Goal: Task Accomplishment & Management: Complete application form

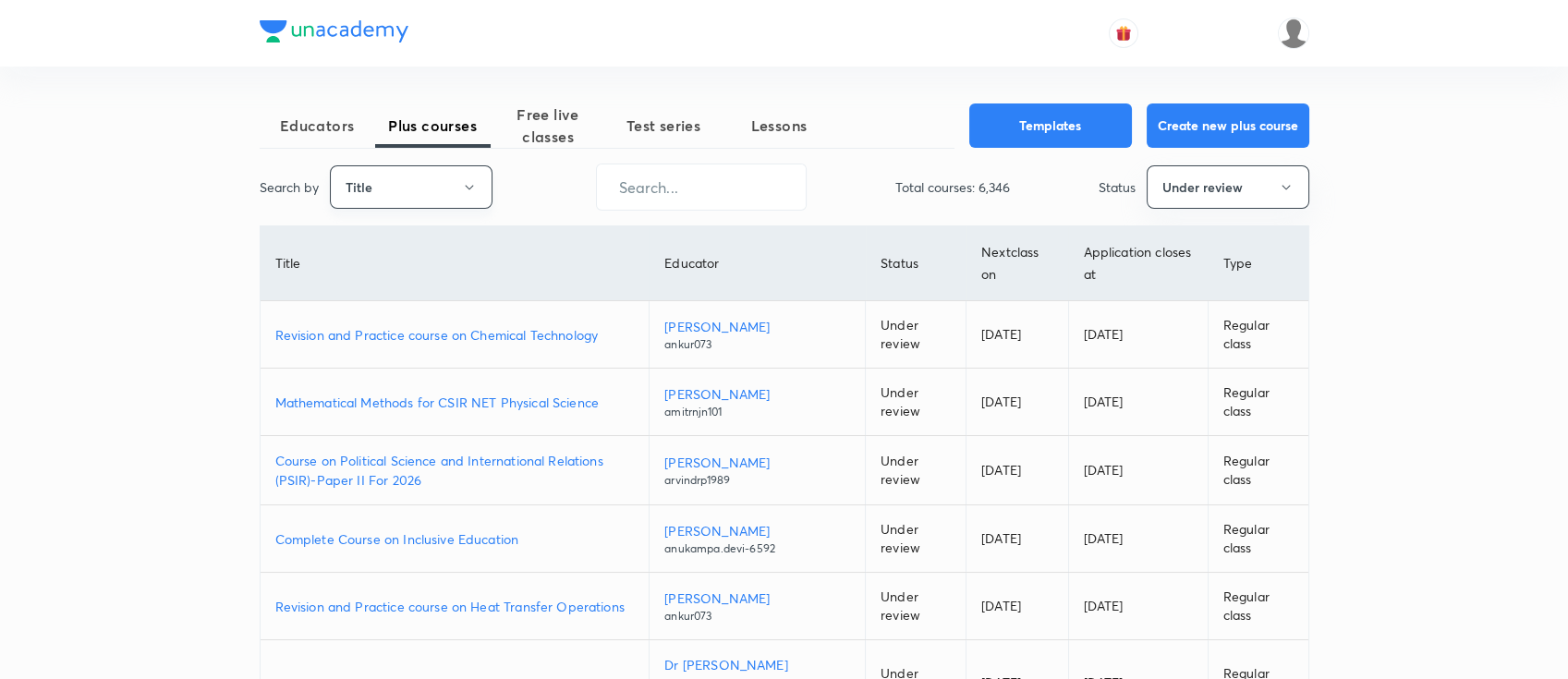
click at [451, 195] on button "Title" at bounding box center [412, 187] width 163 height 43
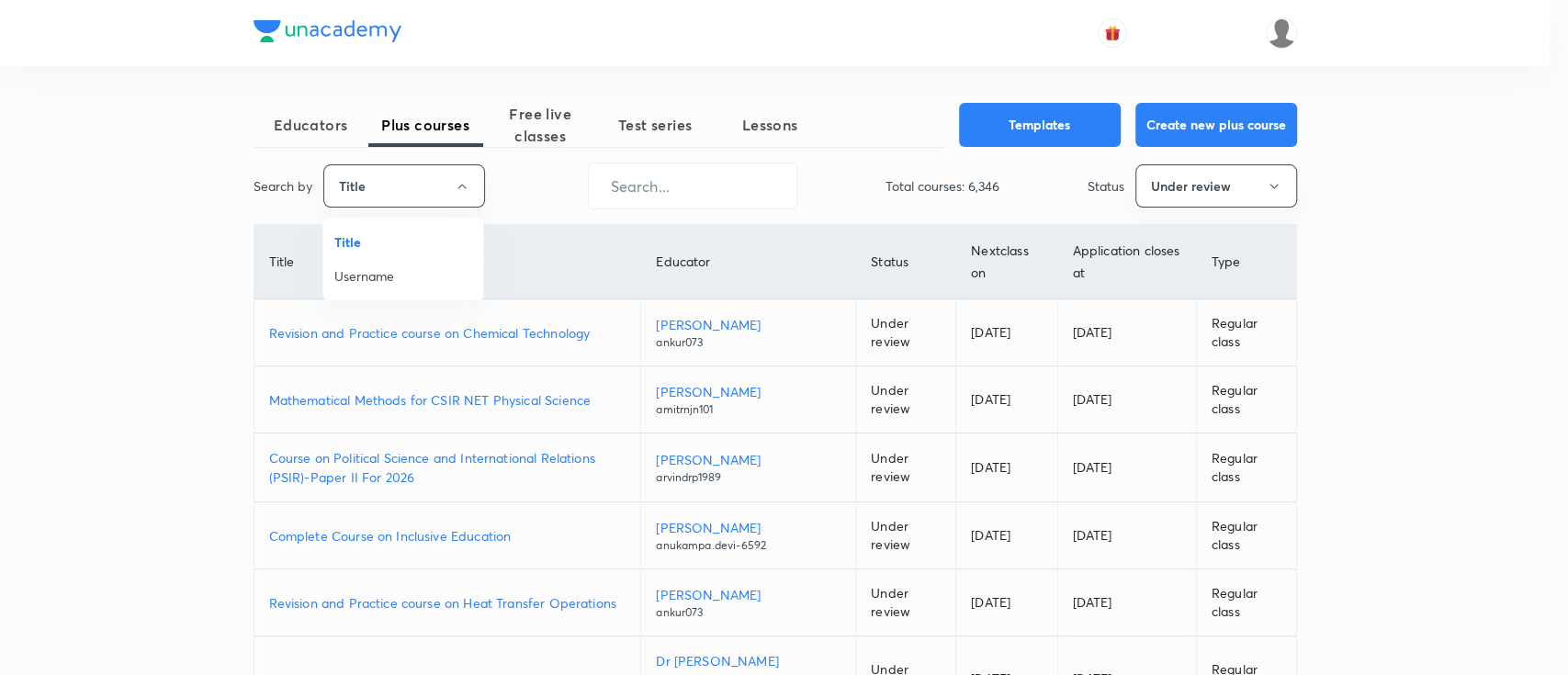
click at [419, 278] on span "Username" at bounding box center [403, 276] width 138 height 19
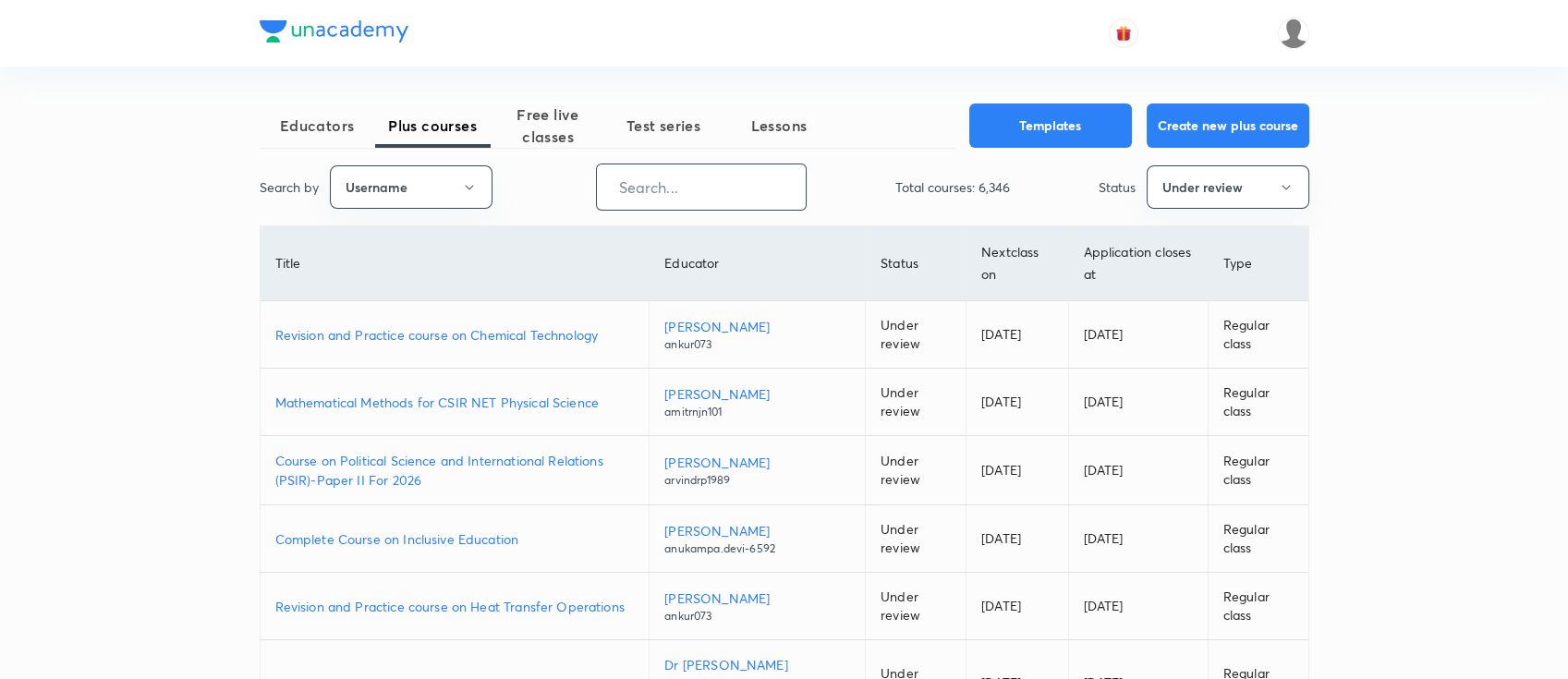
click at [687, 175] on input "text" at bounding box center [701, 187] width 209 height 47
paste input "nehaprk28"
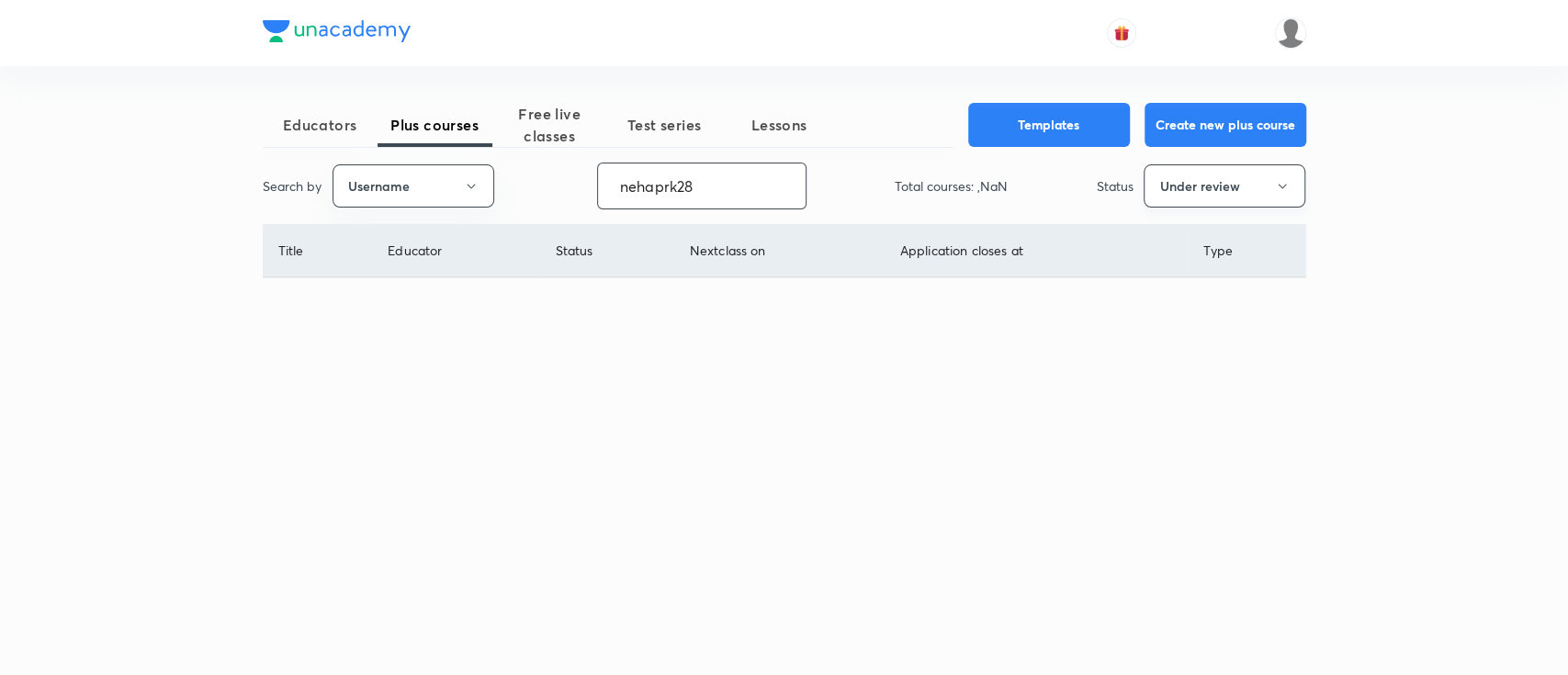
type input "nehaprk28"
click at [1172, 187] on button "Under review" at bounding box center [1224, 186] width 162 height 43
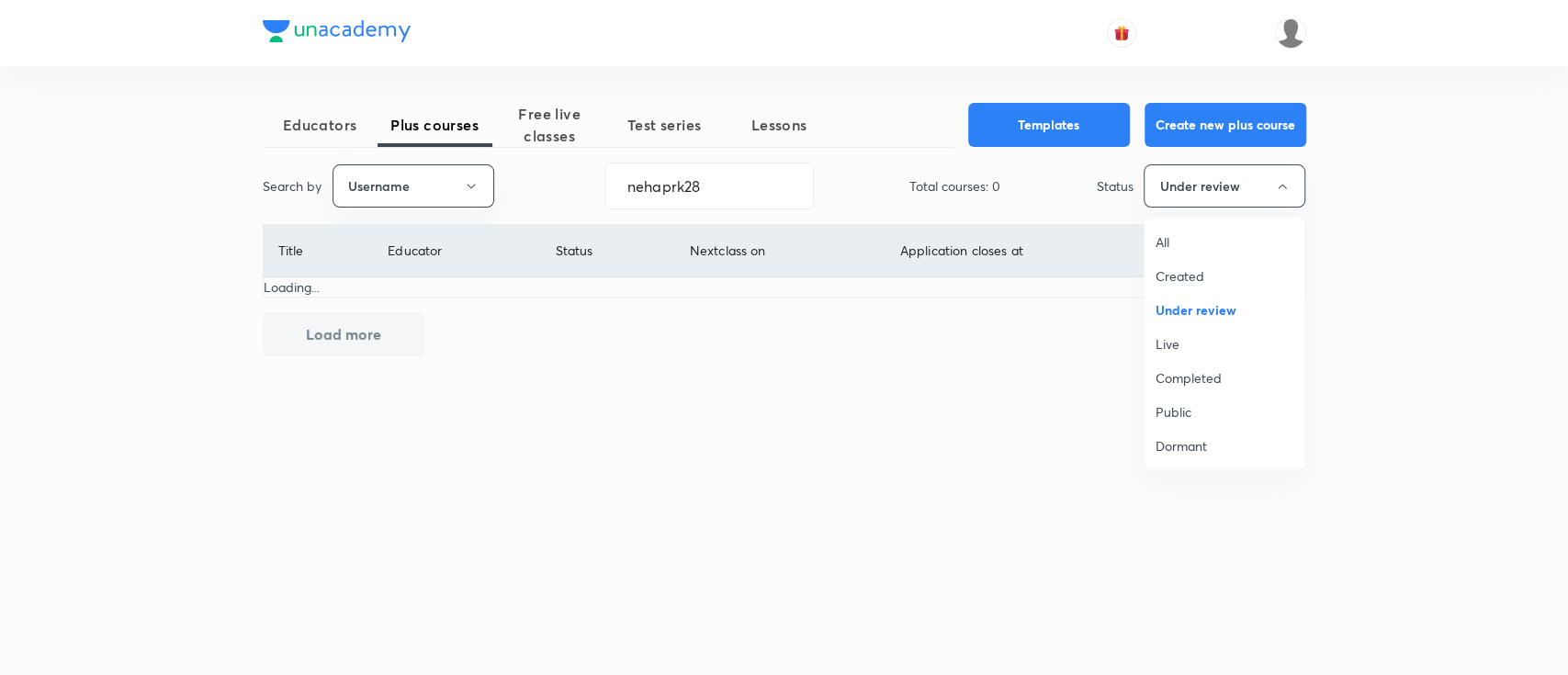
click at [1183, 233] on span "All" at bounding box center [1224, 242] width 138 height 19
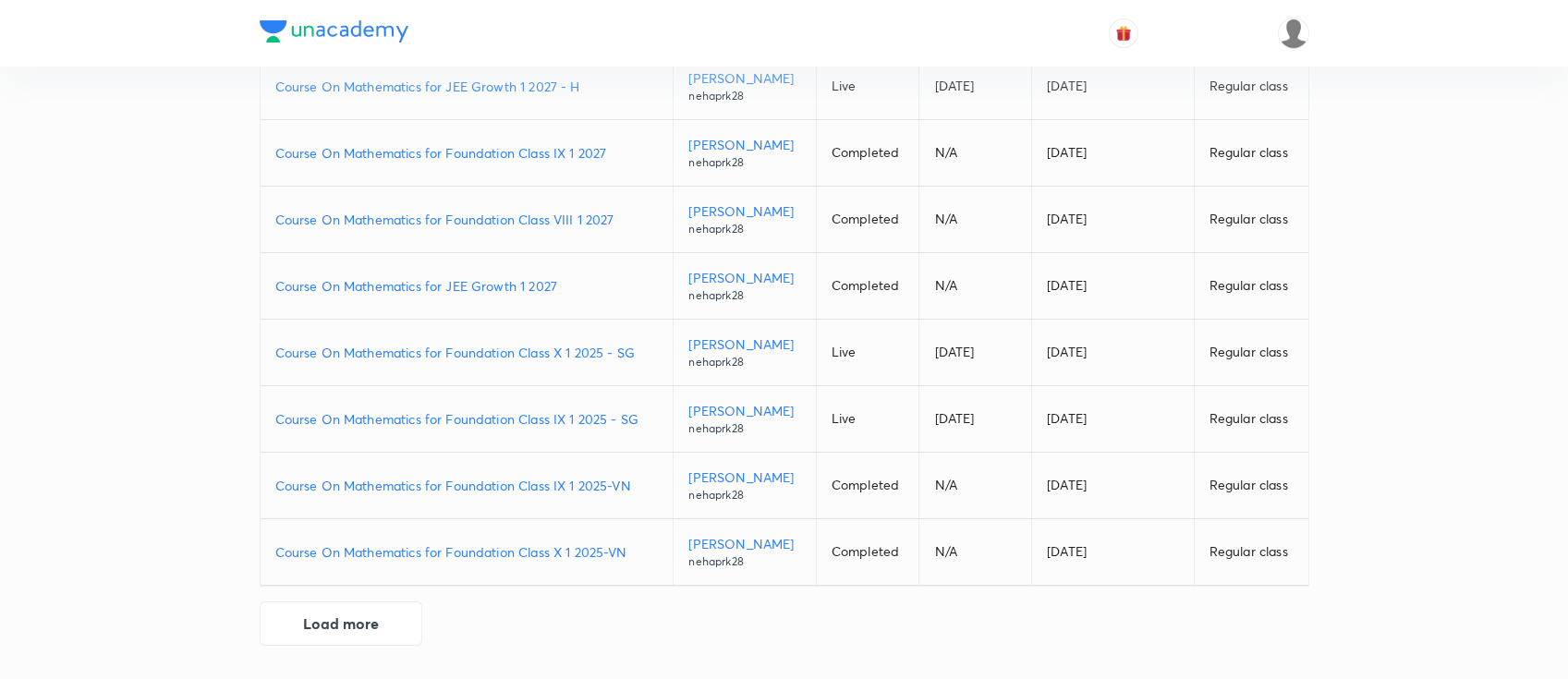
scroll to position [492, 0]
click at [432, 429] on p "Course On Mathematics for Foundation Class IX 1 2025 - SG" at bounding box center [467, 419] width 383 height 19
click at [564, 362] on p "Course On Mathematics for Foundation Class X 1 2025 - SG" at bounding box center [467, 352] width 383 height 19
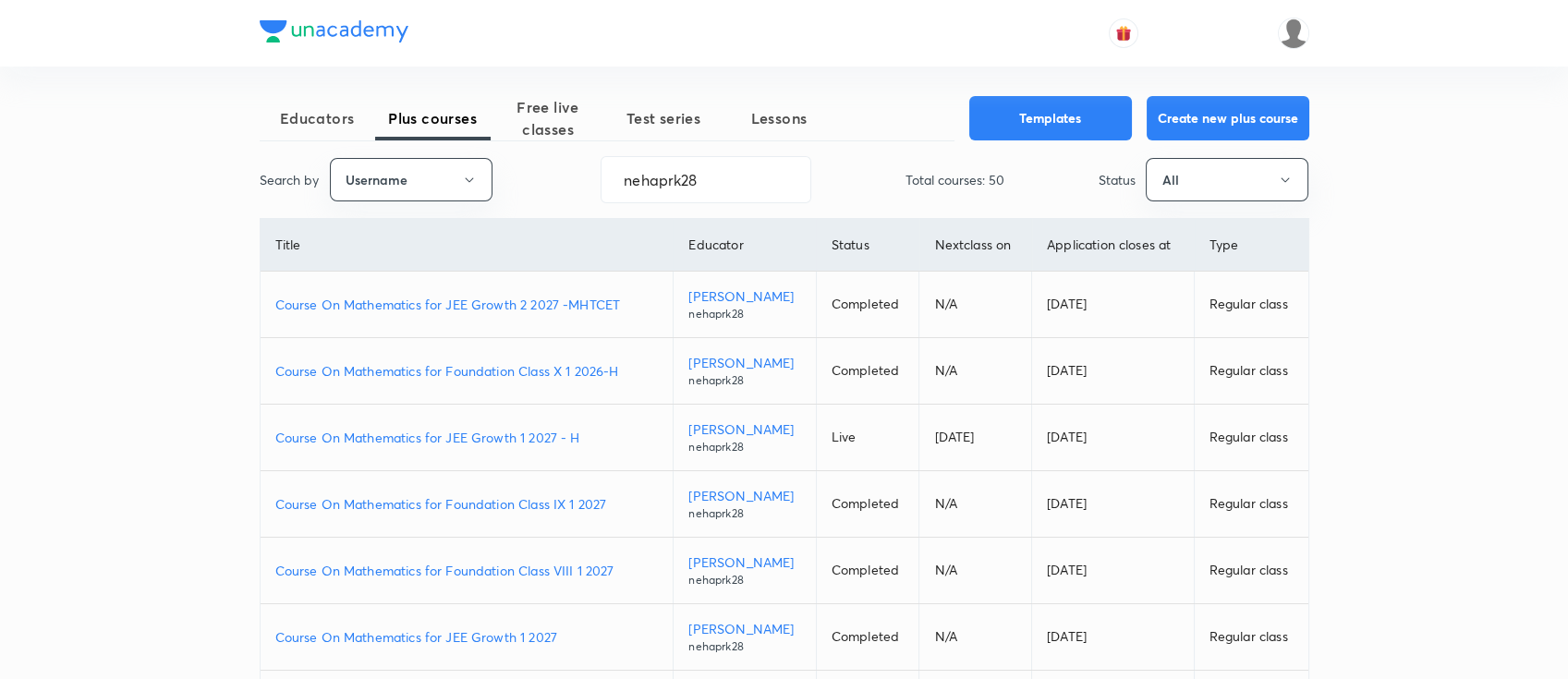
scroll to position [0, 0]
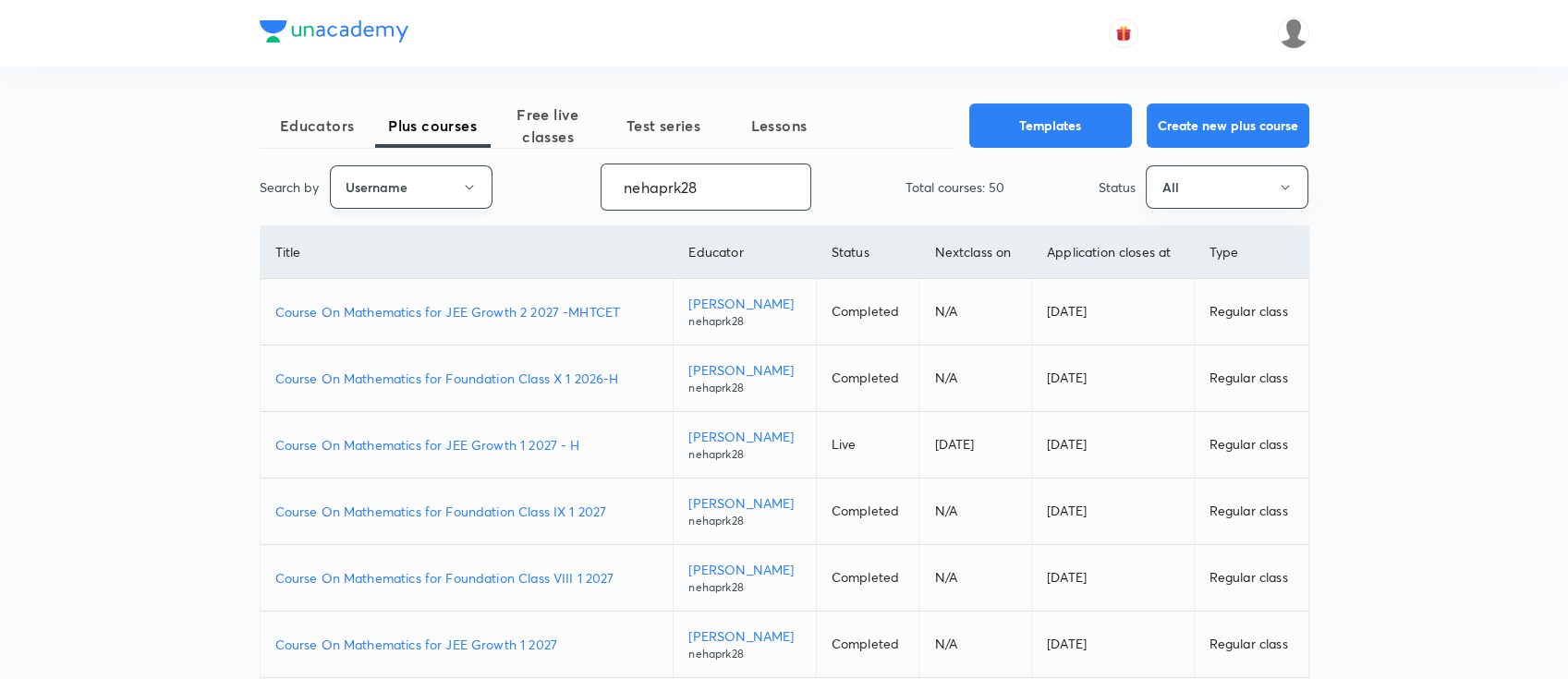
drag, startPoint x: 729, startPoint y: 182, endPoint x: 436, endPoint y: 192, distance: 293.2
click at [436, 192] on div "Search by Username nehaprk28 ​ Total courses: 50 Status All" at bounding box center [784, 187] width 1049 height 47
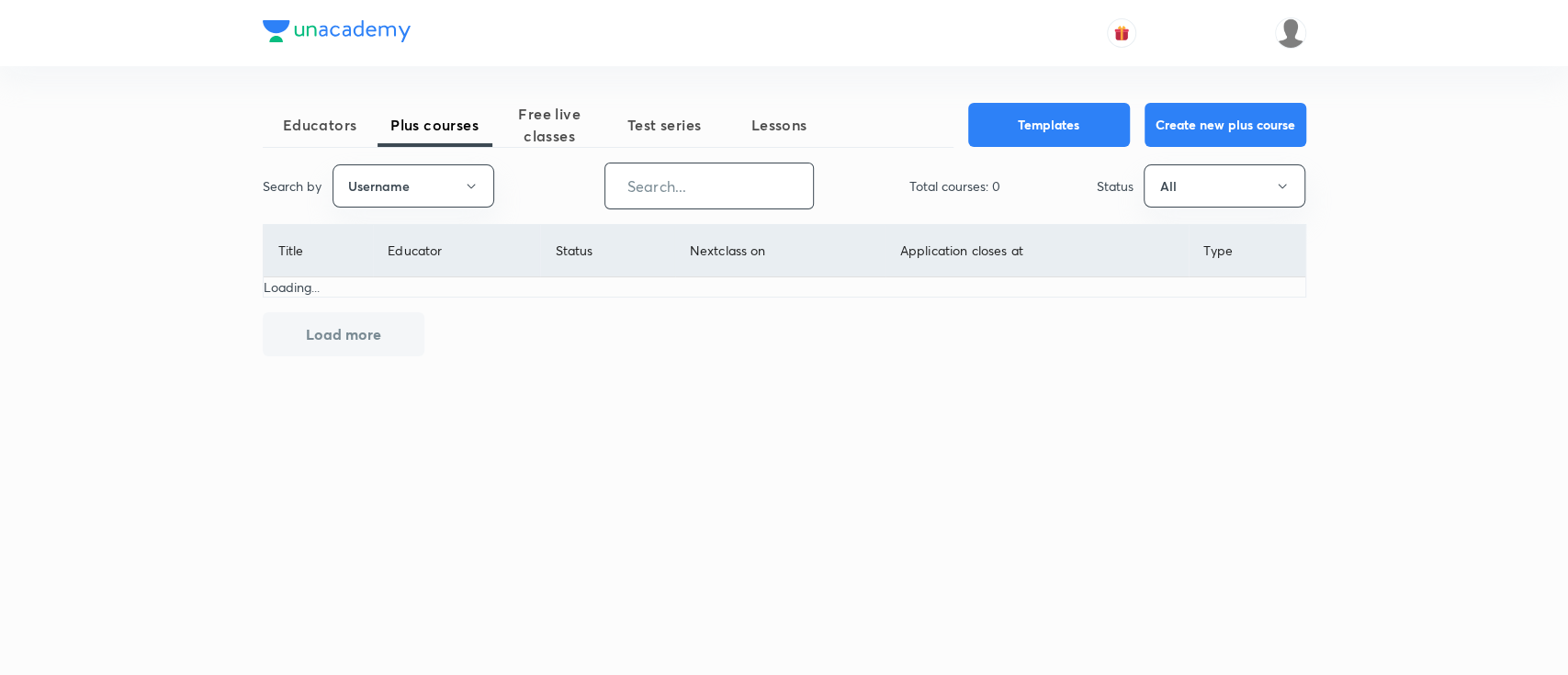
paste input "JagrutiU3108"
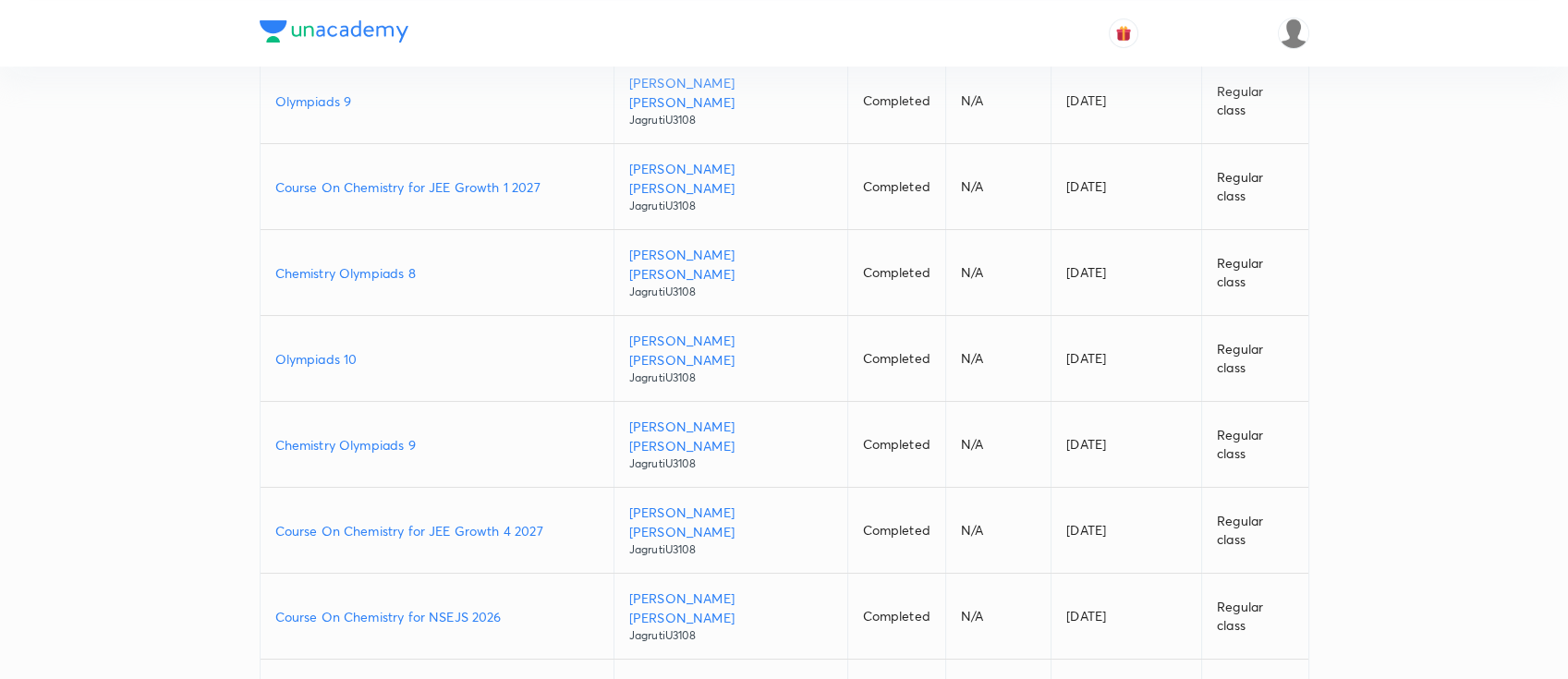
scroll to position [246, 0]
type input "JagrutiU3108"
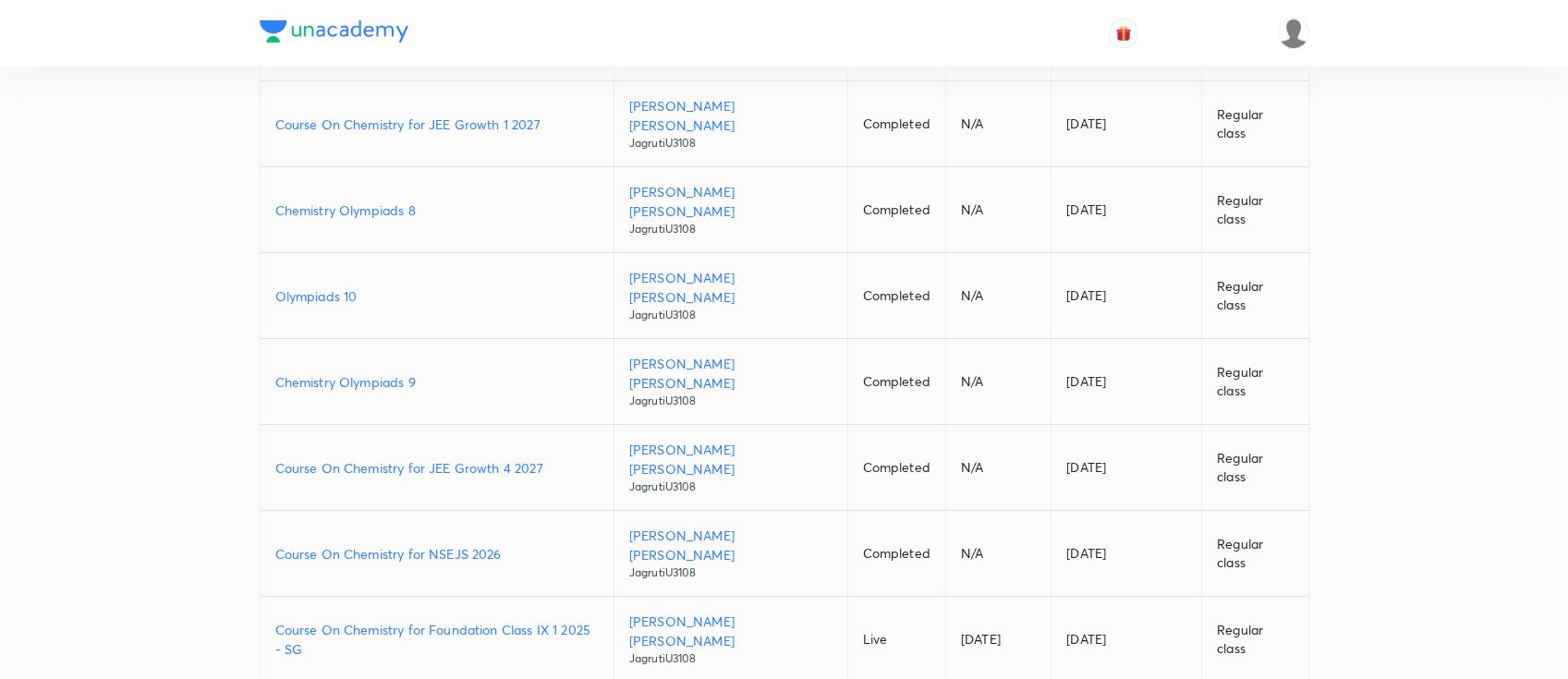
scroll to position [356, 0]
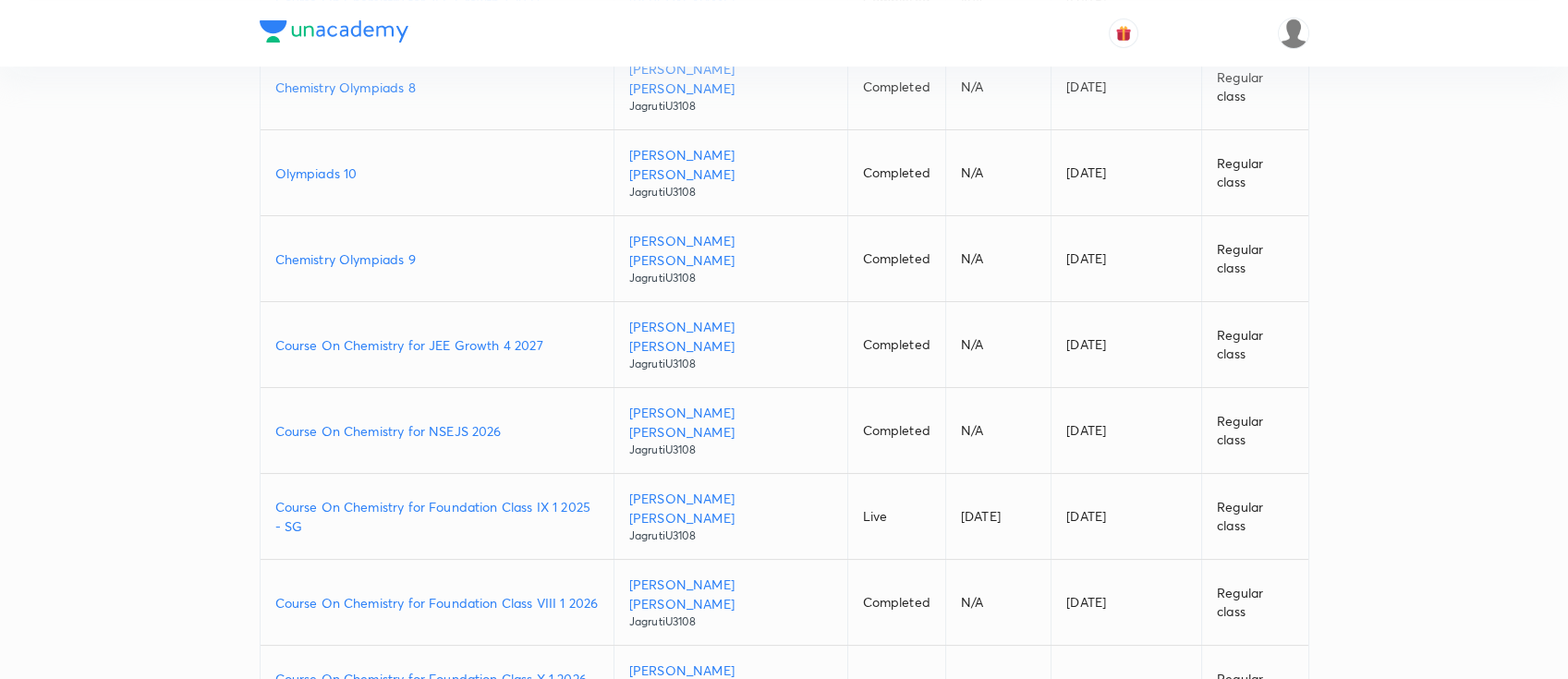
scroll to position [481, 0]
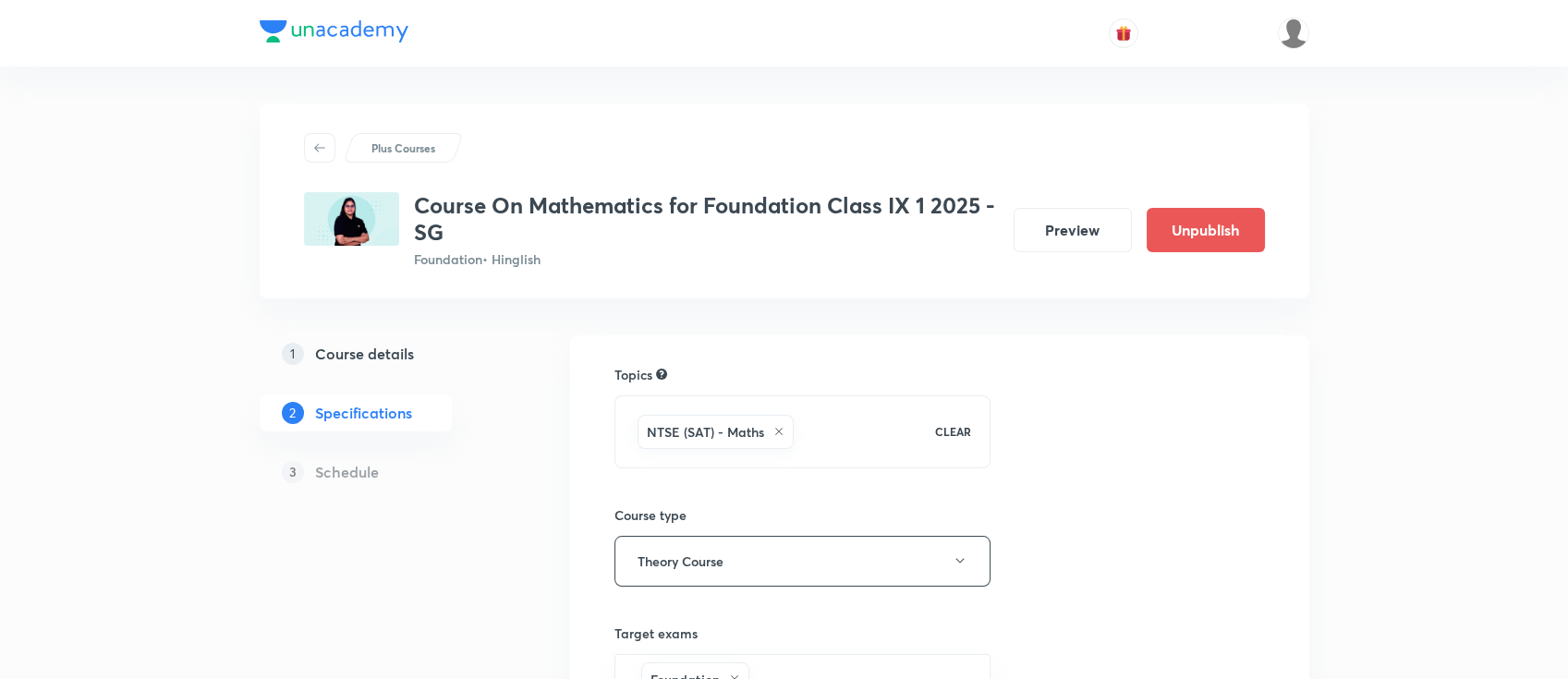
drag, startPoint x: 0, startPoint y: 0, endPoint x: 379, endPoint y: 367, distance: 527.6
click at [379, 367] on link "1 Course details" at bounding box center [385, 353] width 251 height 37
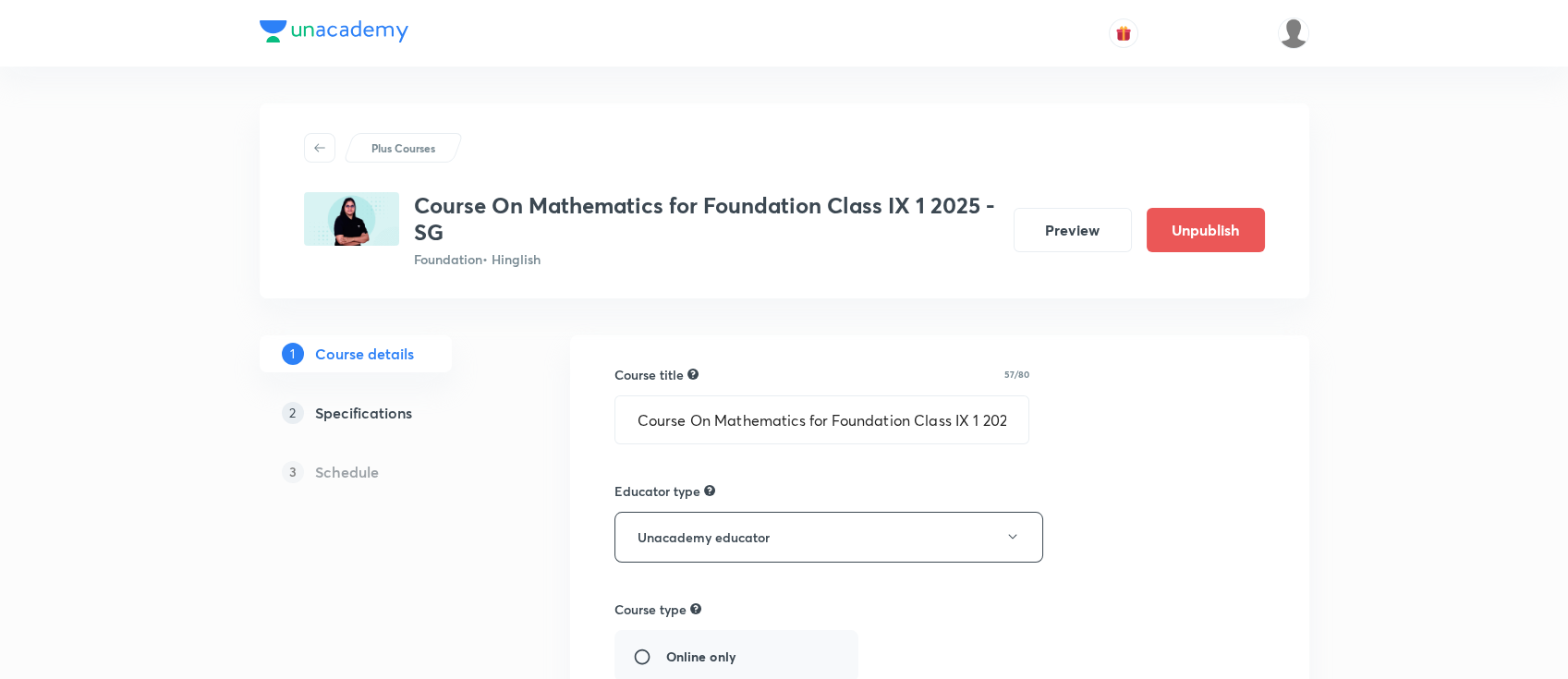
click at [372, 416] on h5 "Specifications" at bounding box center [363, 413] width 97 height 22
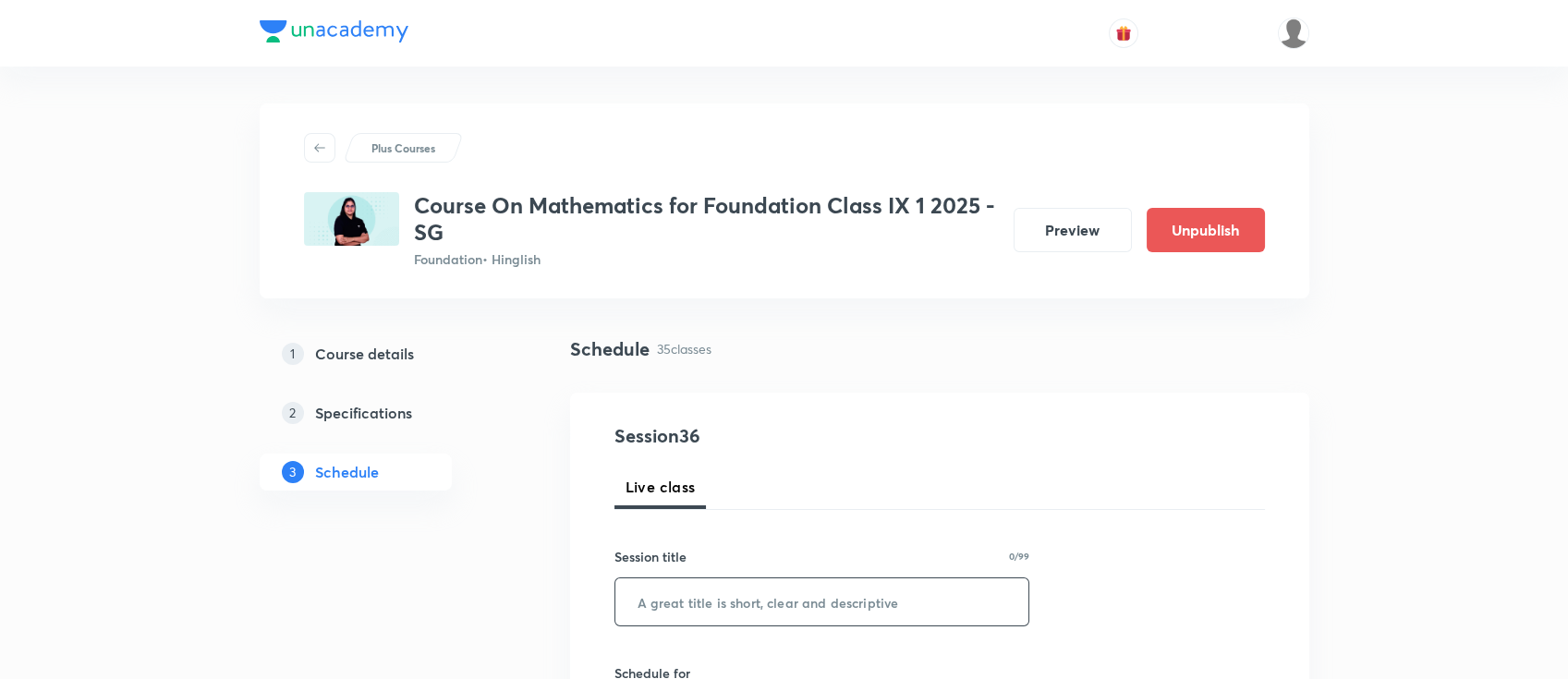
click at [725, 592] on input "text" at bounding box center [822, 601] width 414 height 47
paste input "Circles"
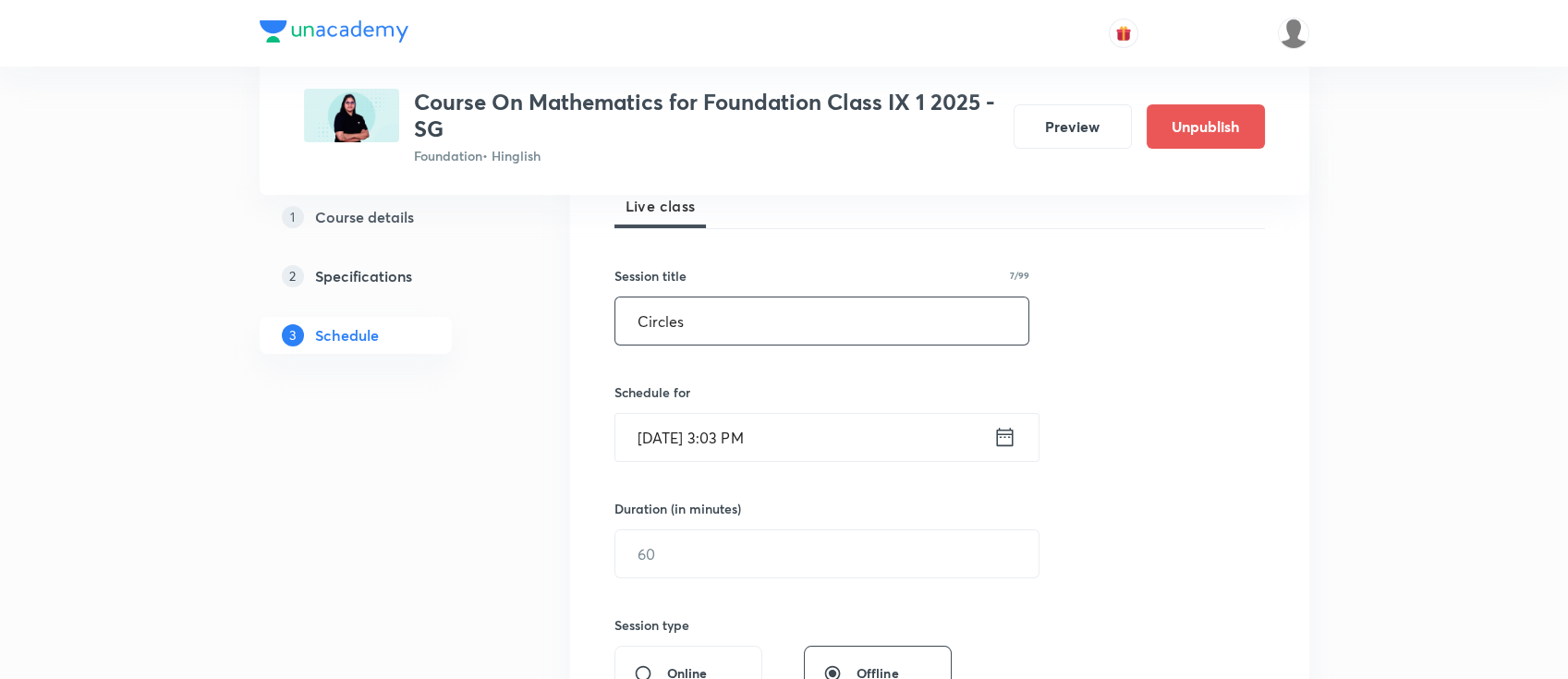
scroll to position [370, 0]
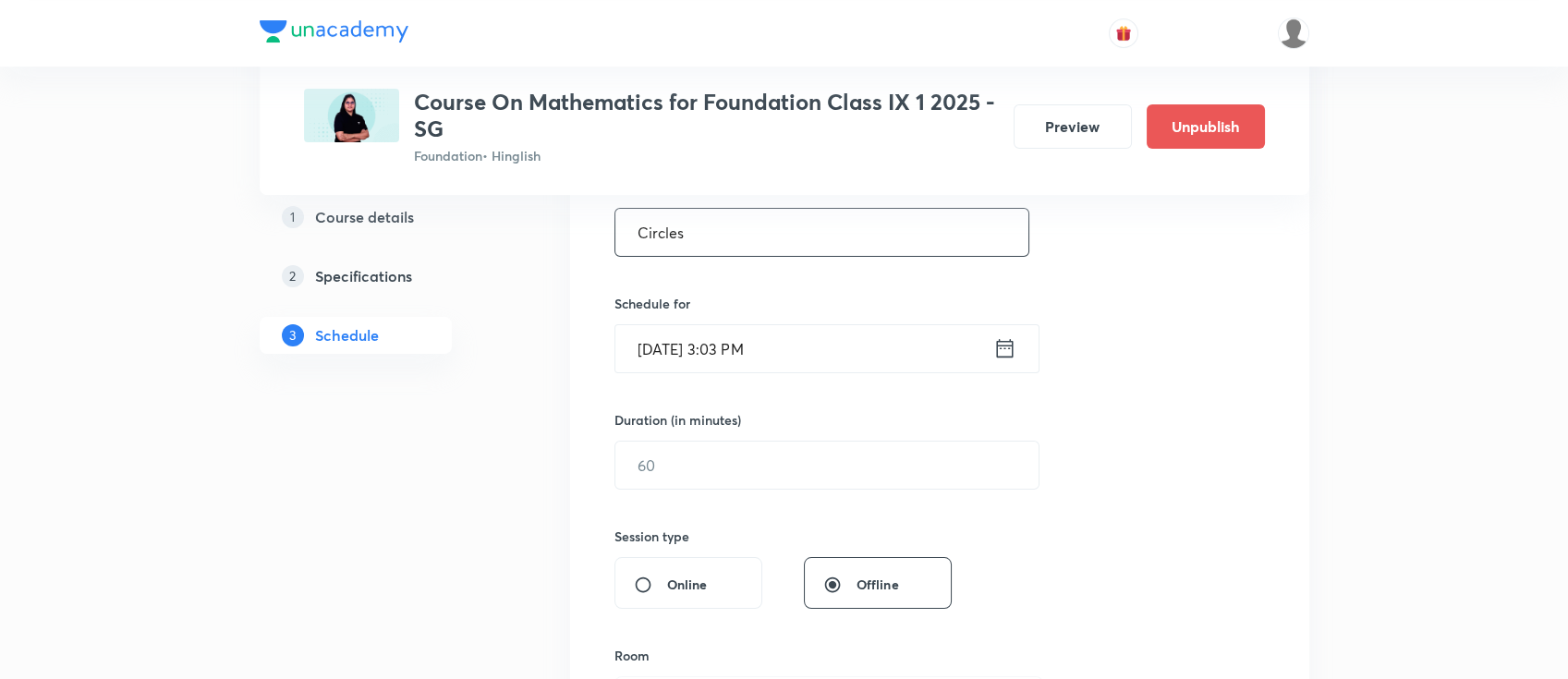
type input "Circles"
click at [1011, 351] on icon at bounding box center [1004, 348] width 23 height 26
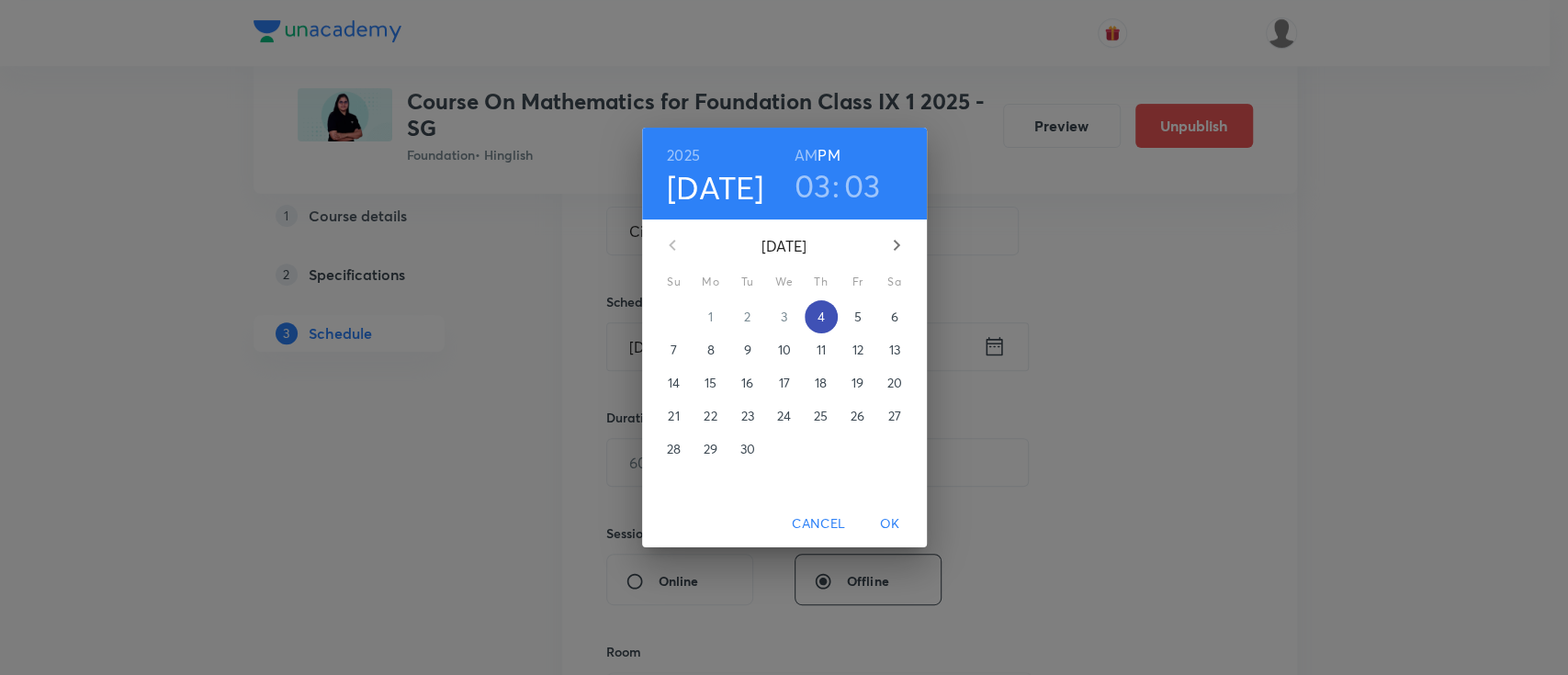
click at [824, 304] on button "4" at bounding box center [821, 317] width 33 height 33
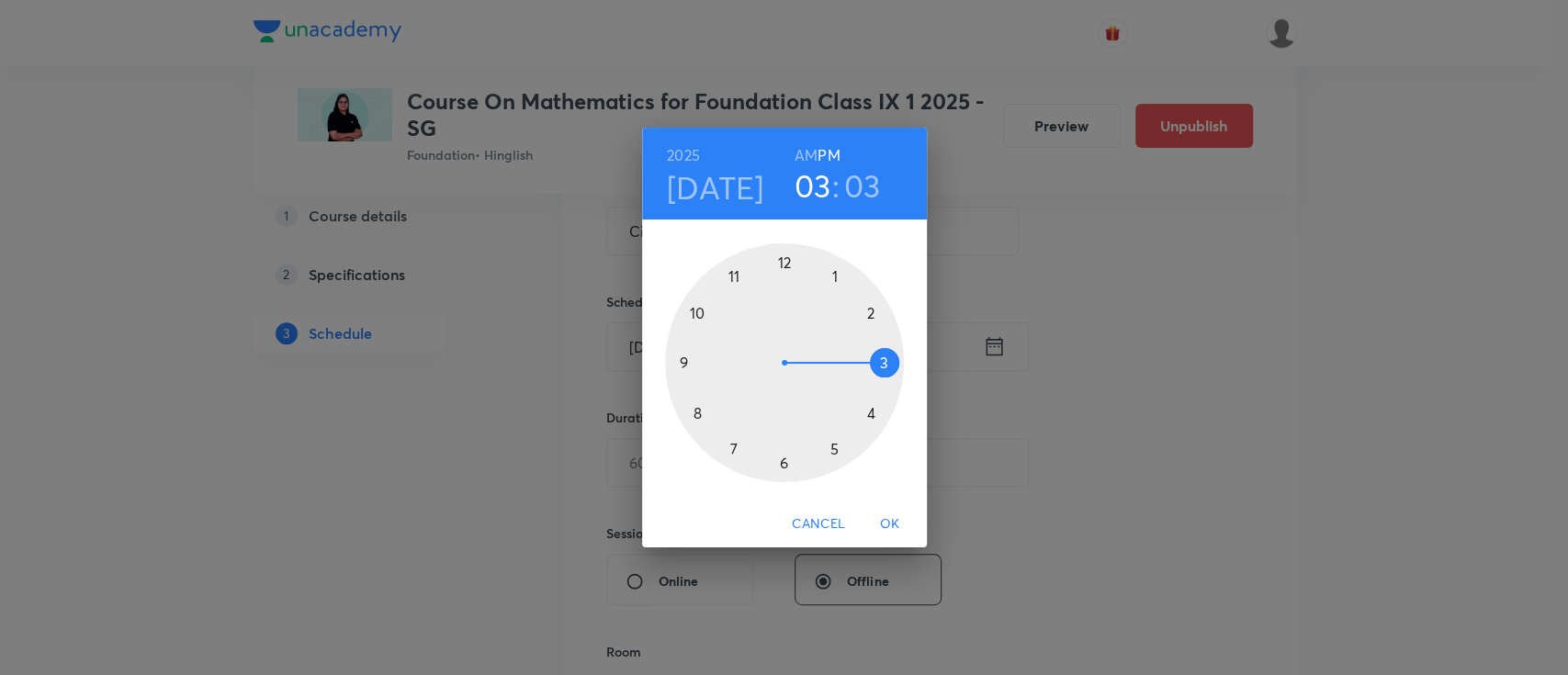
click at [810, 193] on h3 "03" at bounding box center [813, 186] width 37 height 39
drag, startPoint x: 882, startPoint y: 362, endPoint x: 792, endPoint y: 455, distance: 129.4
click at [792, 455] on div at bounding box center [784, 363] width 239 height 239
drag, startPoint x: 819, startPoint y: 268, endPoint x: 784, endPoint y: 258, distance: 36.4
click at [784, 258] on div at bounding box center [784, 363] width 239 height 239
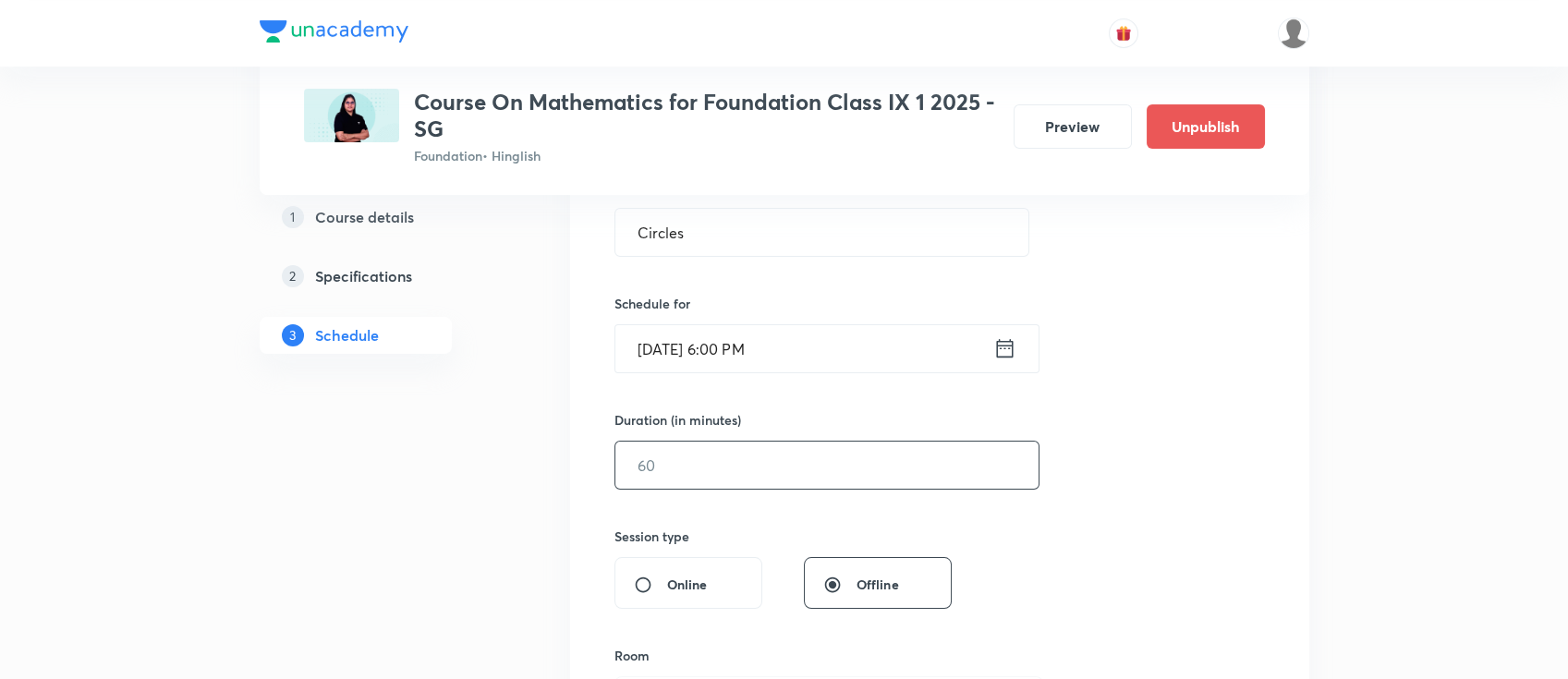
click at [885, 450] on input "text" at bounding box center [827, 464] width 423 height 47
type input "6"
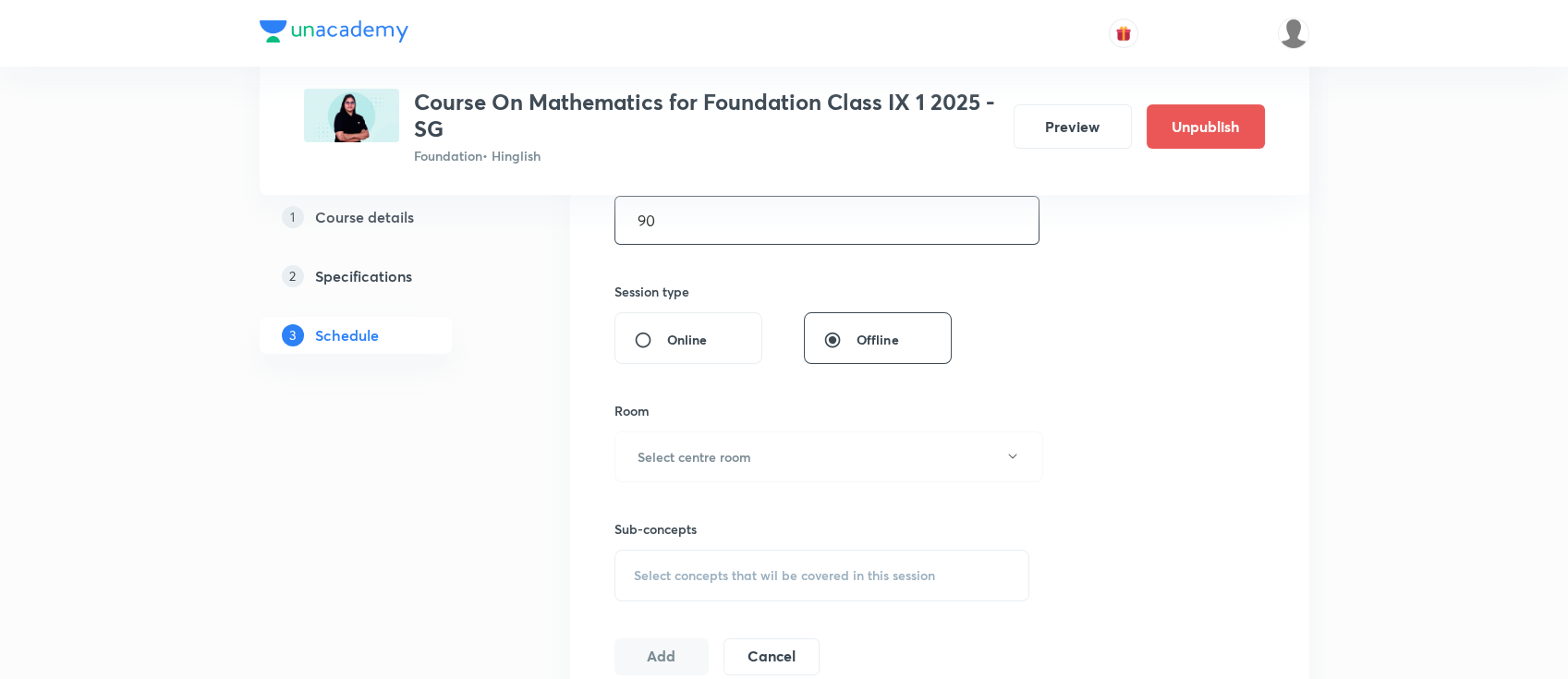
scroll to position [616, 0]
type input "90"
click at [769, 464] on button "Select centre room" at bounding box center [829, 456] width 429 height 51
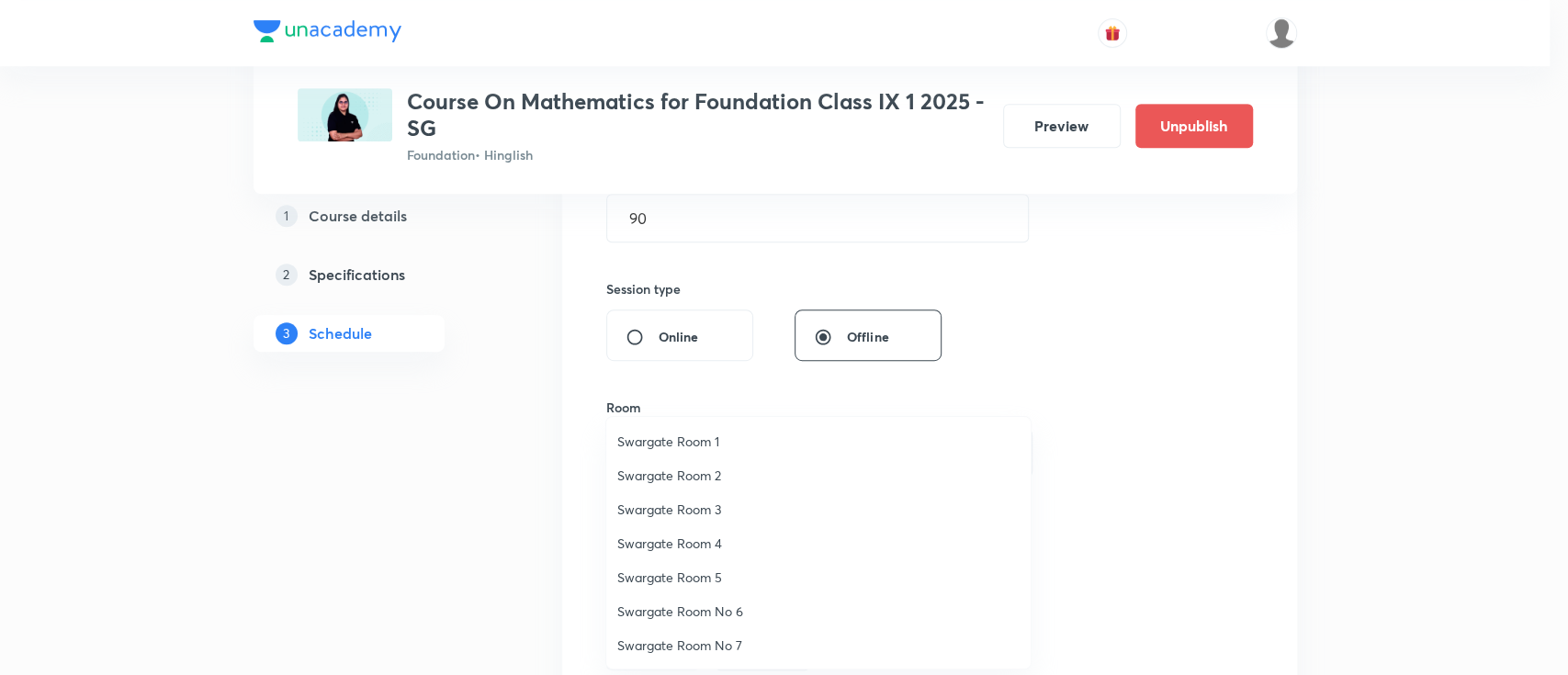
click at [713, 440] on span "Swargate Room 1" at bounding box center [818, 442] width 403 height 19
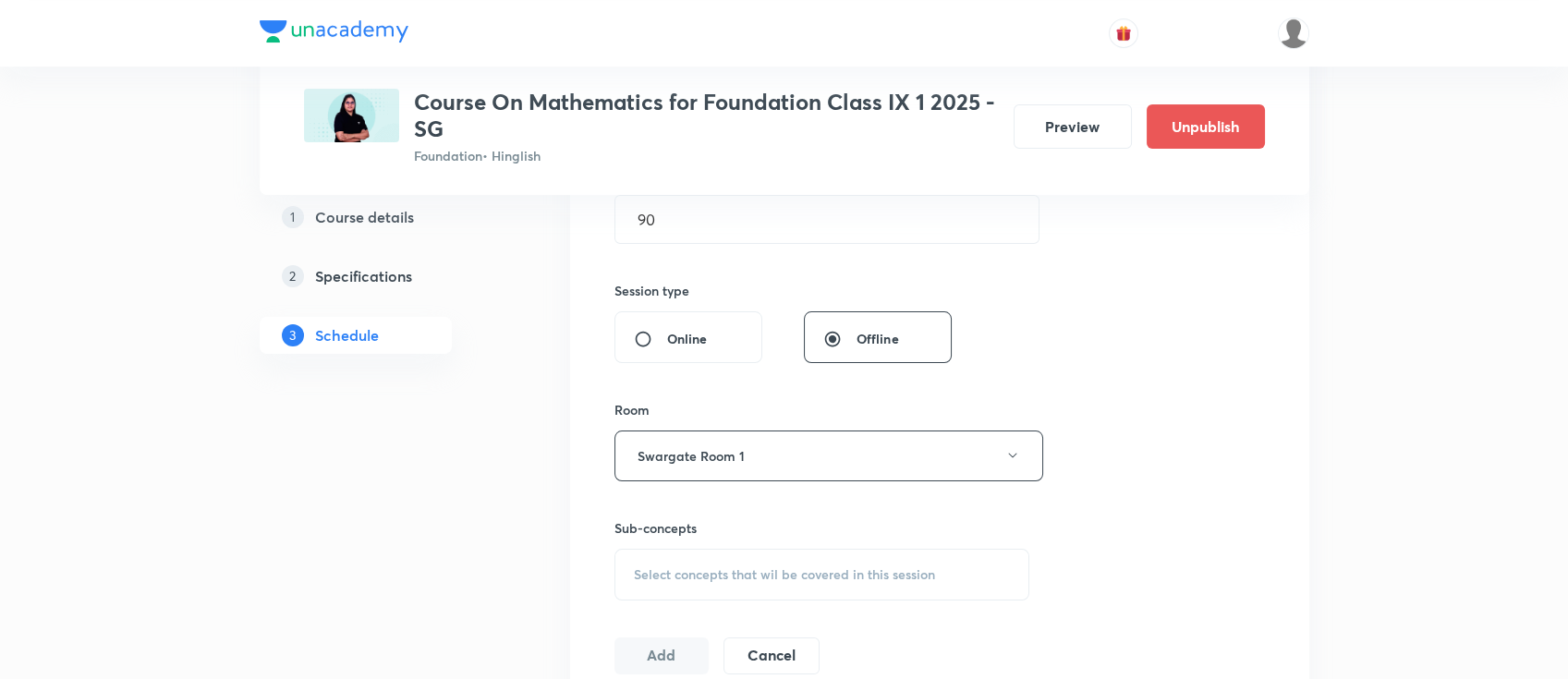
click at [789, 568] on span "Select concepts that wil be covered in this session" at bounding box center [784, 575] width 302 height 14
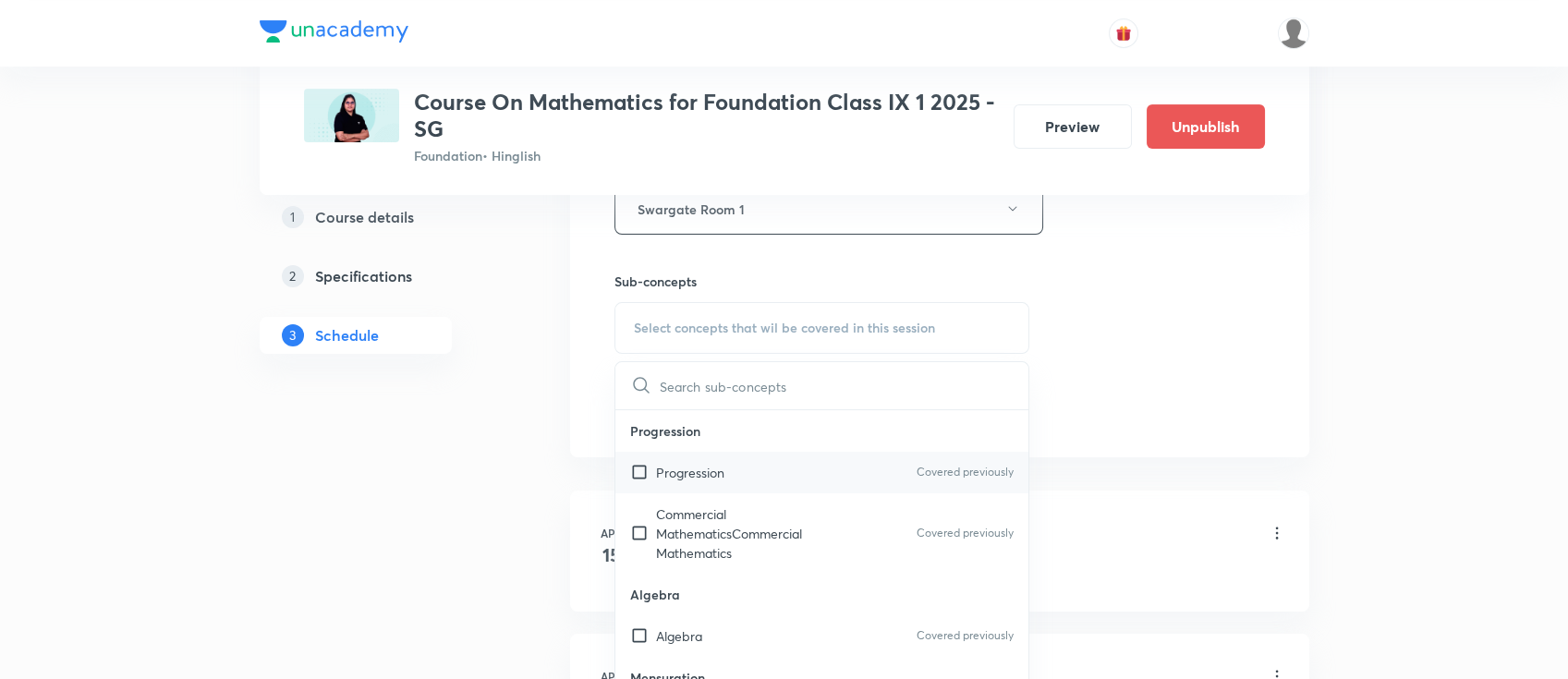
click at [793, 469] on div "Progression Covered previously" at bounding box center [822, 472] width 414 height 41
checkbox input "true"
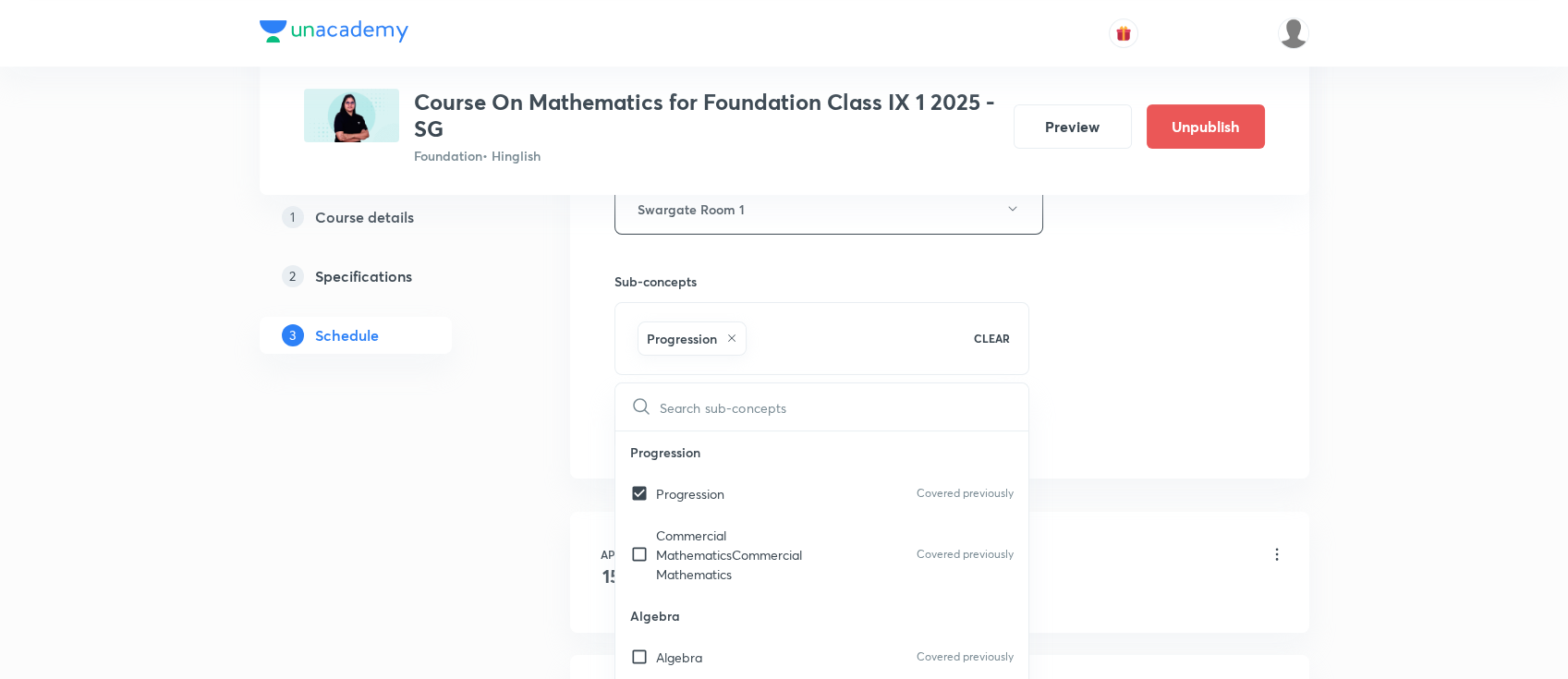
click at [1075, 427] on div "Session 36 Live class Session title 7/99 Circles ​ Schedule for Sep 4, 2025, 6:…" at bounding box center [939, 5] width 650 height 889
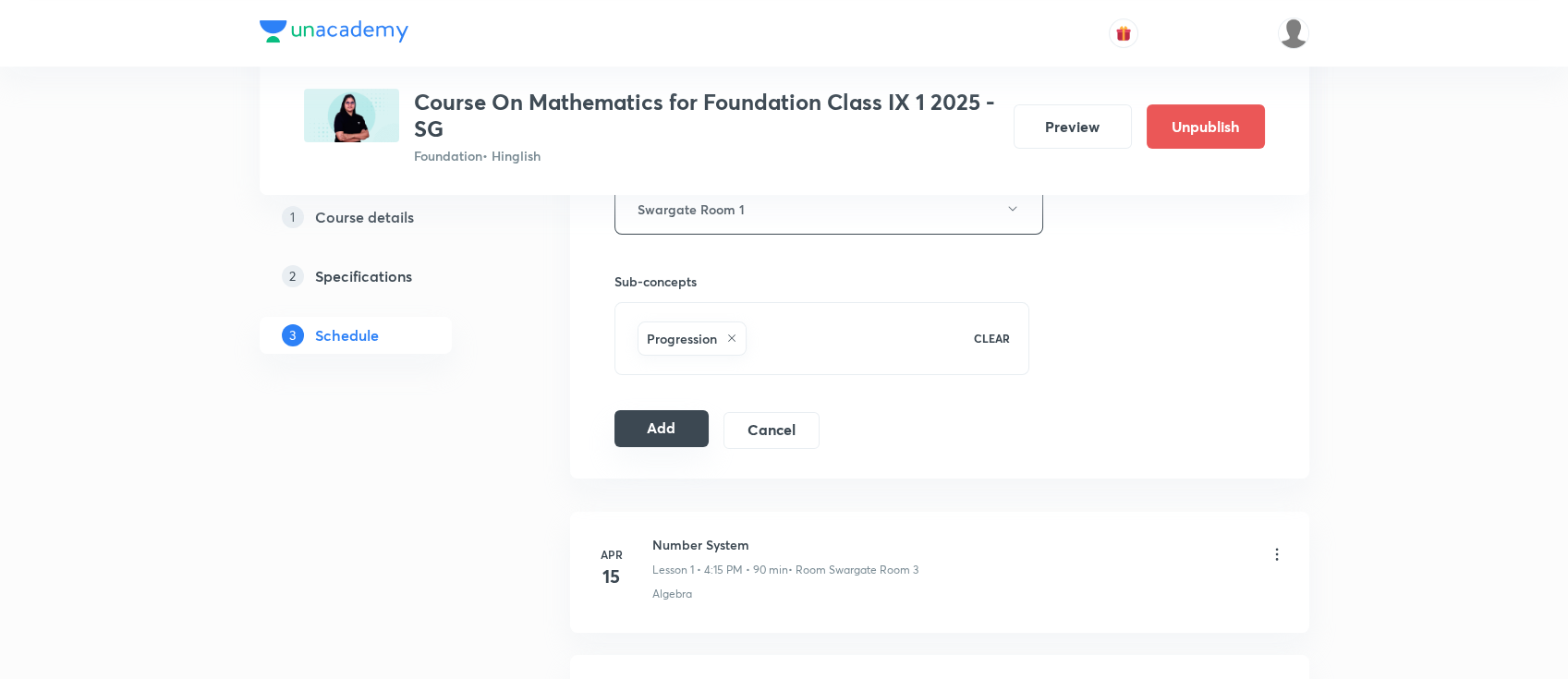
click at [665, 429] on button "Add" at bounding box center [661, 428] width 95 height 37
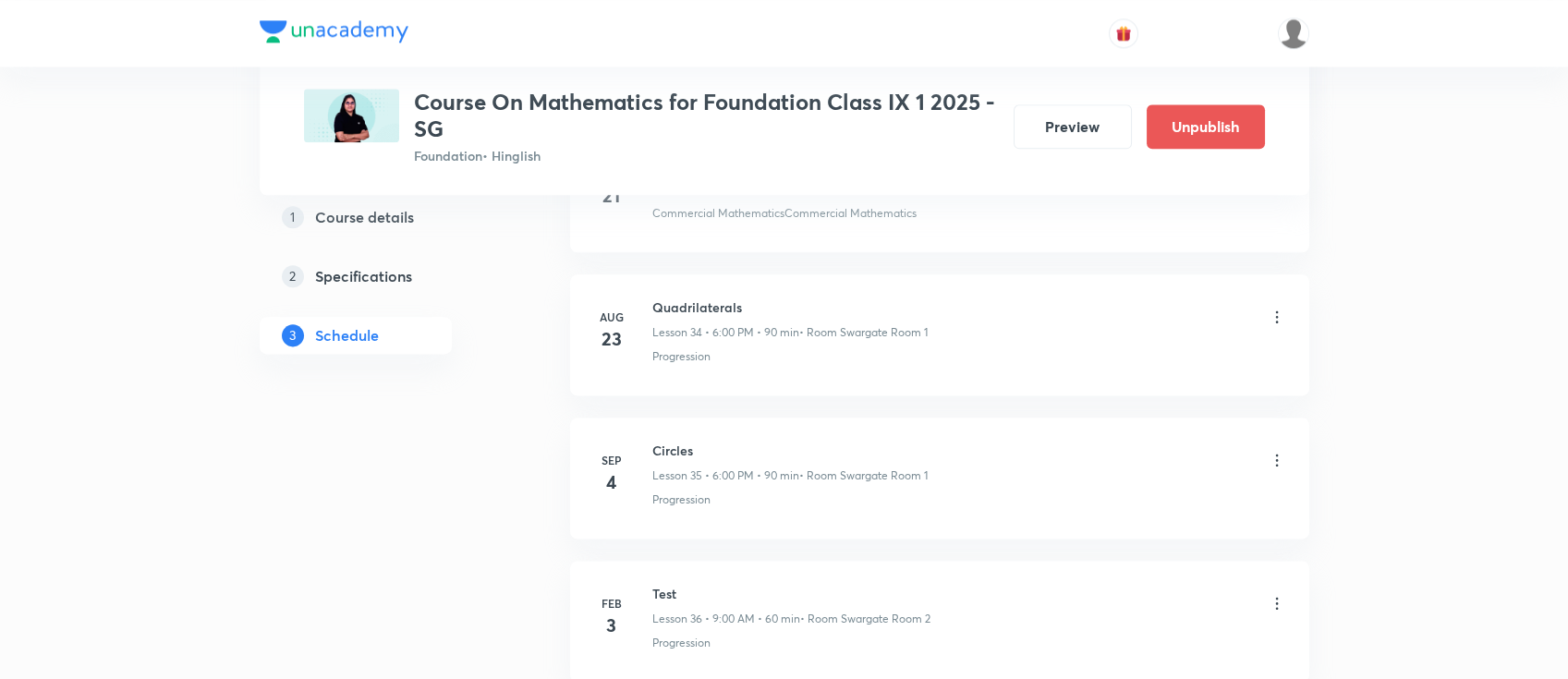
scroll to position [5125, 0]
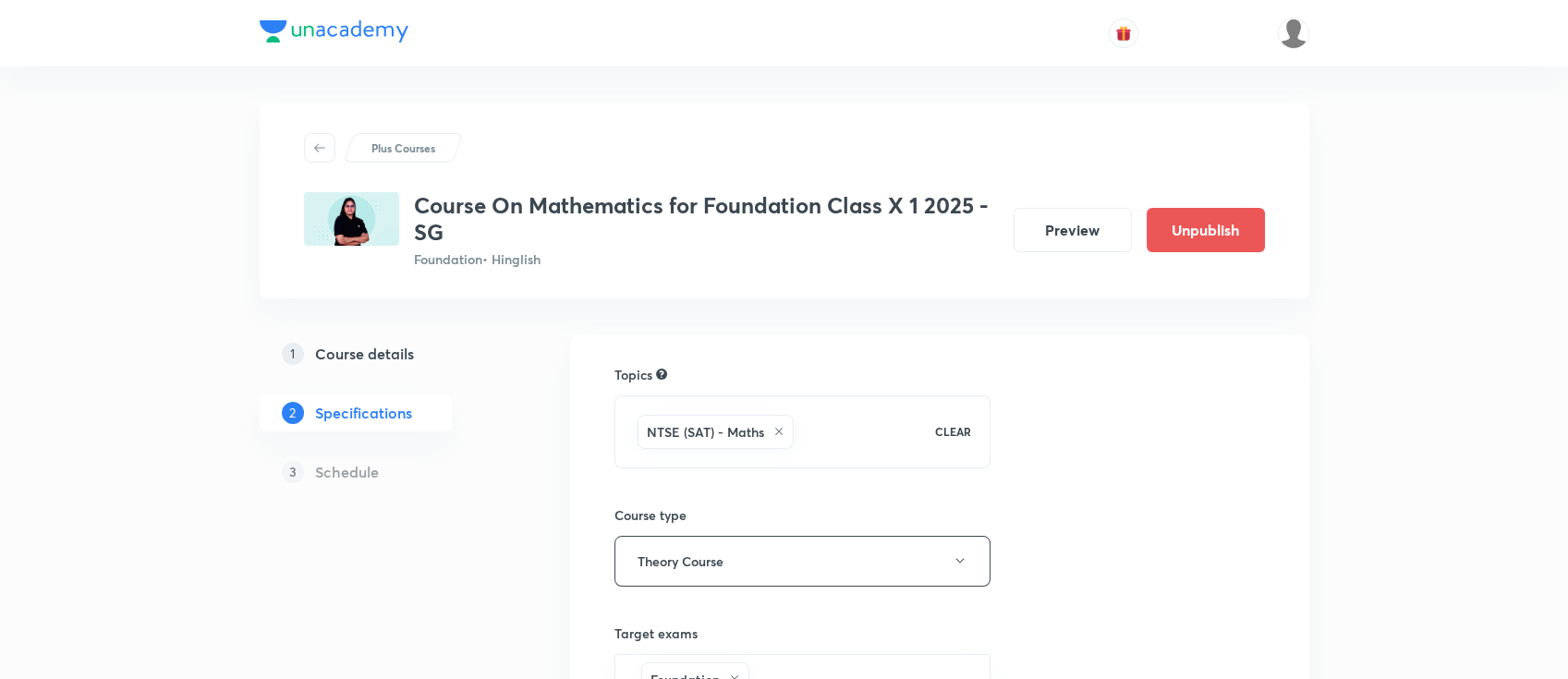
click at [395, 351] on h5 "Course details" at bounding box center [364, 353] width 99 height 22
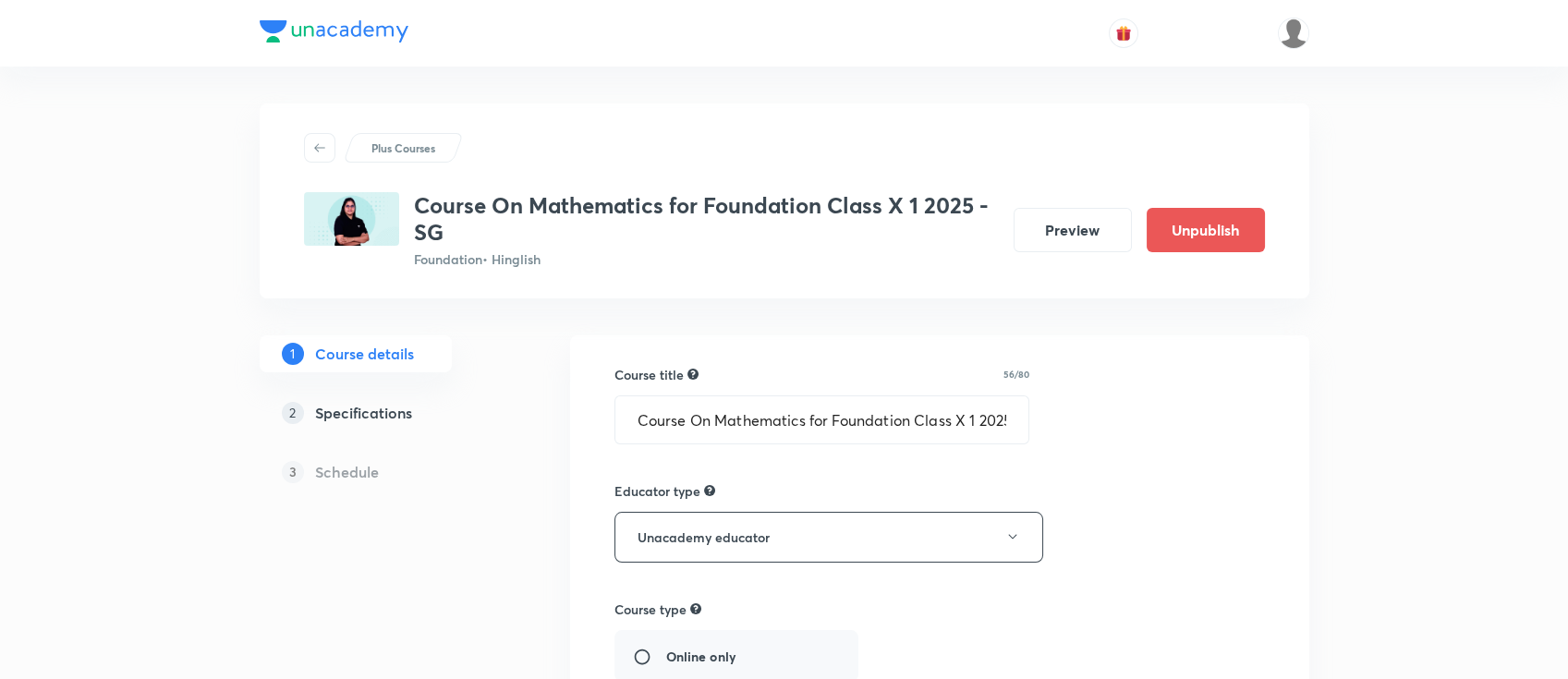
click at [392, 422] on h5 "Specifications" at bounding box center [363, 413] width 97 height 22
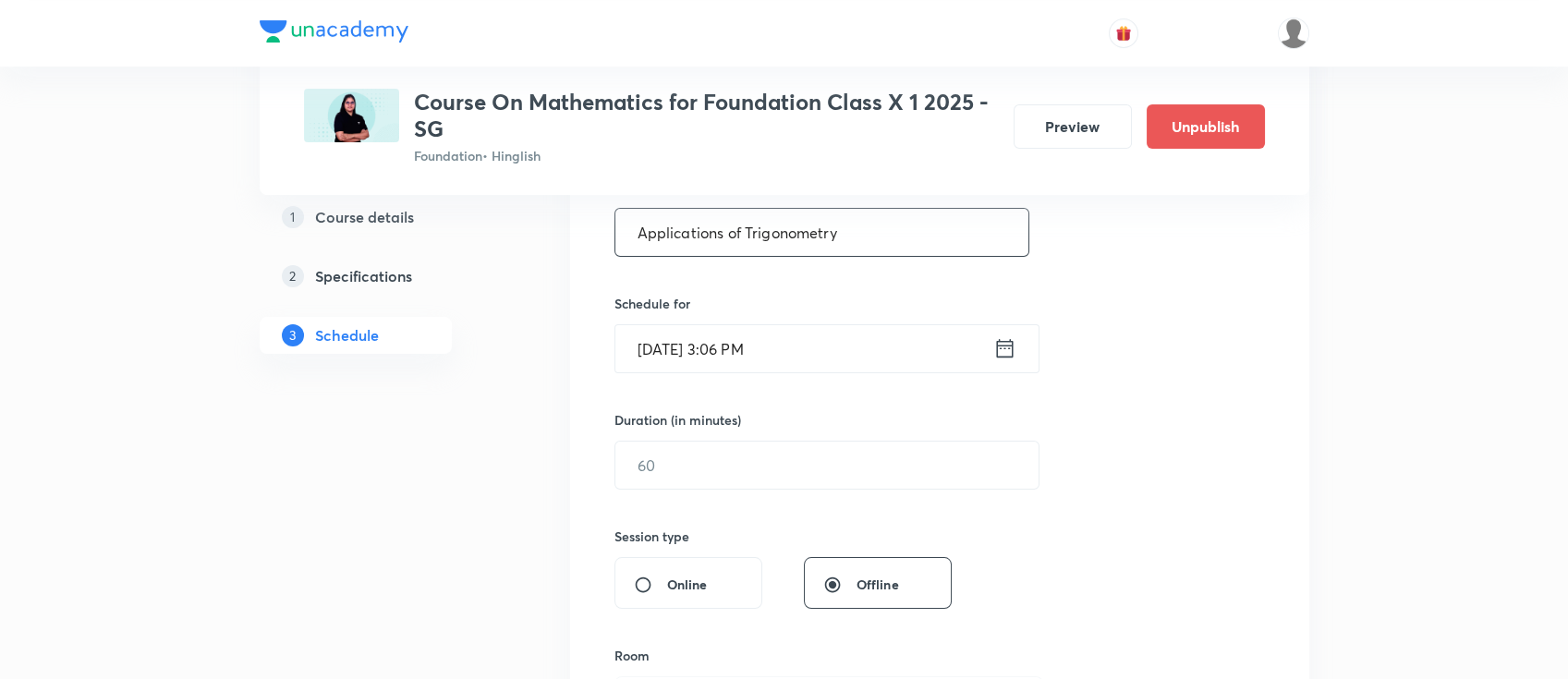
type input "Applications of Trigonometry"
click at [1005, 345] on icon at bounding box center [1003, 348] width 16 height 18
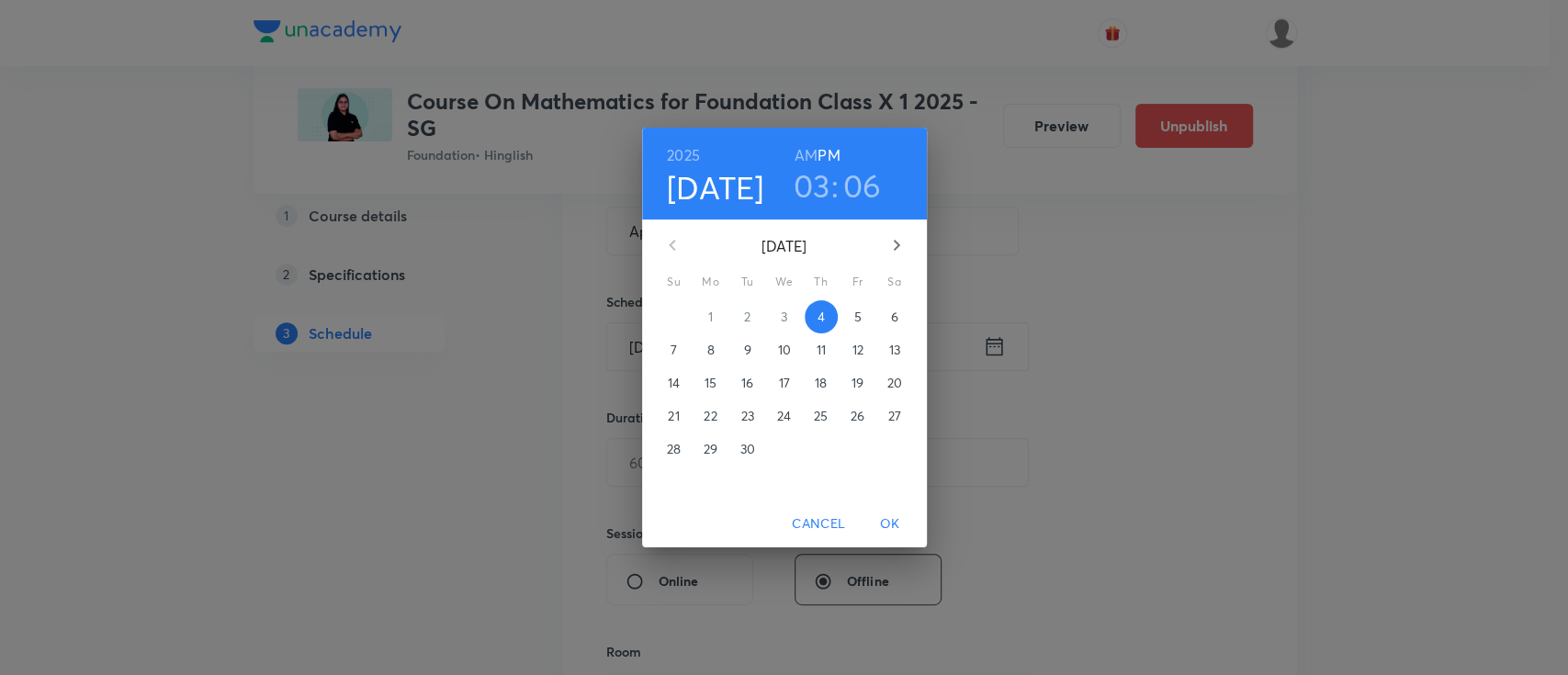
click at [822, 182] on h3 "03" at bounding box center [812, 186] width 37 height 39
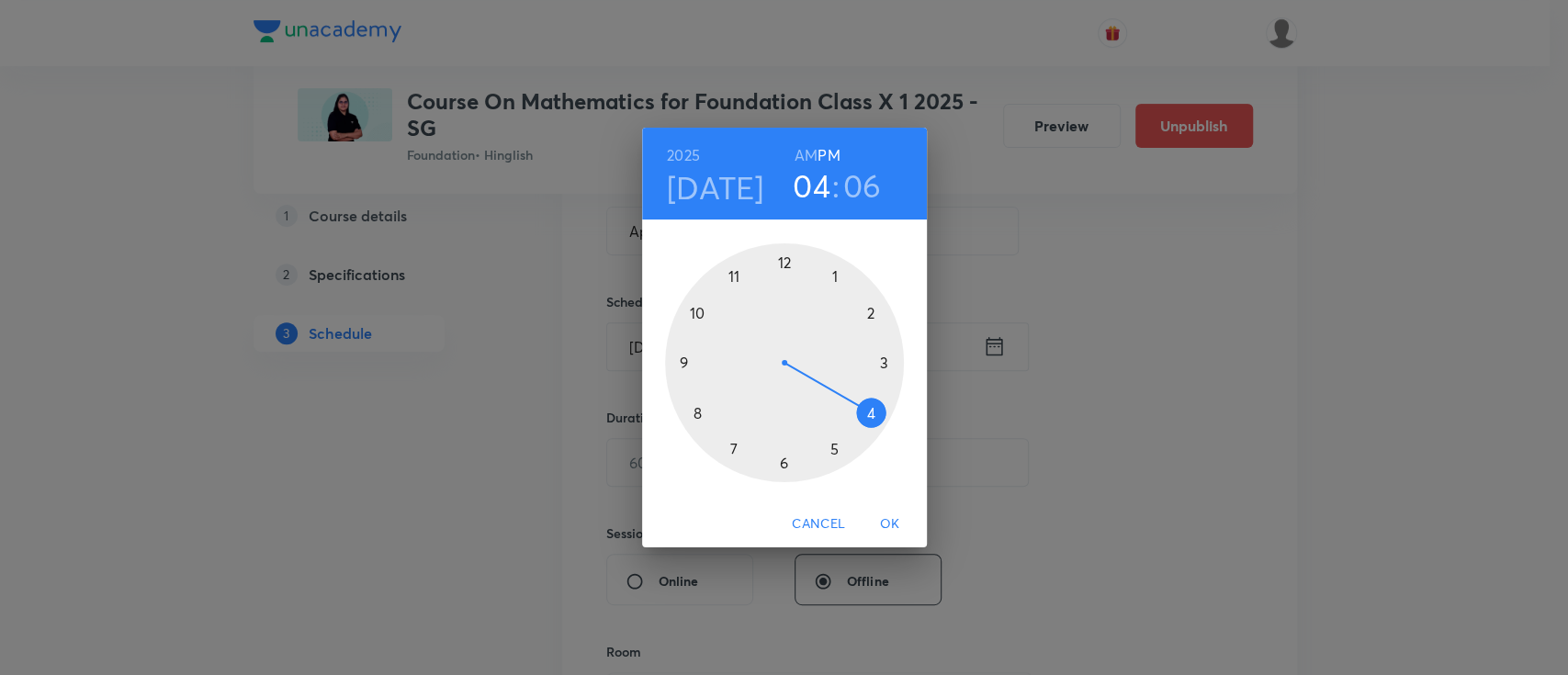
drag, startPoint x: 876, startPoint y: 359, endPoint x: 868, endPoint y: 404, distance: 45.7
click at [868, 404] on div at bounding box center [784, 363] width 239 height 239
drag, startPoint x: 845, startPoint y: 283, endPoint x: 890, endPoint y: 364, distance: 92.7
click at [890, 364] on div at bounding box center [784, 363] width 239 height 239
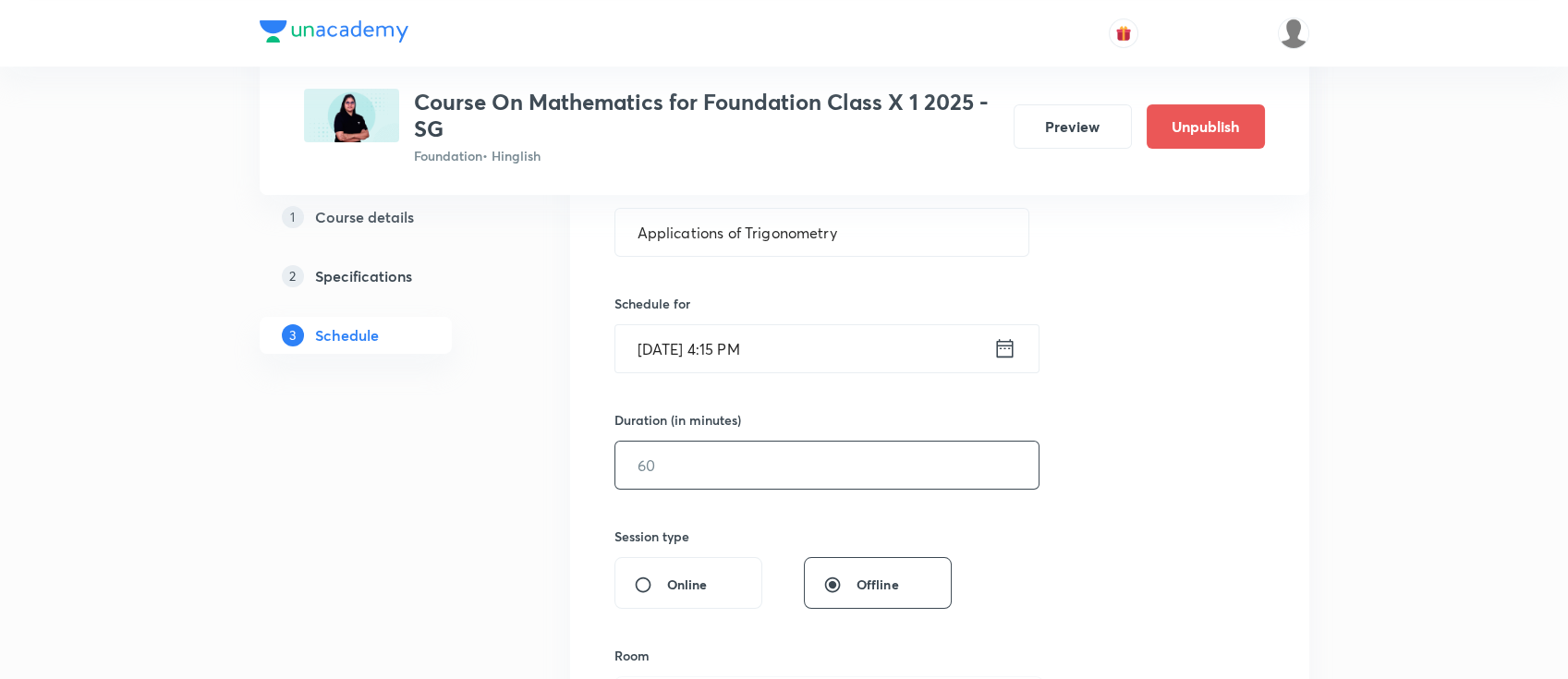
click at [883, 466] on input "text" at bounding box center [827, 464] width 423 height 47
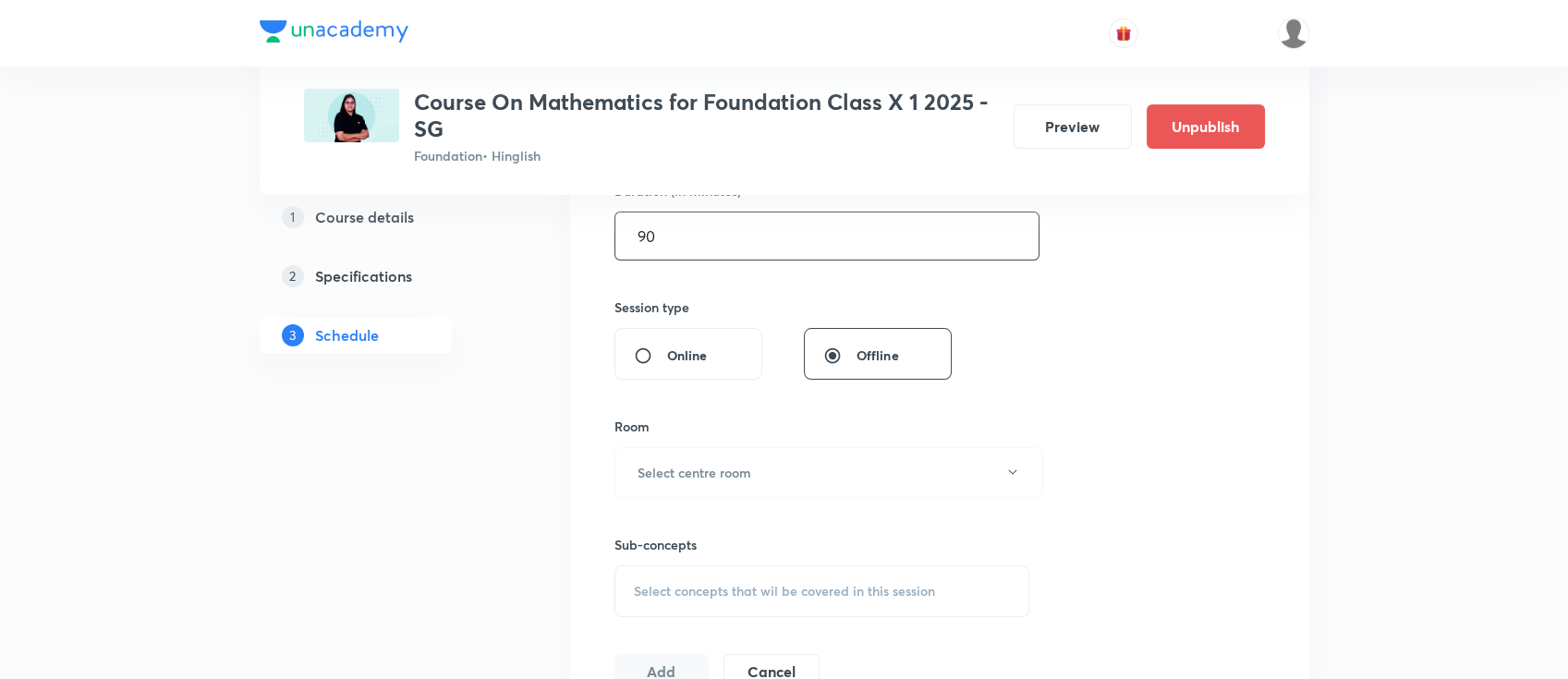
scroll to position [616, 0]
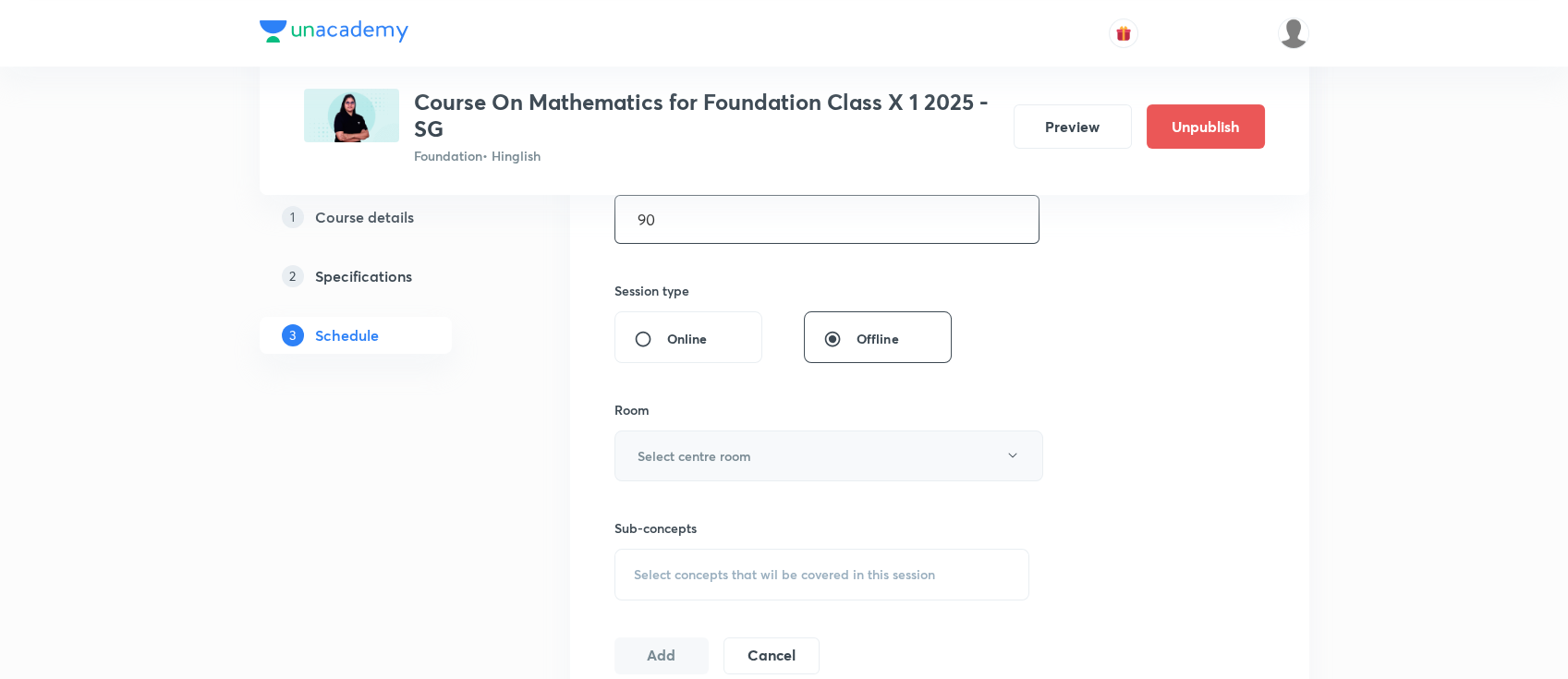
type input "90"
click at [736, 441] on button "Select centre room" at bounding box center [829, 456] width 429 height 51
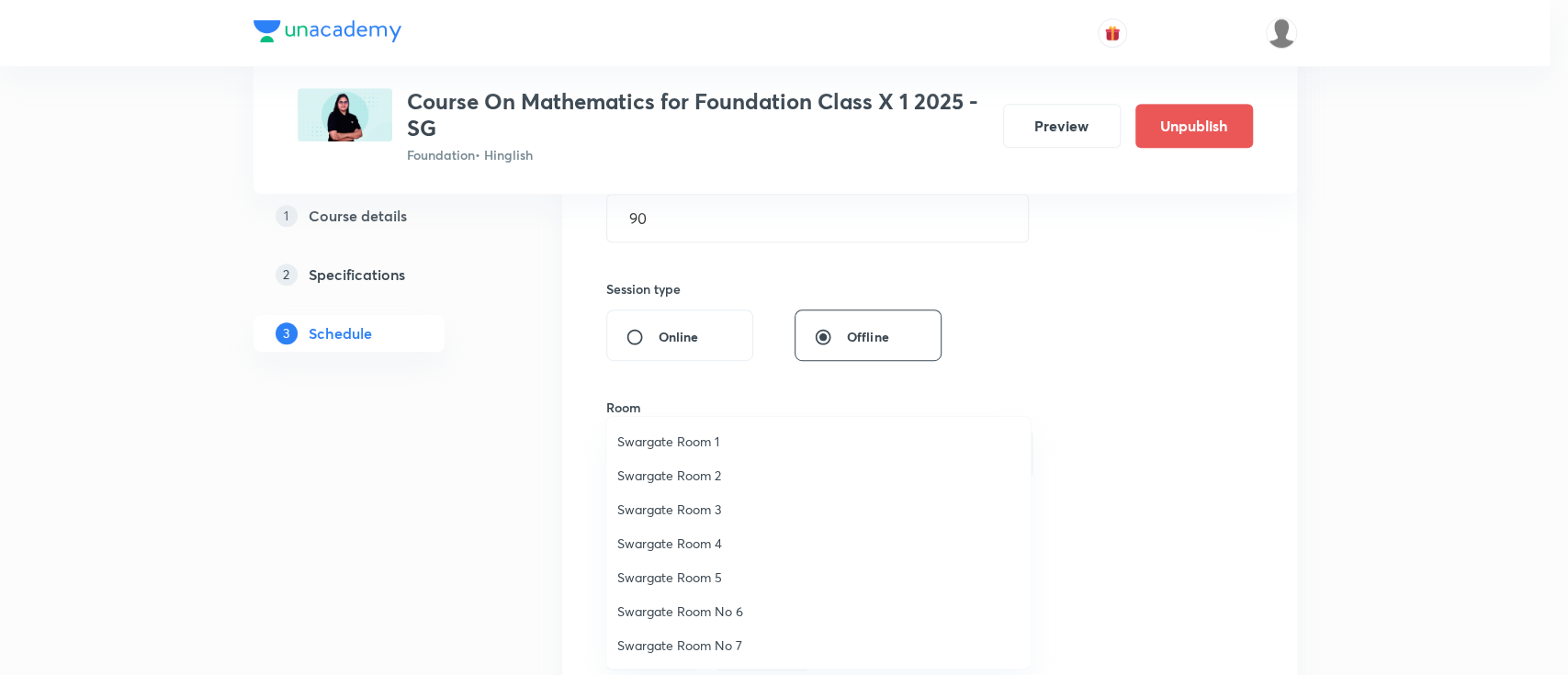
click at [698, 450] on span "Swargate Room 1" at bounding box center [818, 442] width 403 height 19
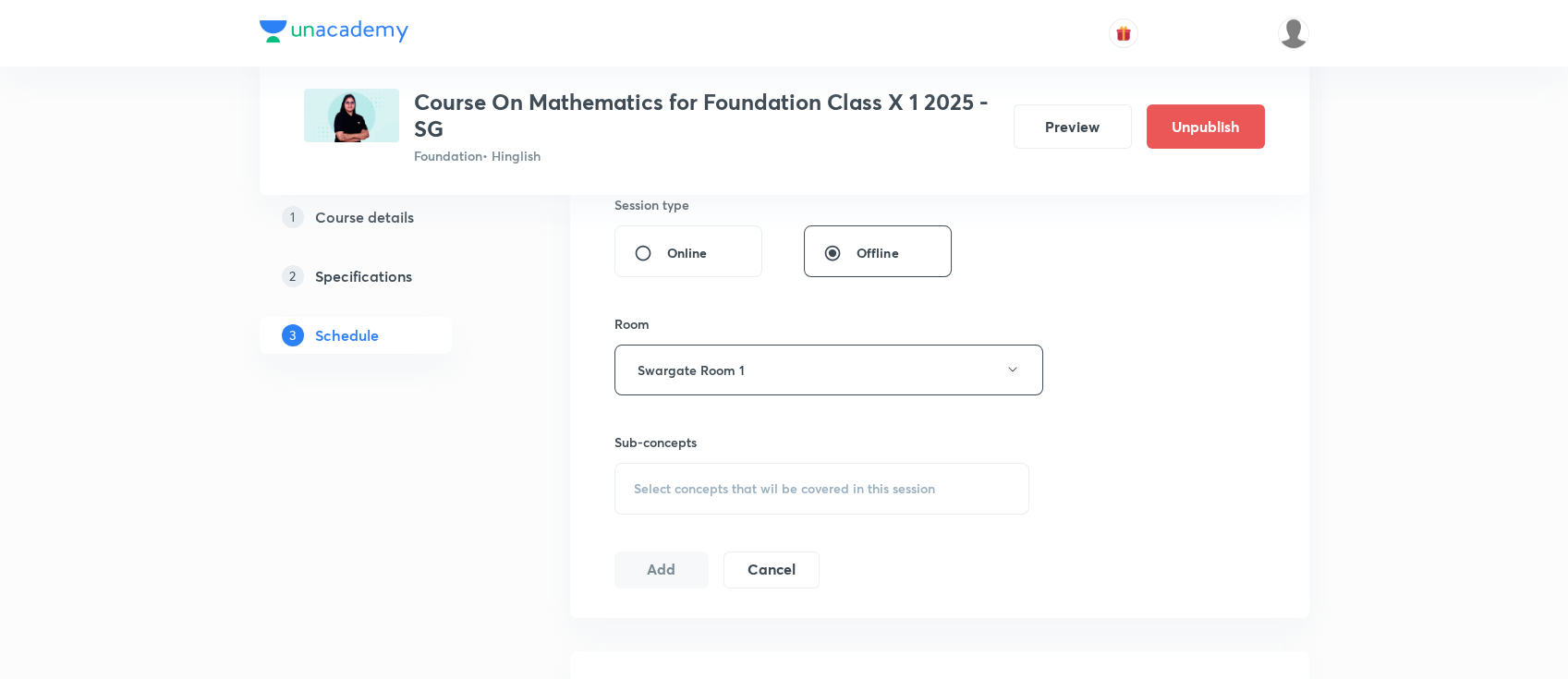
scroll to position [739, 0]
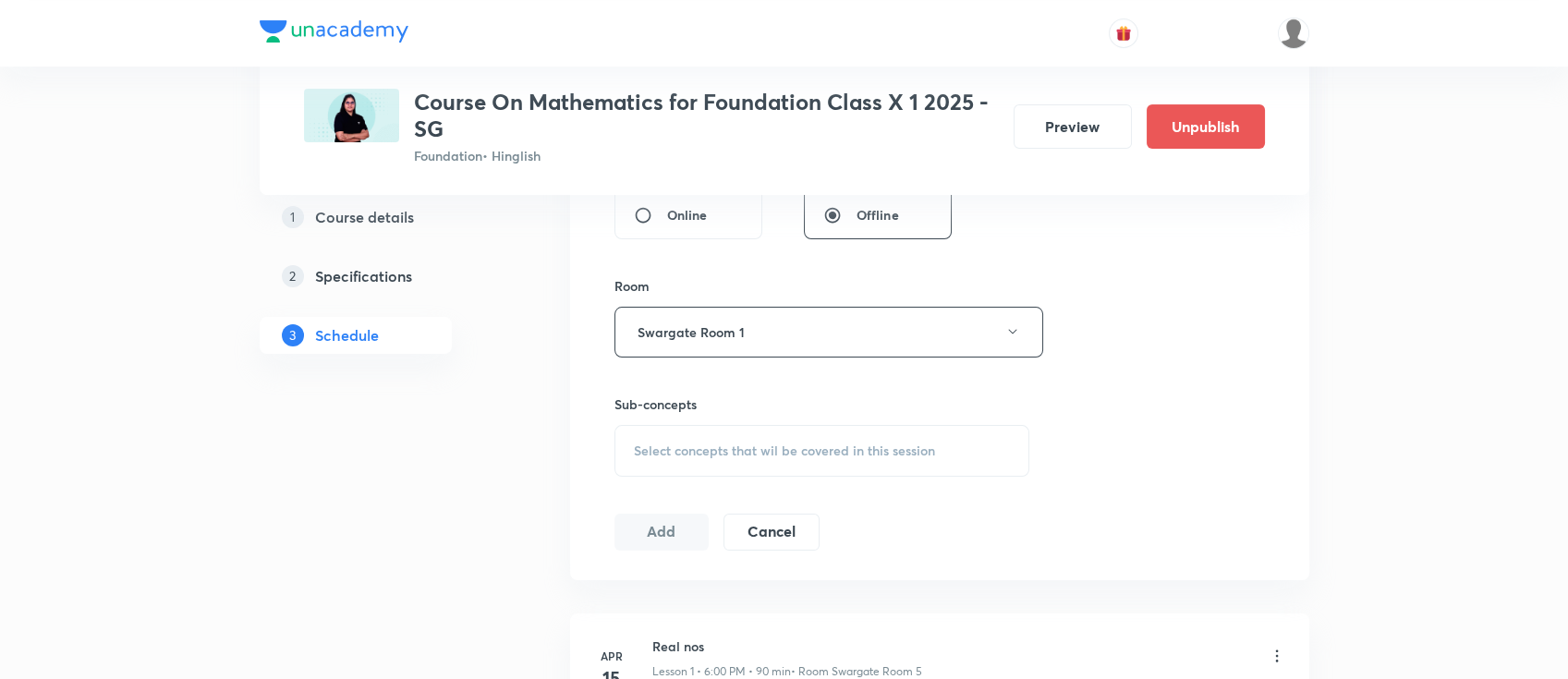
click at [777, 454] on span "Select concepts that wil be covered in this session" at bounding box center [784, 450] width 302 height 14
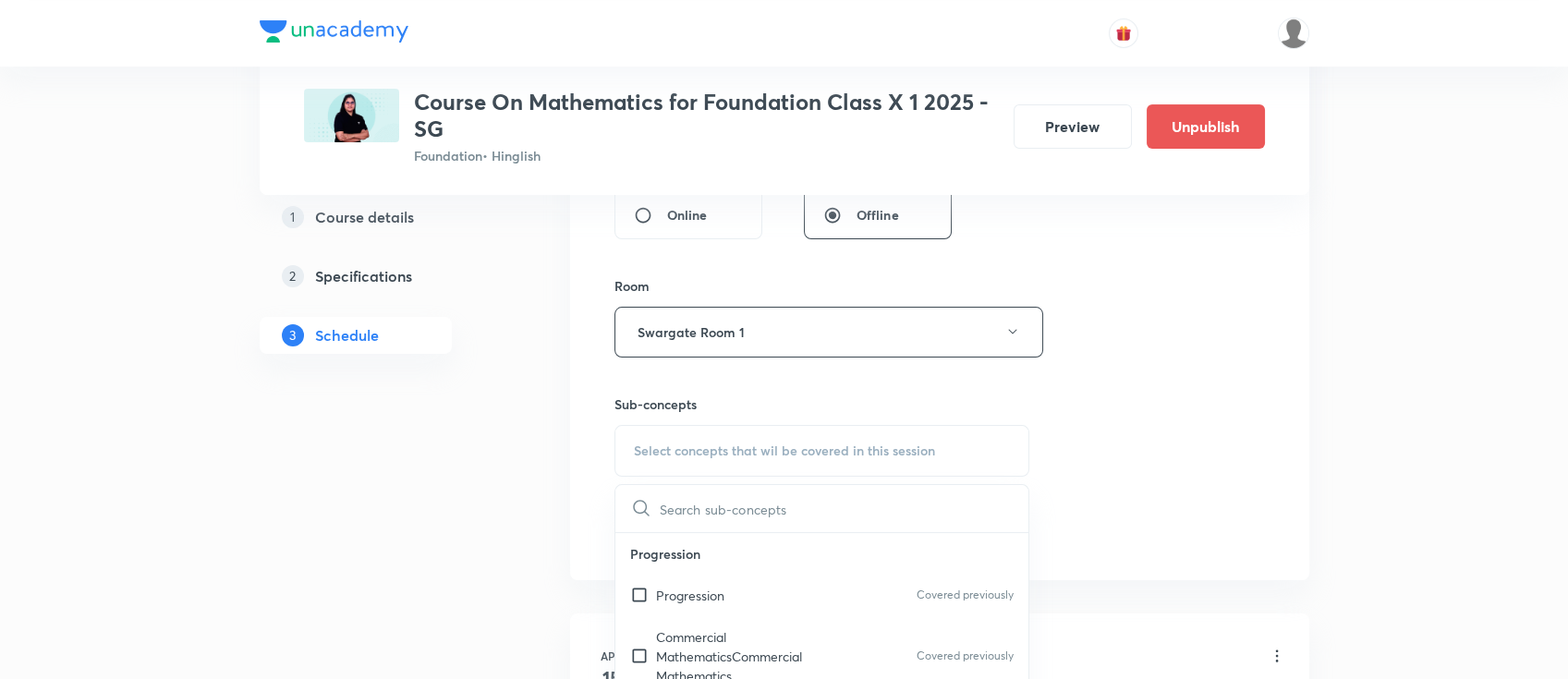
scroll to position [985, 0]
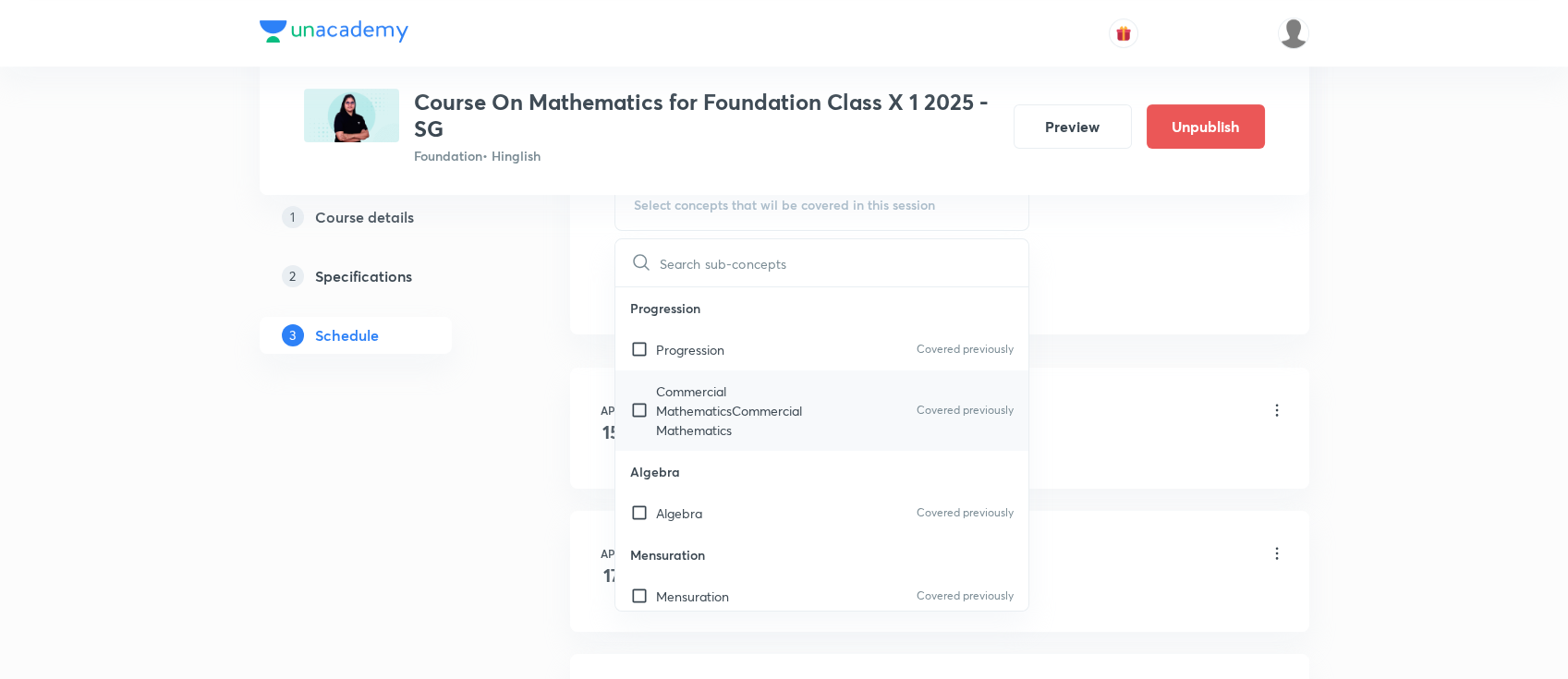
click at [755, 420] on p "Commercial MathematicsCommercial Mathematics" at bounding box center [749, 411] width 187 height 58
checkbox input "true"
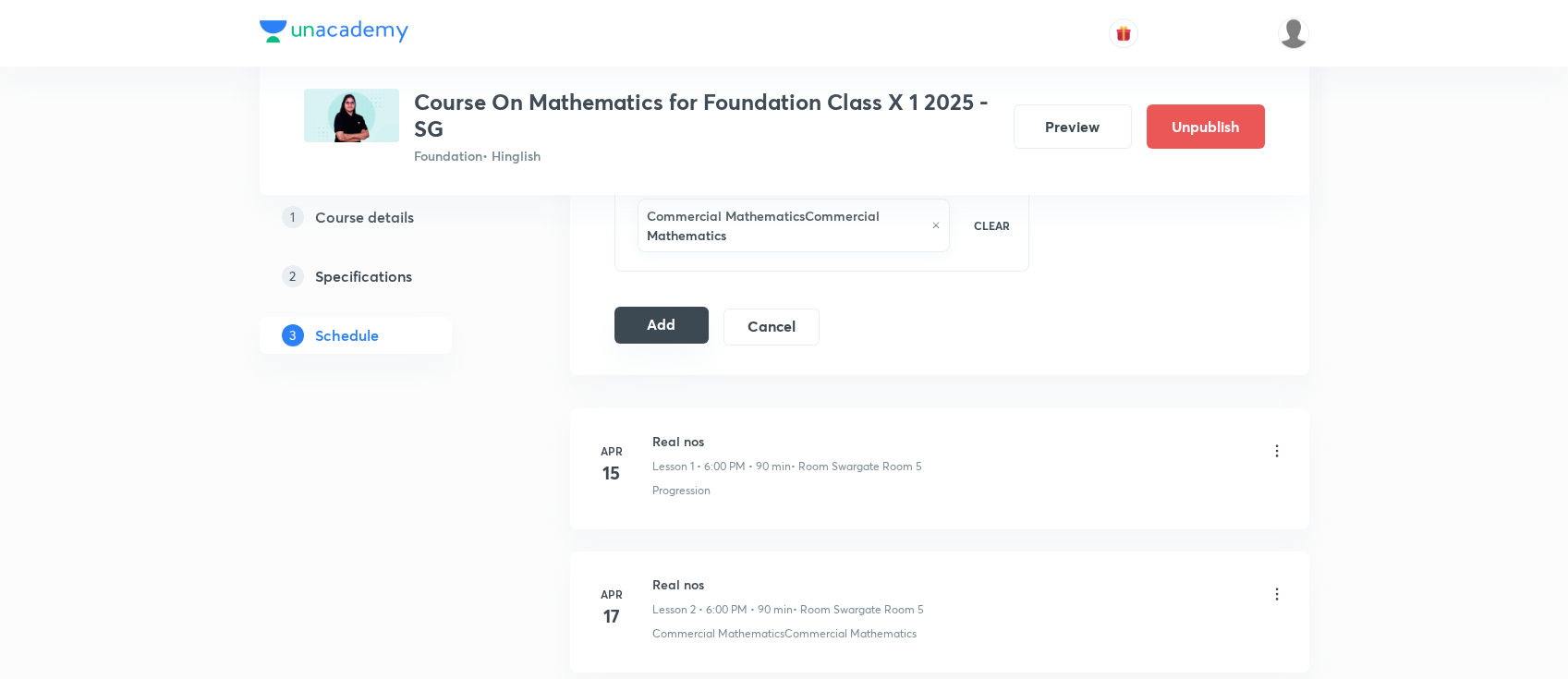
click at [661, 329] on button "Add" at bounding box center [661, 325] width 95 height 37
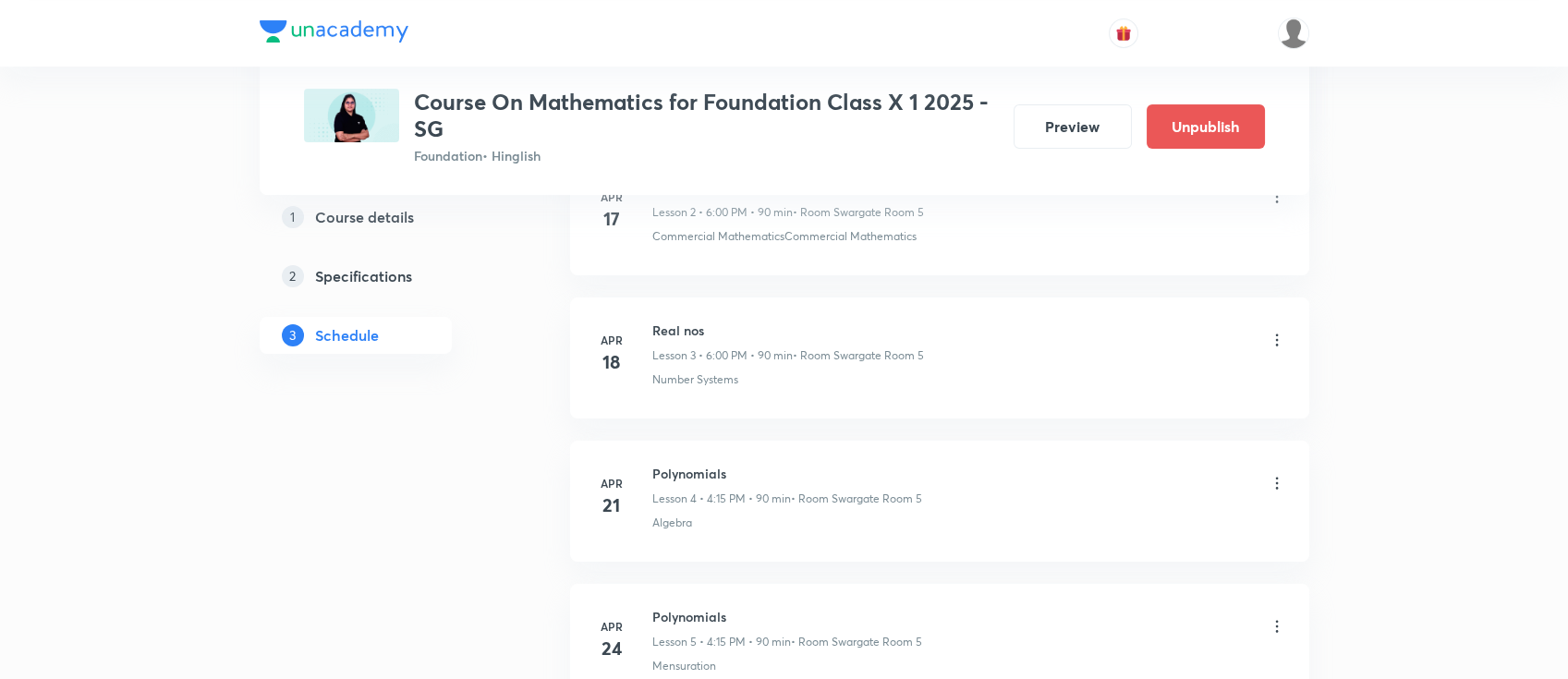
scroll to position [0, 0]
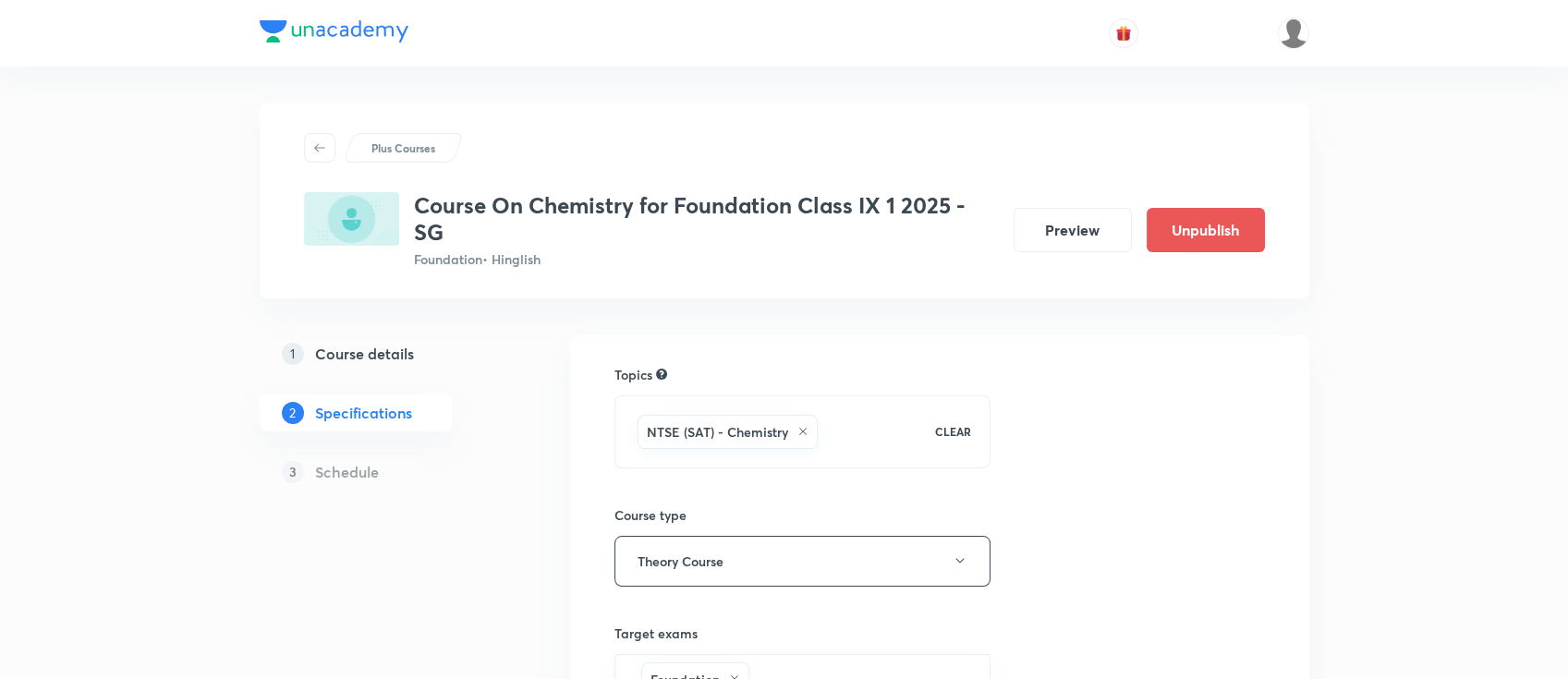
click at [396, 351] on h5 "Course details" at bounding box center [364, 353] width 99 height 22
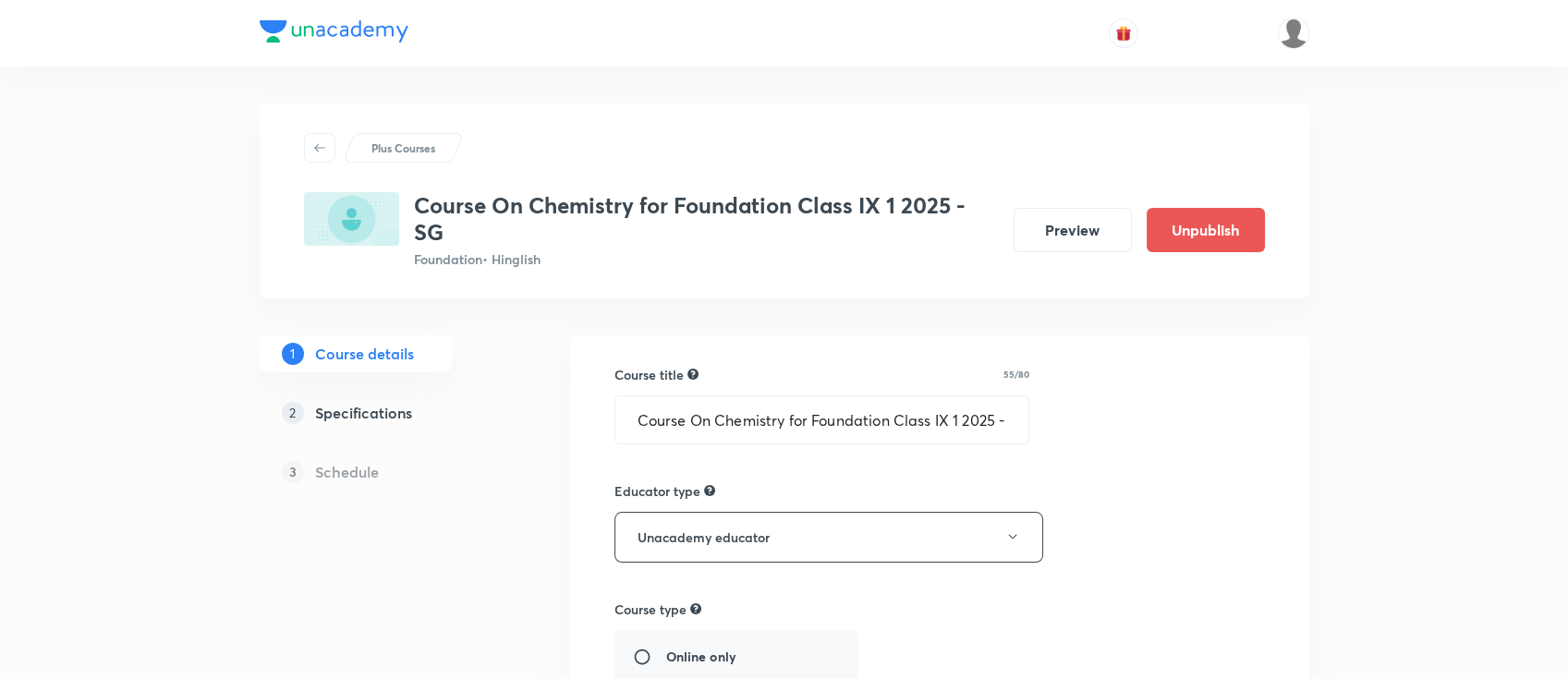
click at [385, 412] on h5 "Specifications" at bounding box center [363, 413] width 97 height 22
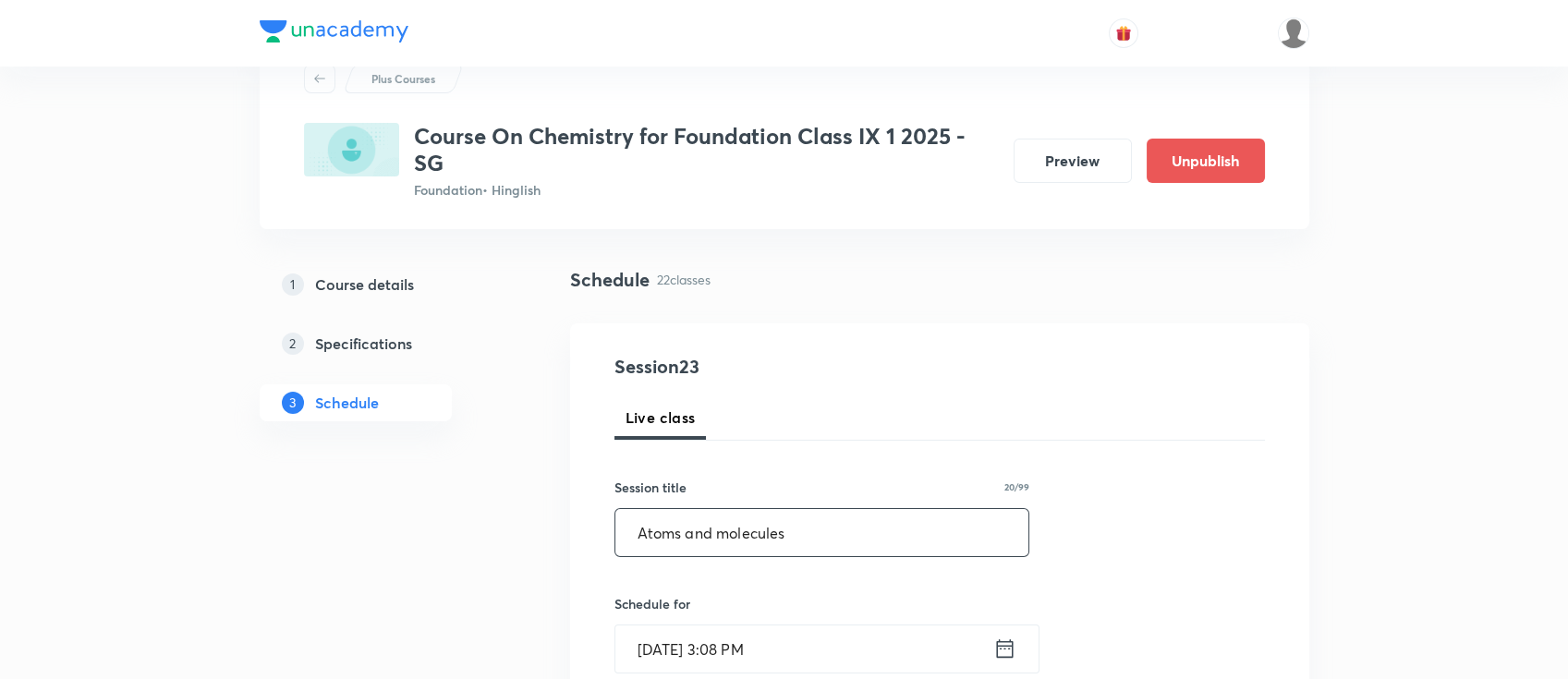
scroll to position [123, 0]
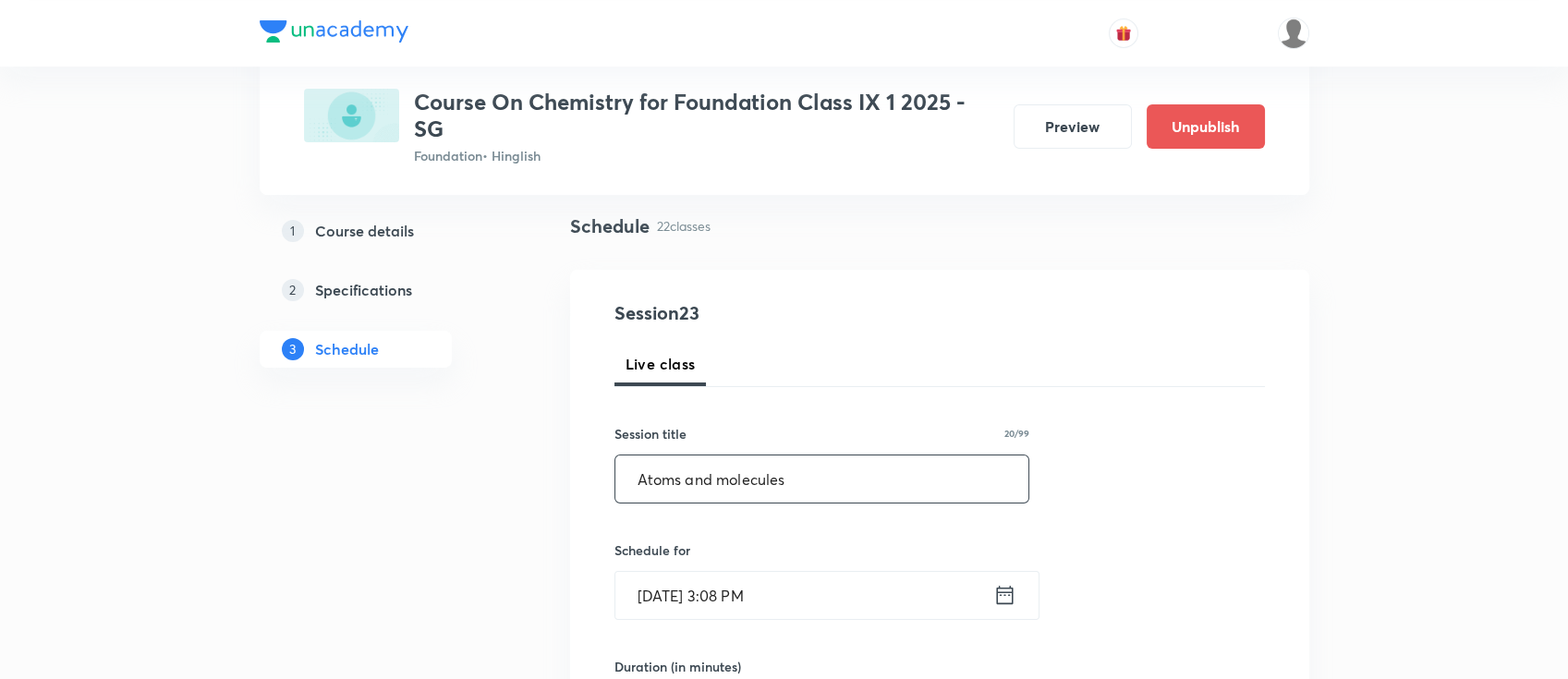
type input "Atoms and molecules"
click at [1008, 595] on icon at bounding box center [1003, 595] width 16 height 18
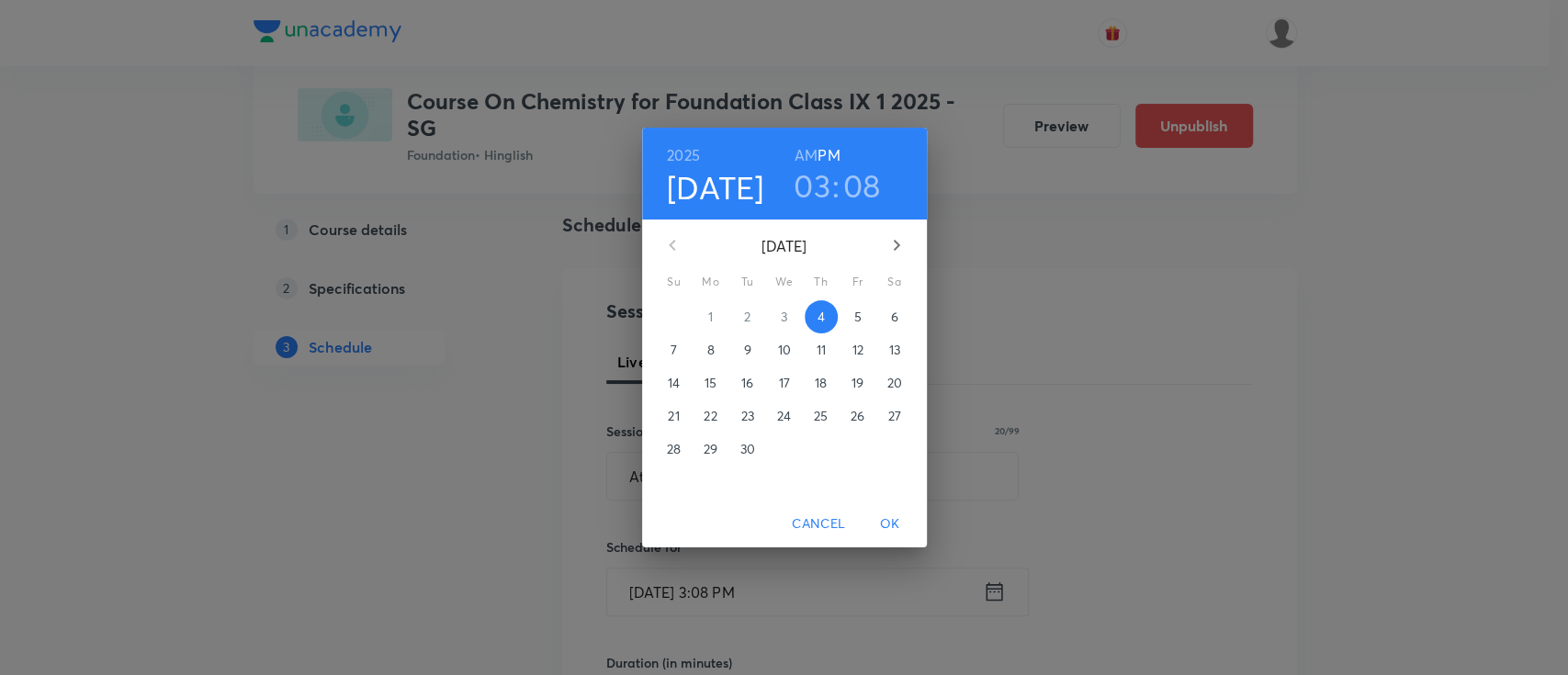
click at [822, 189] on h3 "03" at bounding box center [812, 186] width 37 height 39
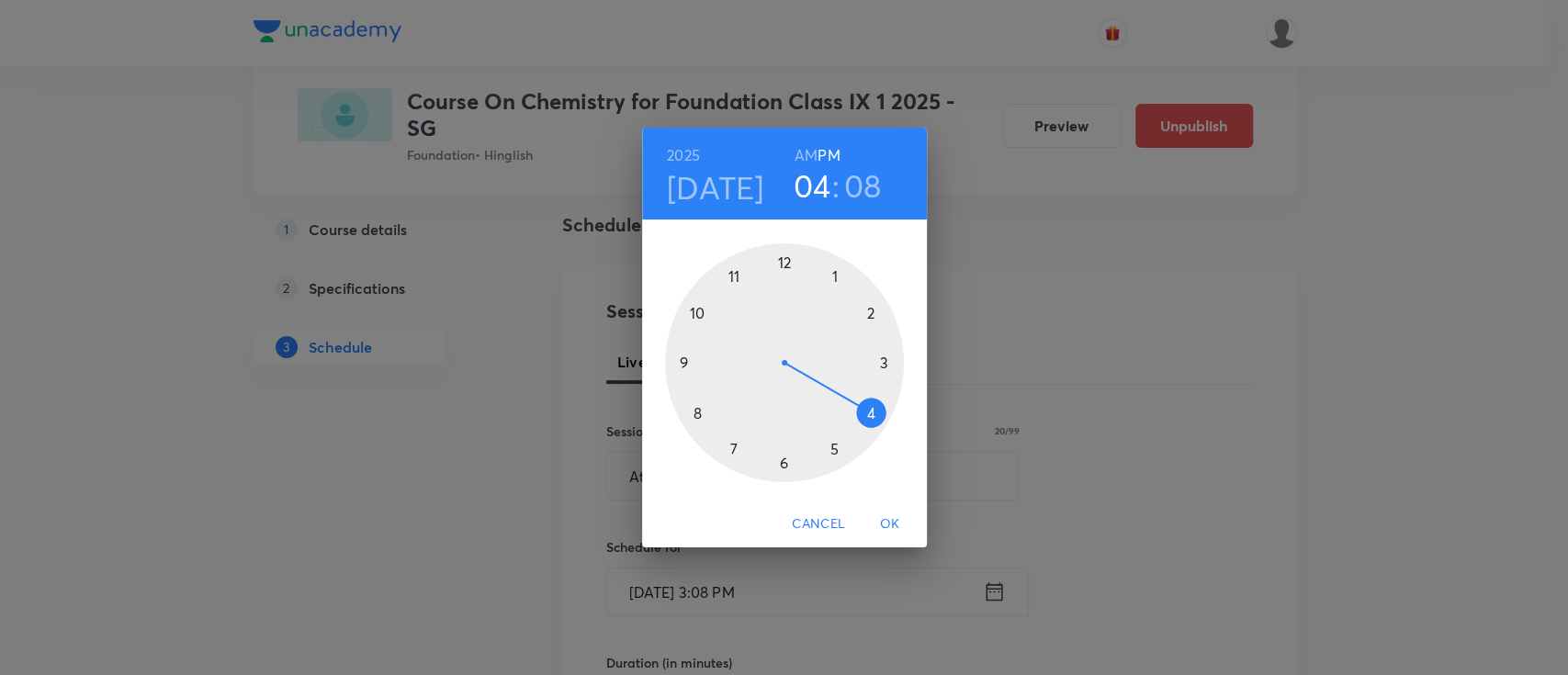
drag, startPoint x: 872, startPoint y: 349, endPoint x: 874, endPoint y: 412, distance: 63.0
click at [874, 412] on div at bounding box center [784, 363] width 239 height 239
drag, startPoint x: 860, startPoint y: 298, endPoint x: 881, endPoint y: 365, distance: 70.2
click at [881, 365] on div at bounding box center [784, 363] width 239 height 239
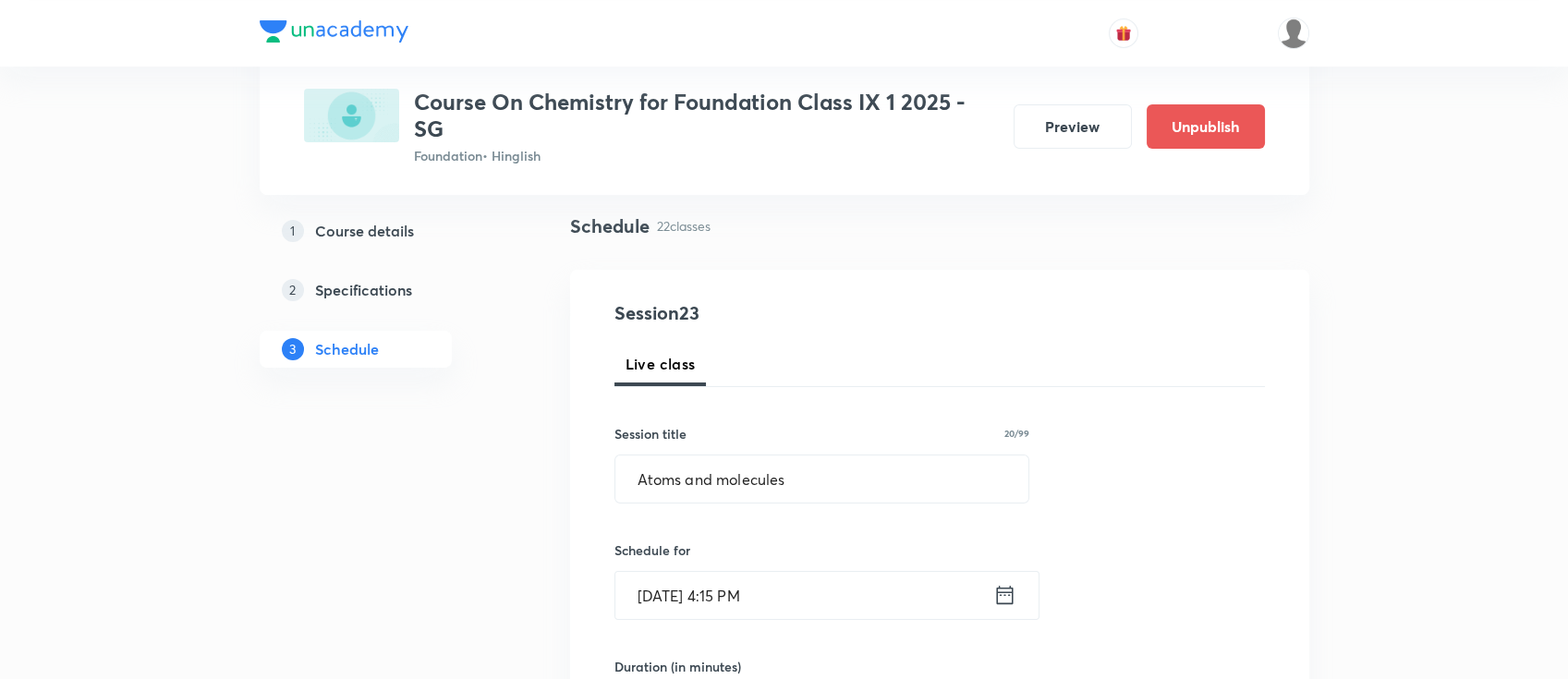
scroll to position [246, 0]
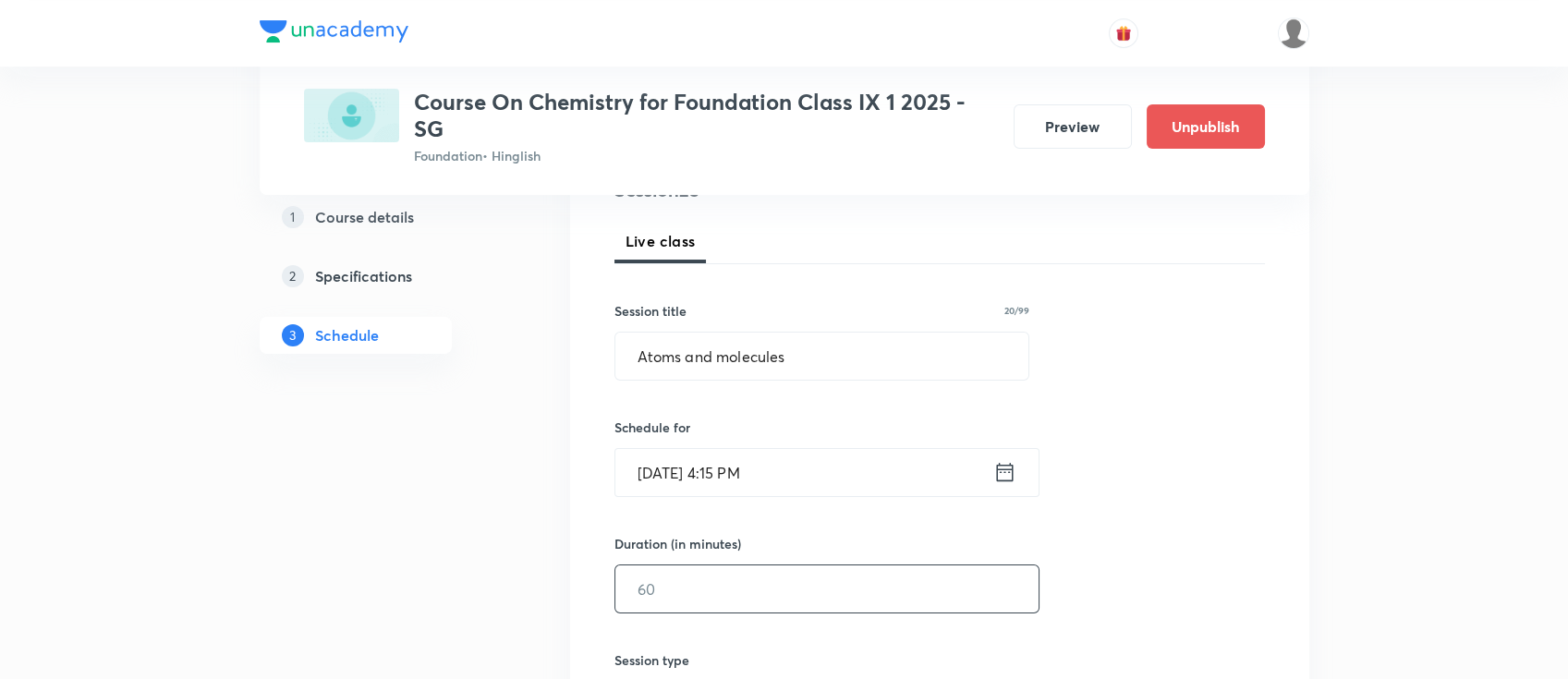
click at [865, 576] on input "text" at bounding box center [827, 589] width 423 height 47
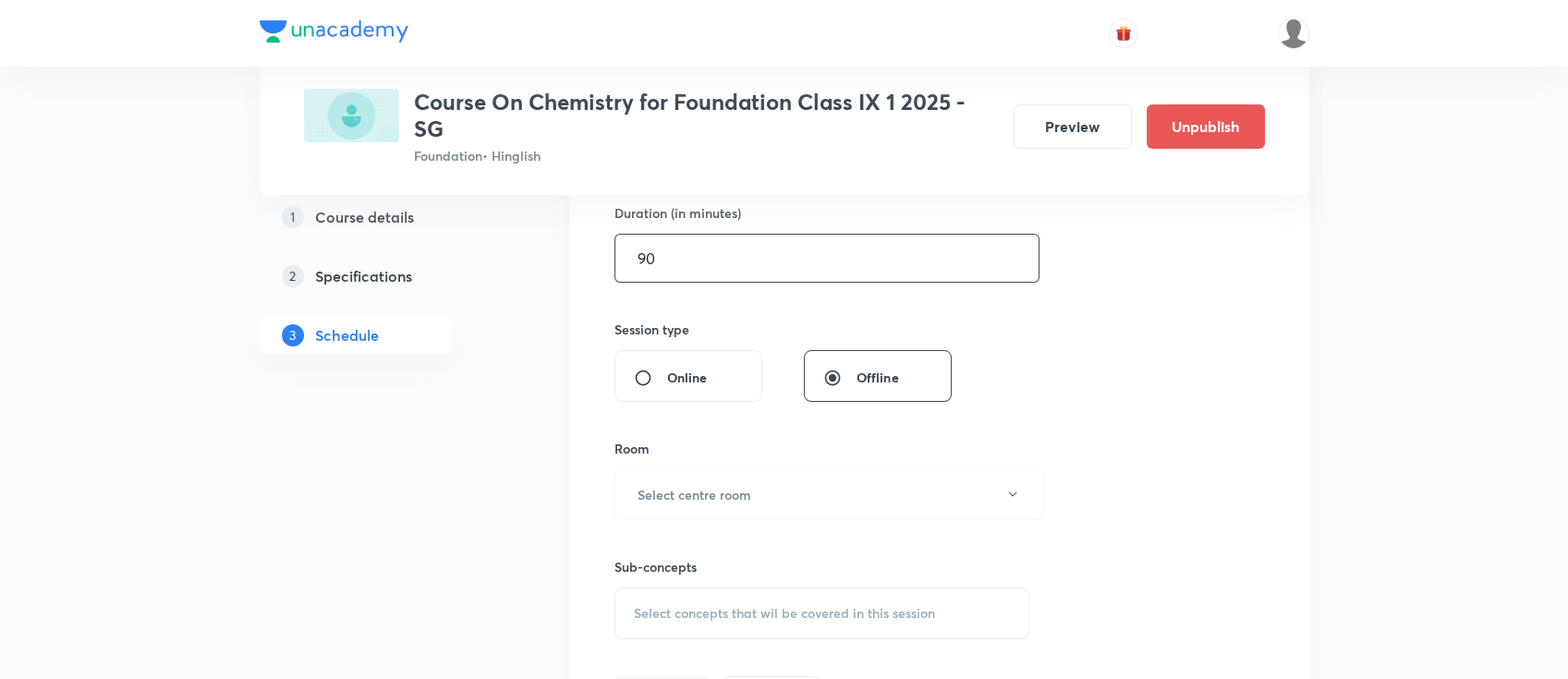
scroll to position [616, 0]
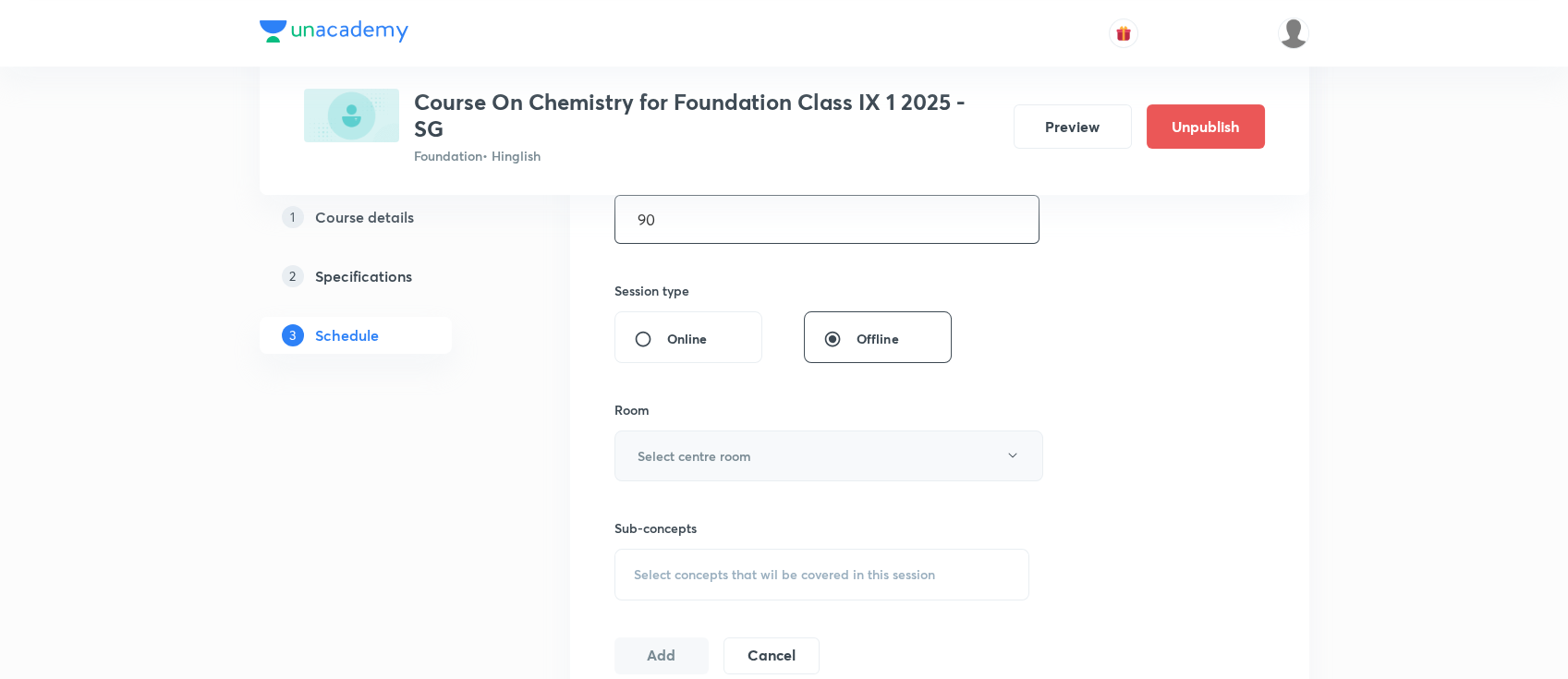
type input "90"
click at [761, 444] on button "Select centre room" at bounding box center [829, 456] width 429 height 51
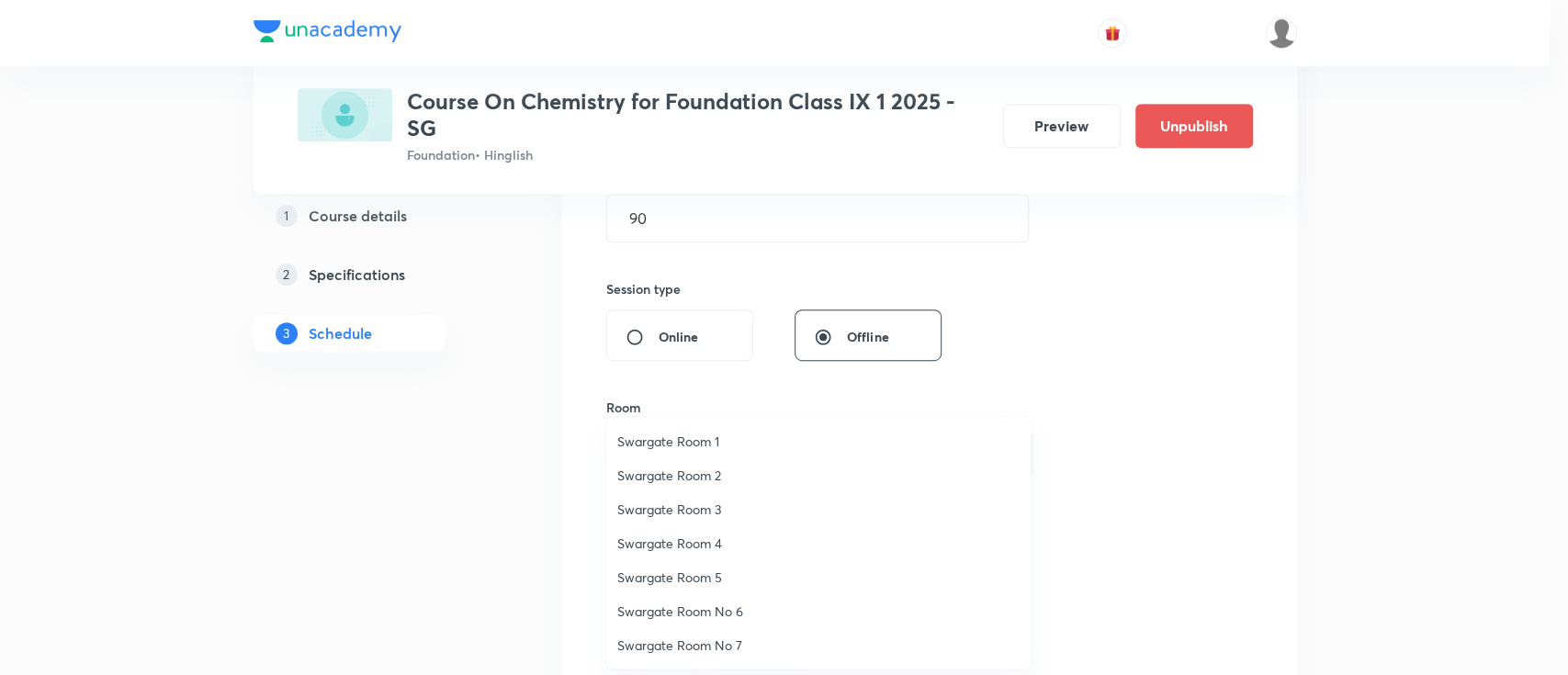
click at [688, 436] on span "Swargate Room 1" at bounding box center [818, 442] width 403 height 19
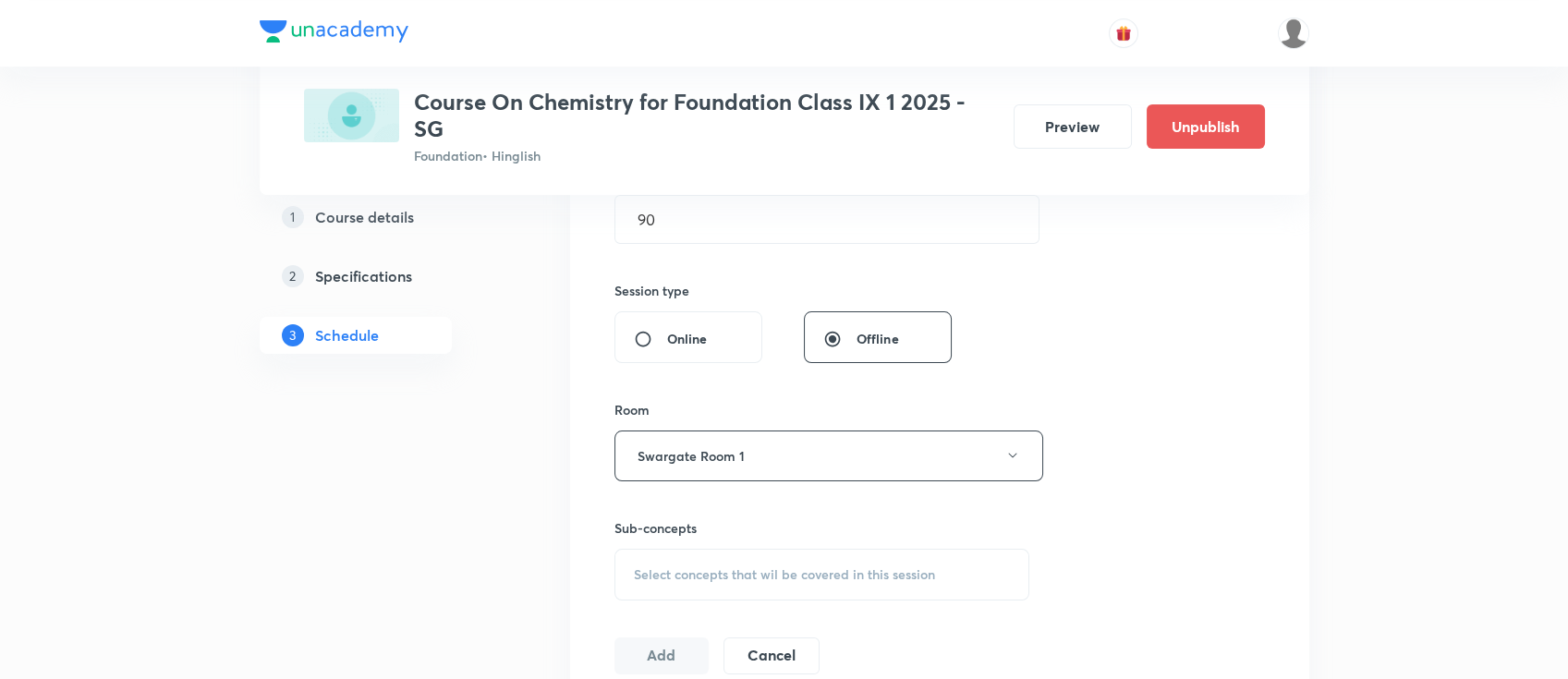
click at [739, 576] on span "Select concepts that wil be covered in this session" at bounding box center [784, 575] width 302 height 14
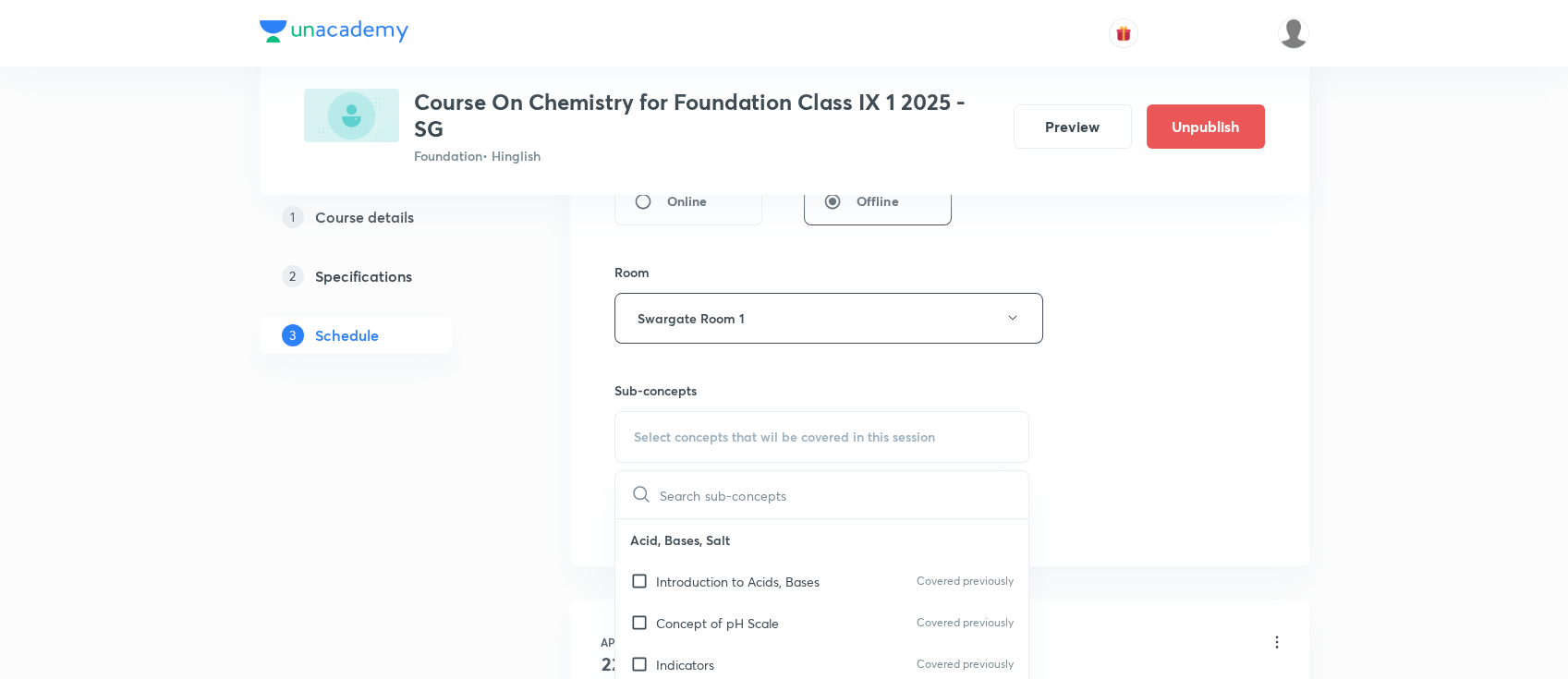
scroll to position [862, 0]
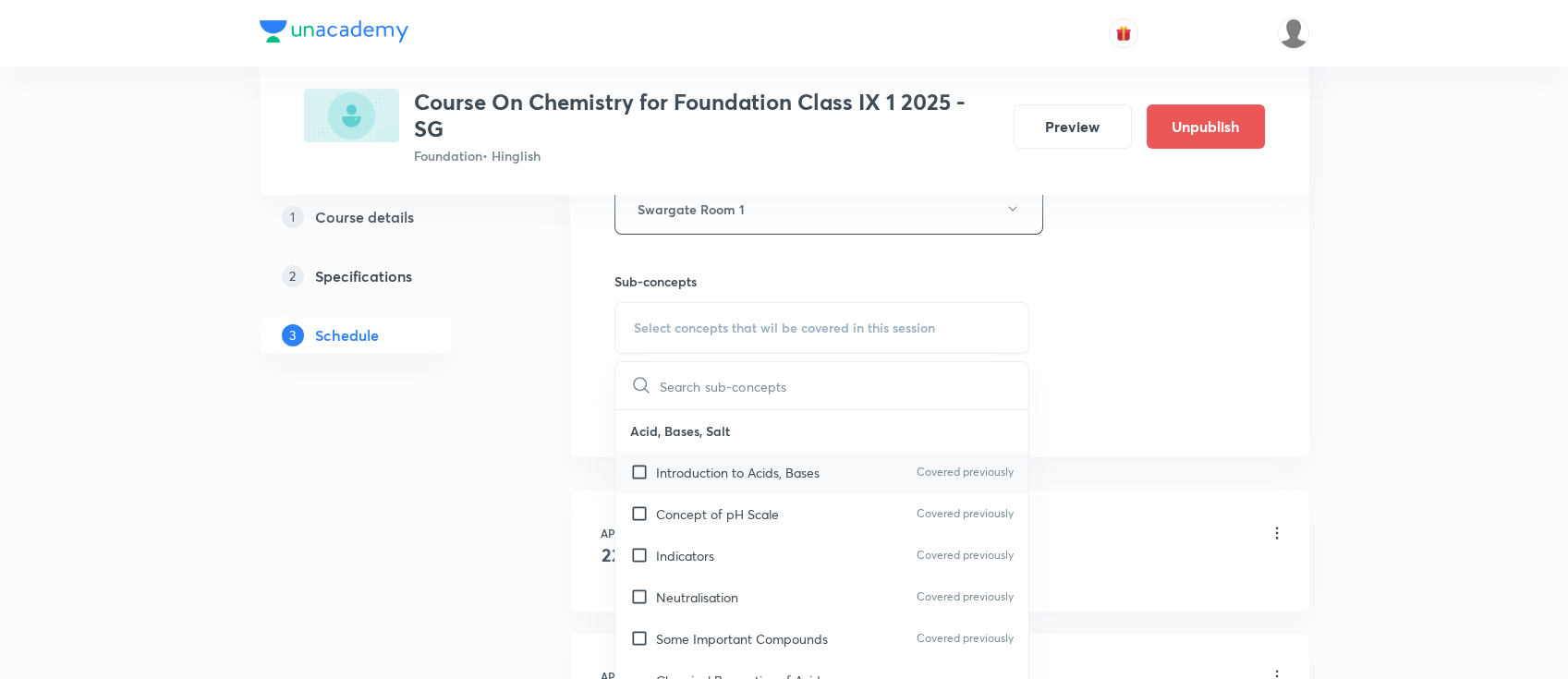
click at [758, 473] on p "Introduction to Acids, Bases" at bounding box center [737, 472] width 164 height 19
checkbox input "true"
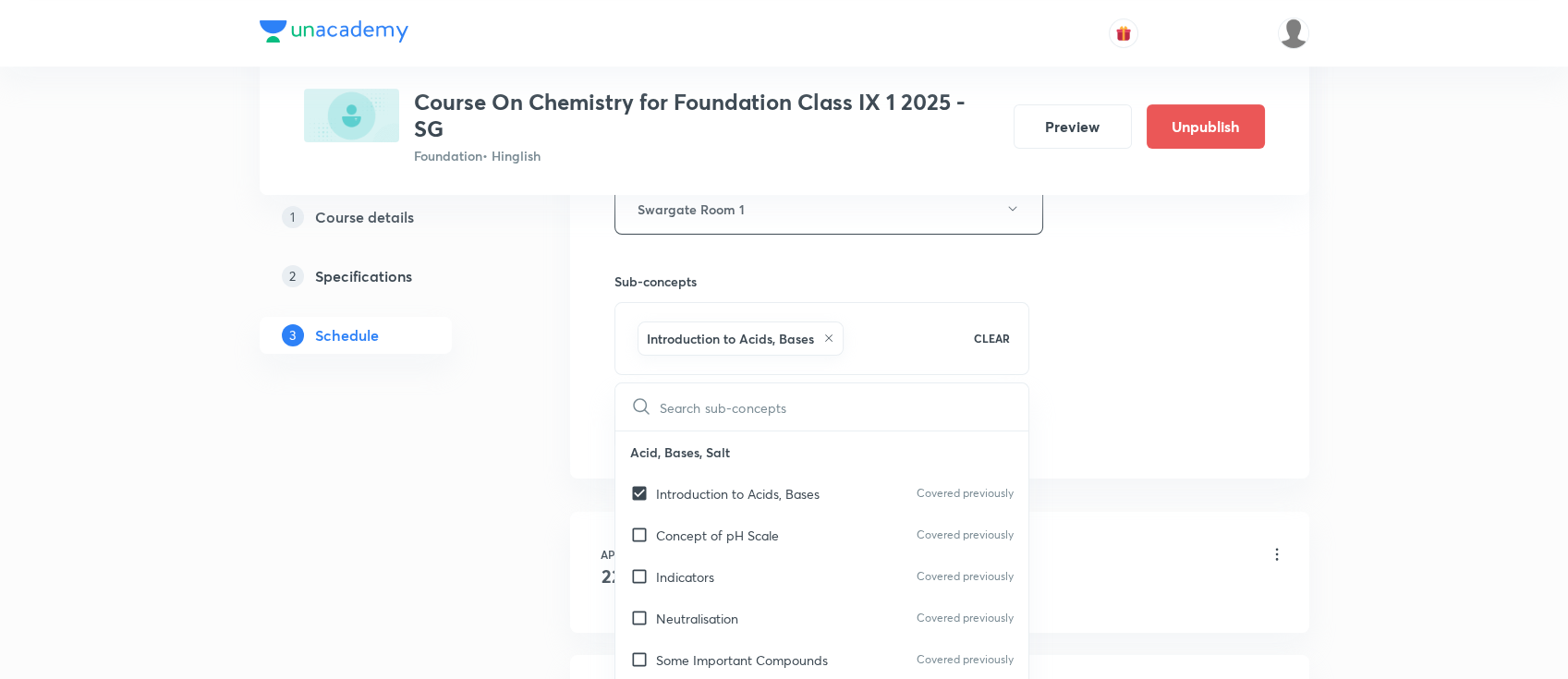
click at [1156, 308] on div "Session 23 Live class Session title 20/99 Atoms and molecules ​ Schedule for Se…" at bounding box center [939, 5] width 650 height 889
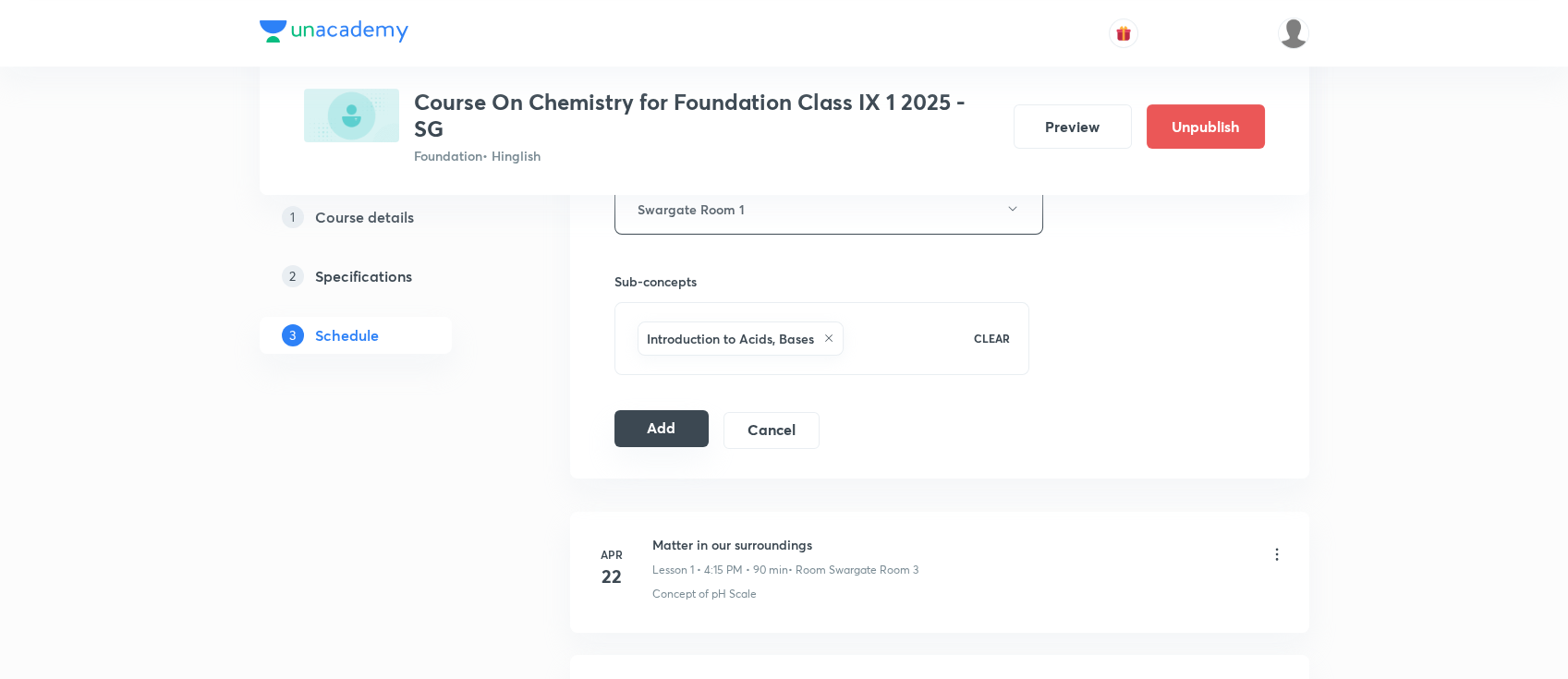
click at [663, 431] on button "Add" at bounding box center [661, 428] width 95 height 37
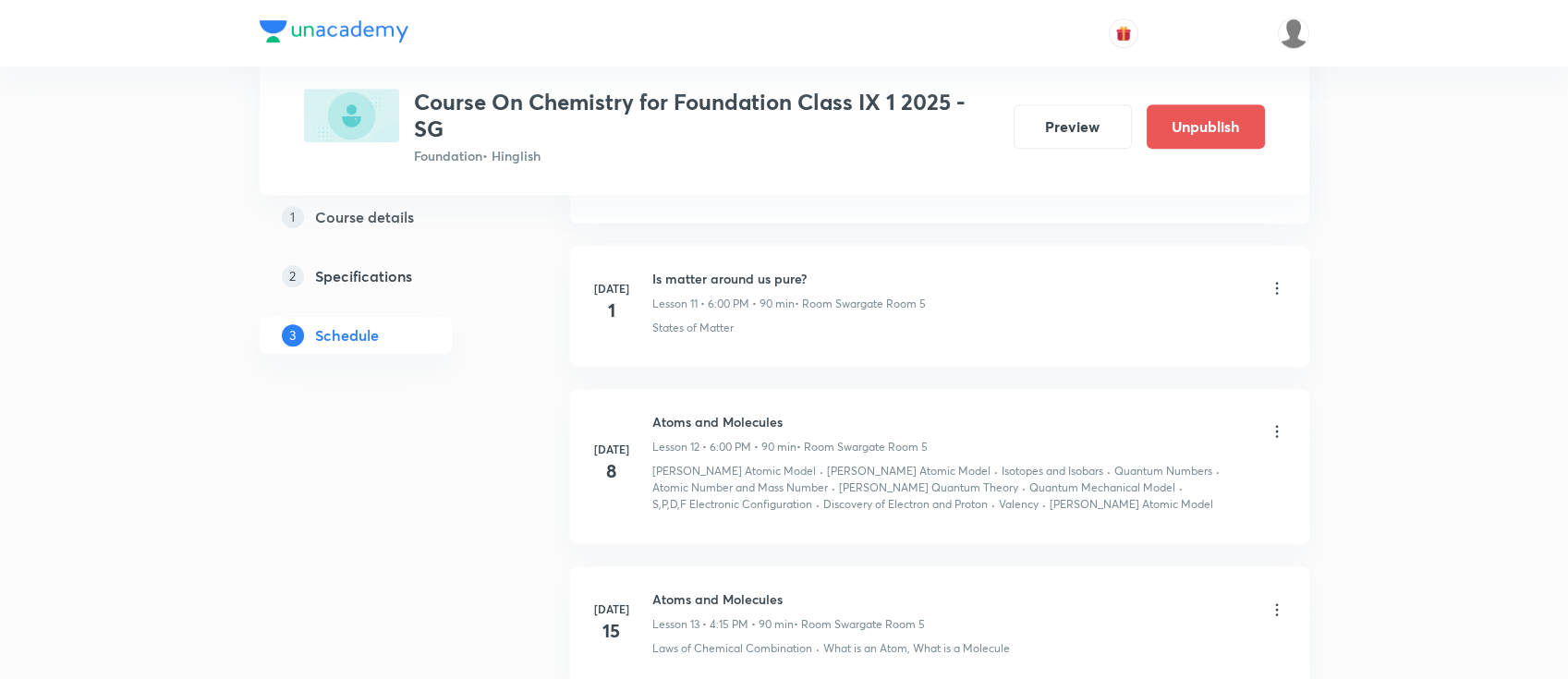
scroll to position [1971, 0]
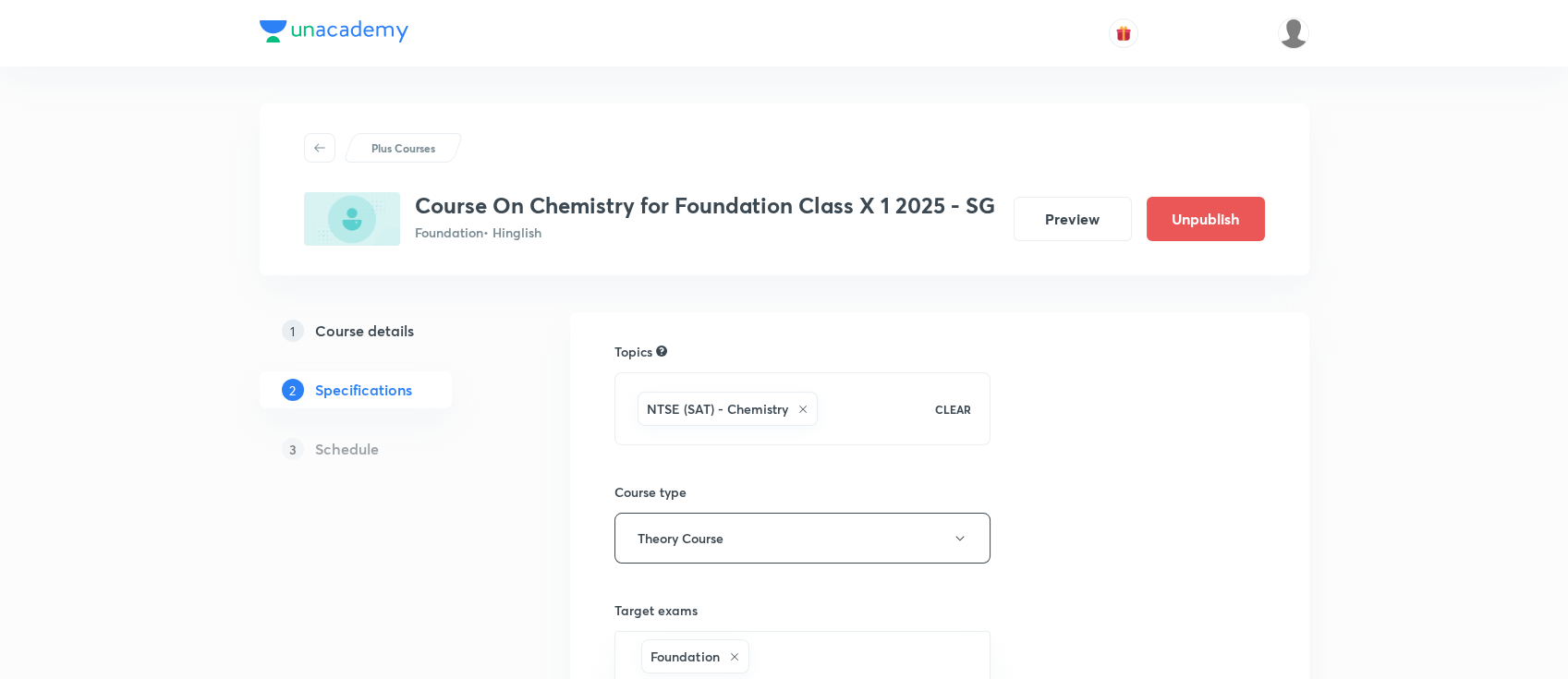
click at [366, 330] on h5 "Course details" at bounding box center [364, 330] width 99 height 22
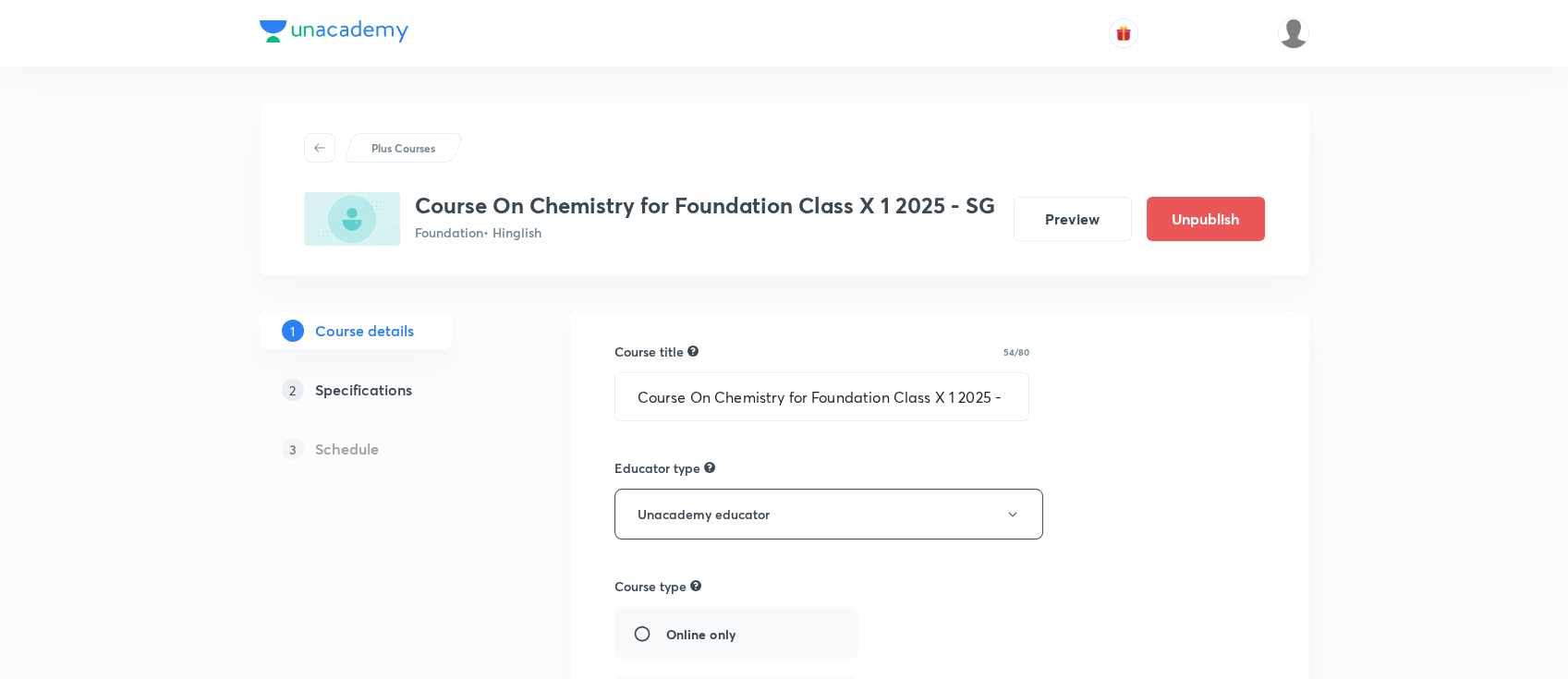
click at [404, 383] on h5 "Specifications" at bounding box center [363, 390] width 97 height 22
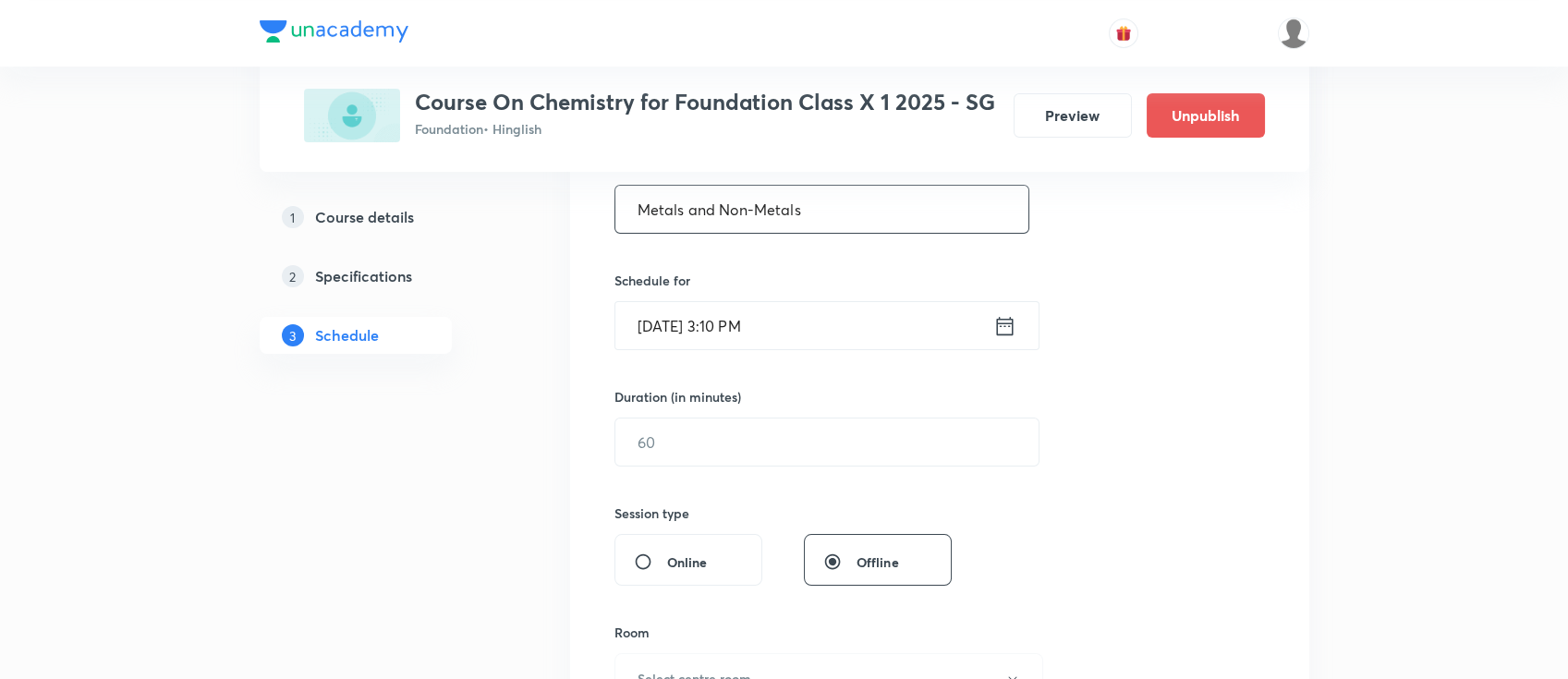
type input "Metals and Non-Metals"
click at [997, 326] on icon at bounding box center [1004, 326] width 23 height 26
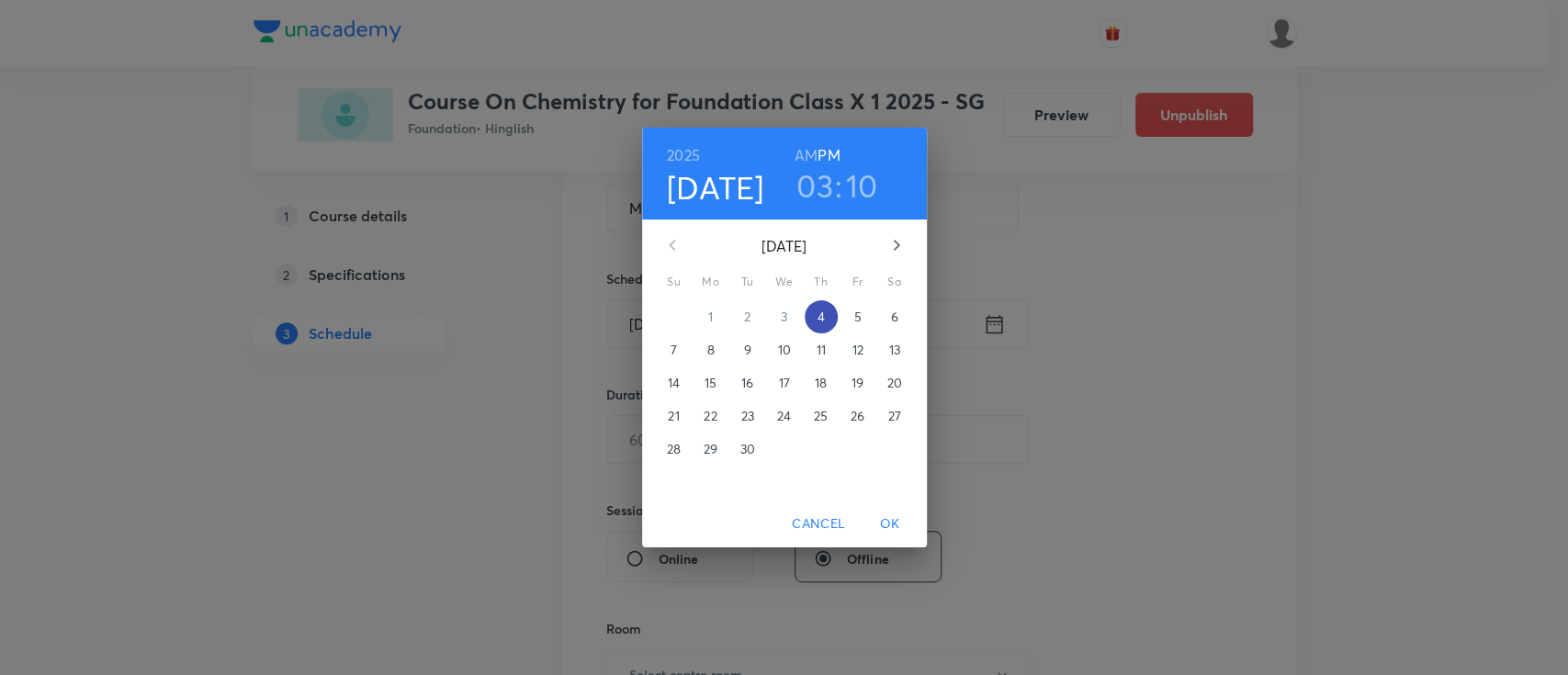
click at [824, 315] on p "4" at bounding box center [821, 316] width 8 height 18
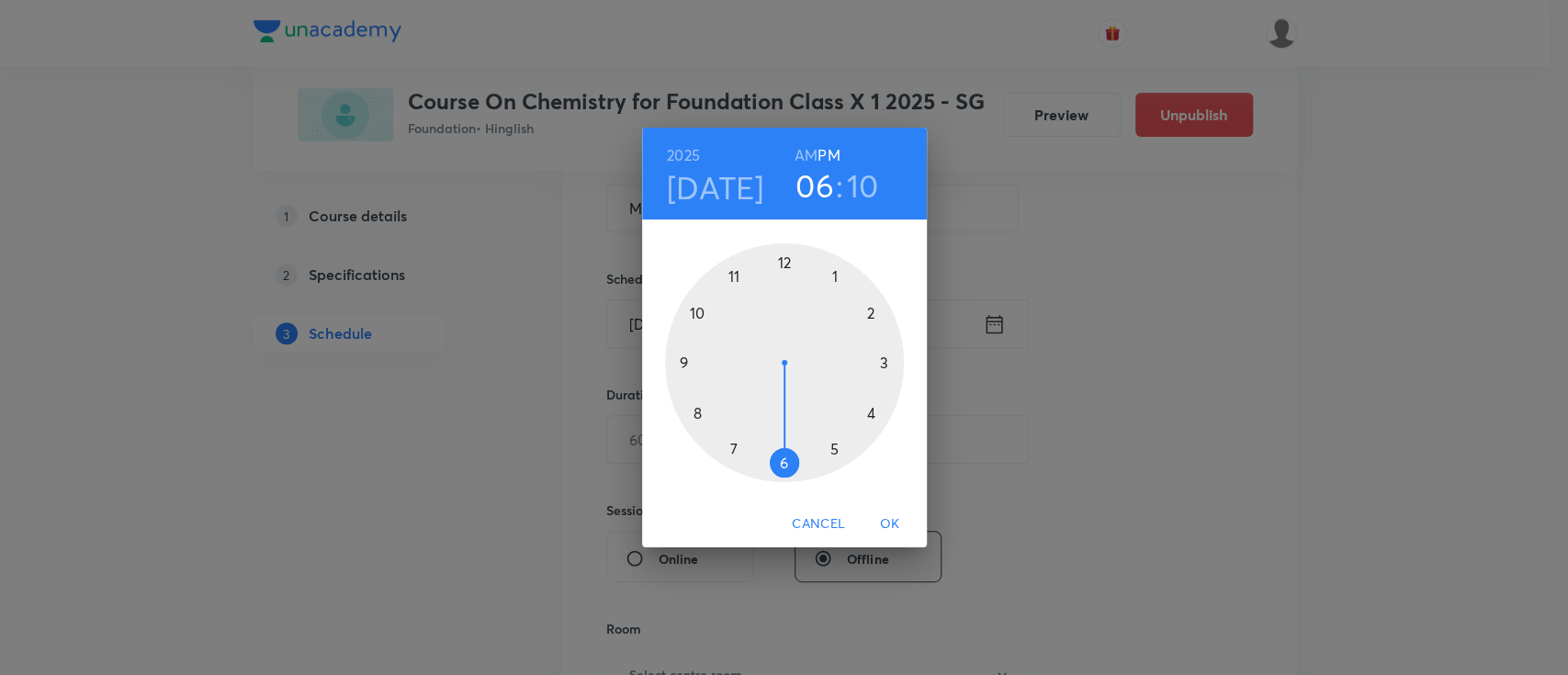
drag, startPoint x: 880, startPoint y: 370, endPoint x: 757, endPoint y: 487, distance: 169.8
click at [757, 487] on div "1 2 3 4 5 6 7 8 9 10 11 12" at bounding box center [784, 360] width 285 height 280
click at [863, 188] on h3 "10" at bounding box center [863, 186] width 32 height 39
drag, startPoint x: 867, startPoint y: 318, endPoint x: 781, endPoint y: 283, distance: 92.8
click at [781, 283] on div at bounding box center [784, 363] width 239 height 239
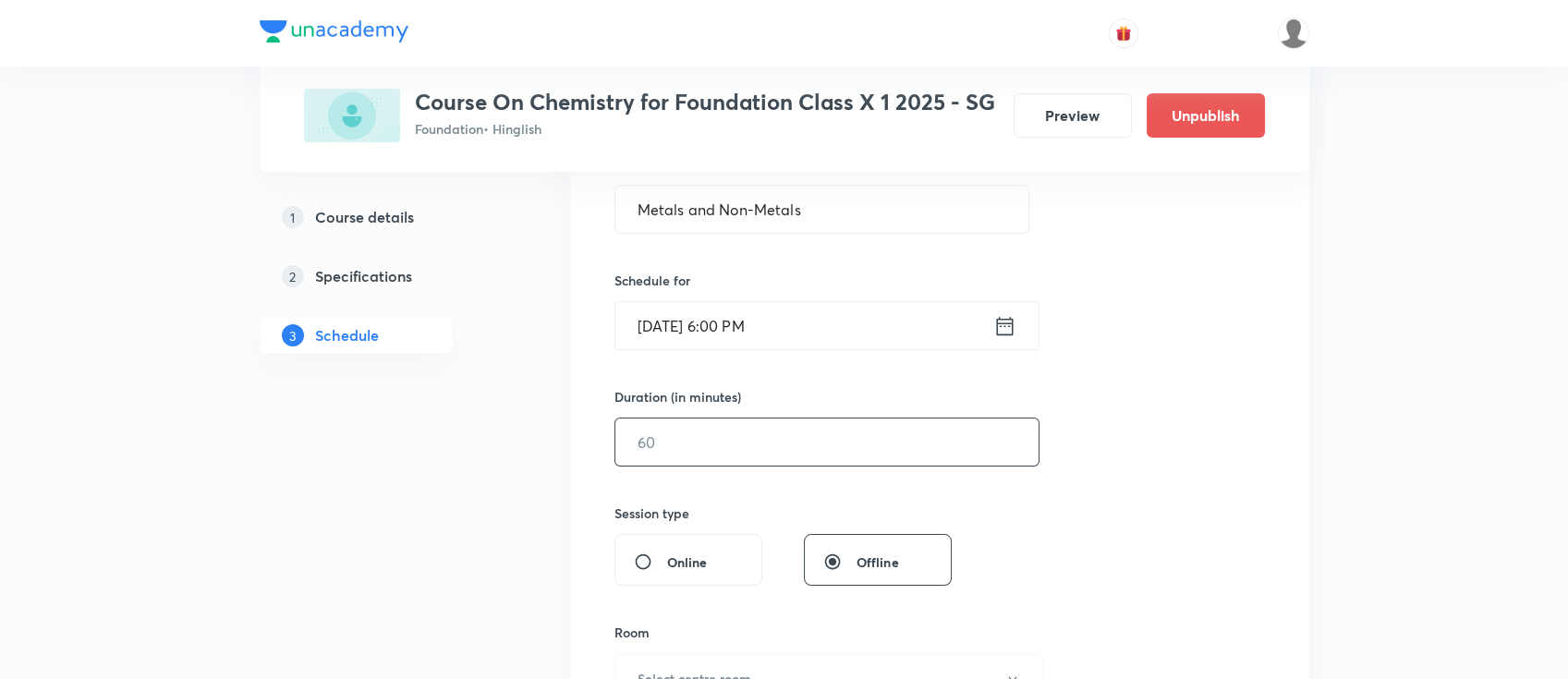
click at [798, 445] on input "text" at bounding box center [827, 441] width 423 height 47
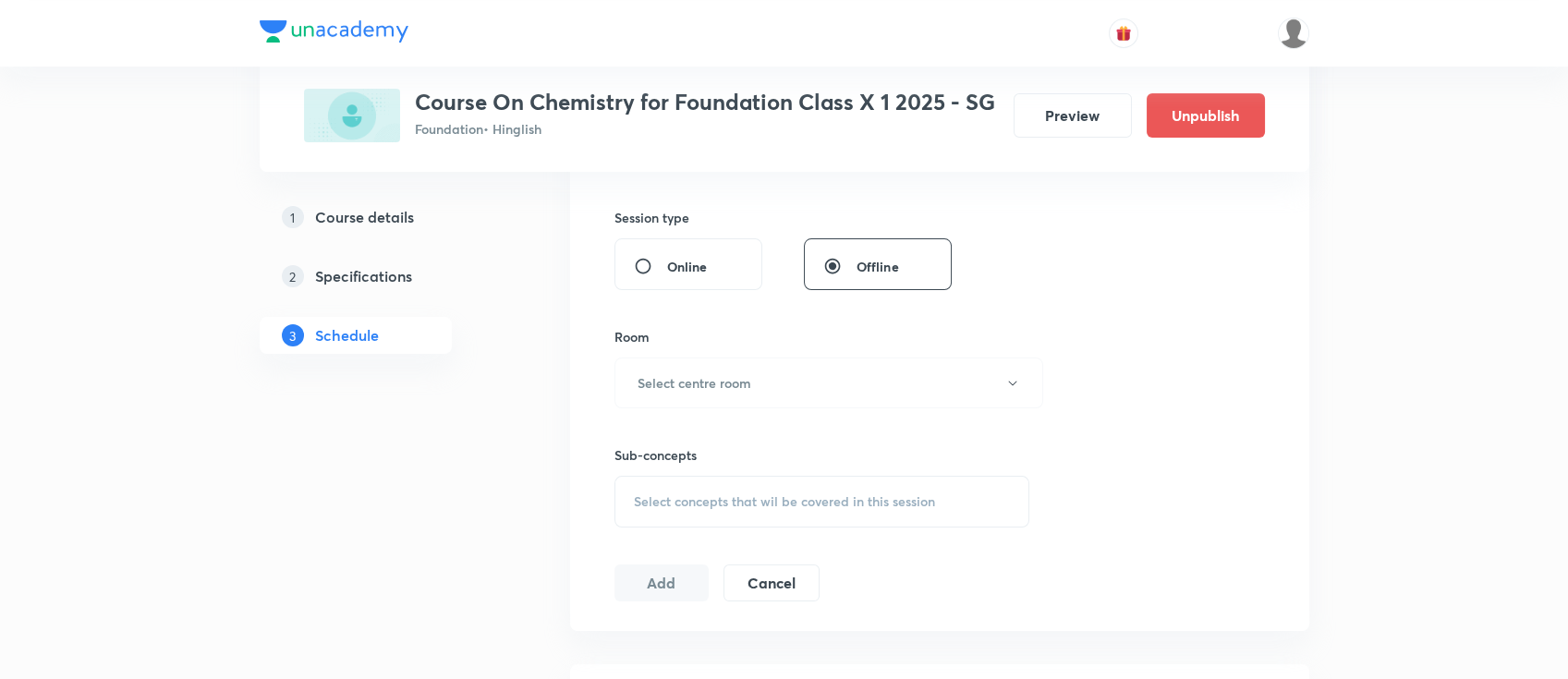
scroll to position [739, 0]
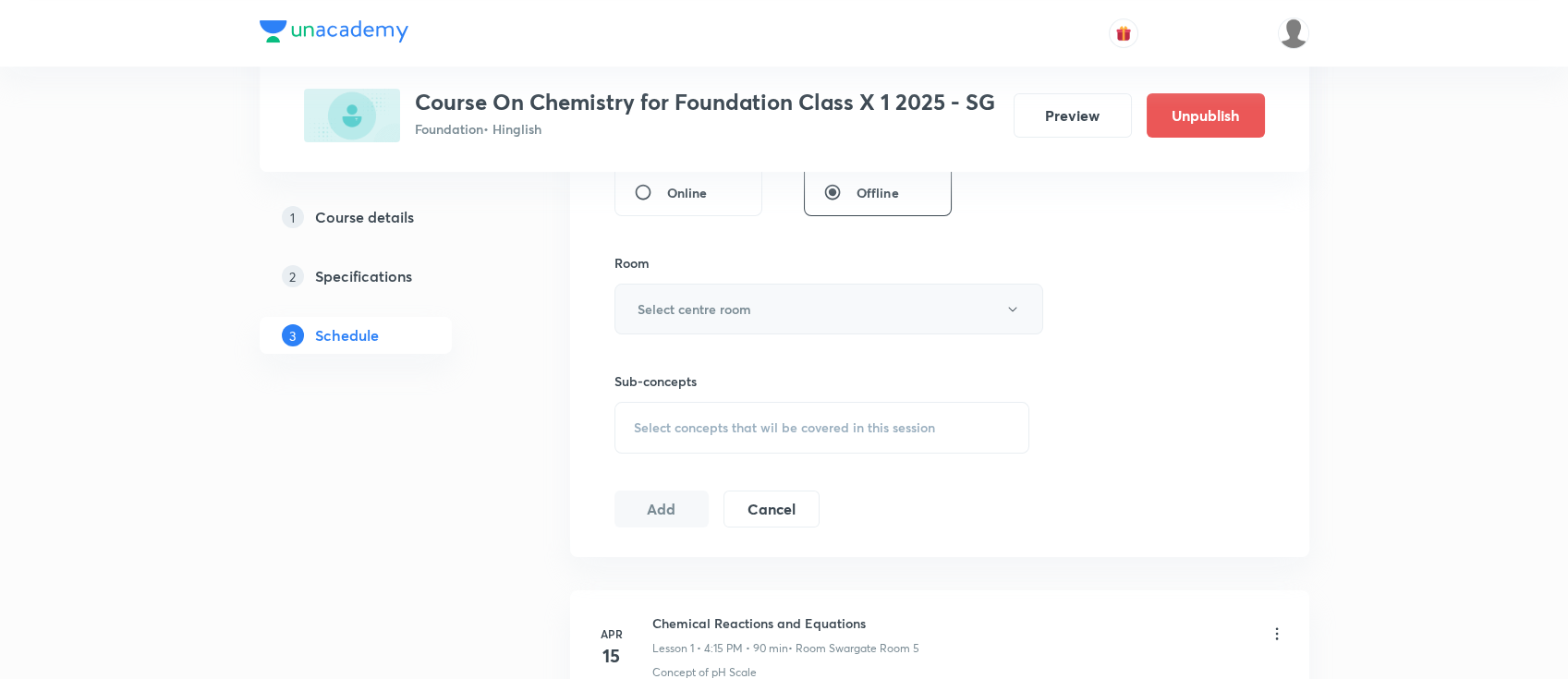
type input "90"
click at [738, 306] on h6 "Select centre room" at bounding box center [694, 309] width 114 height 19
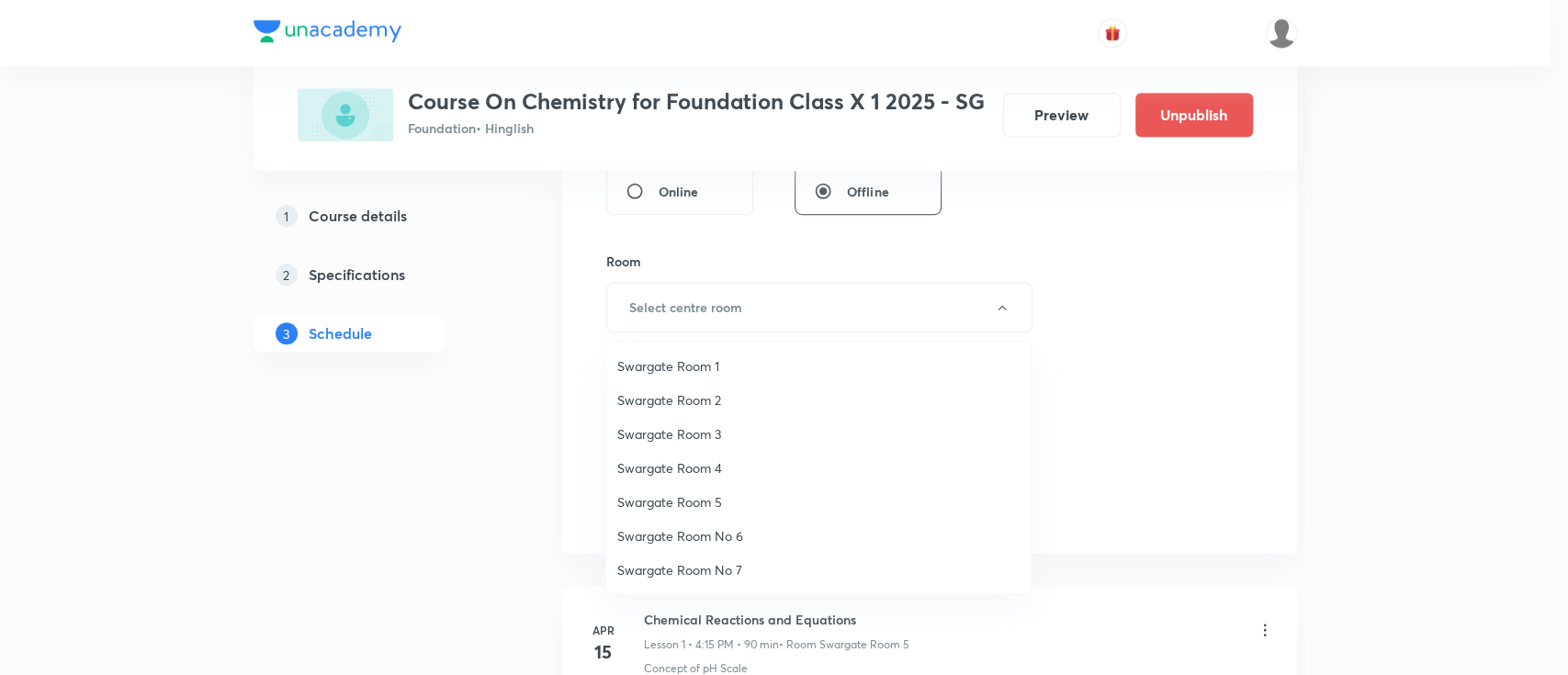
click at [708, 363] on span "Swargate Room 1" at bounding box center [818, 366] width 403 height 19
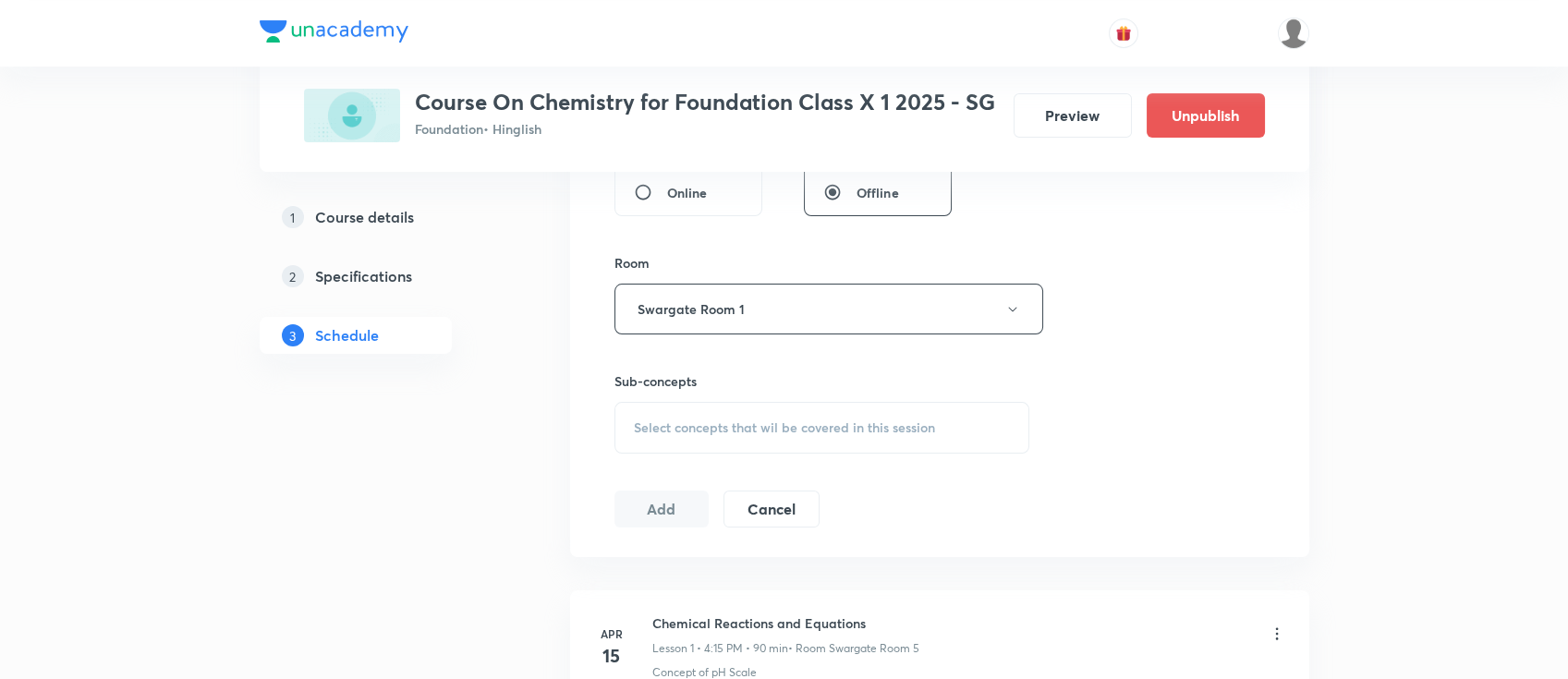
click at [816, 430] on span "Select concepts that wil be covered in this session" at bounding box center [784, 427] width 302 height 14
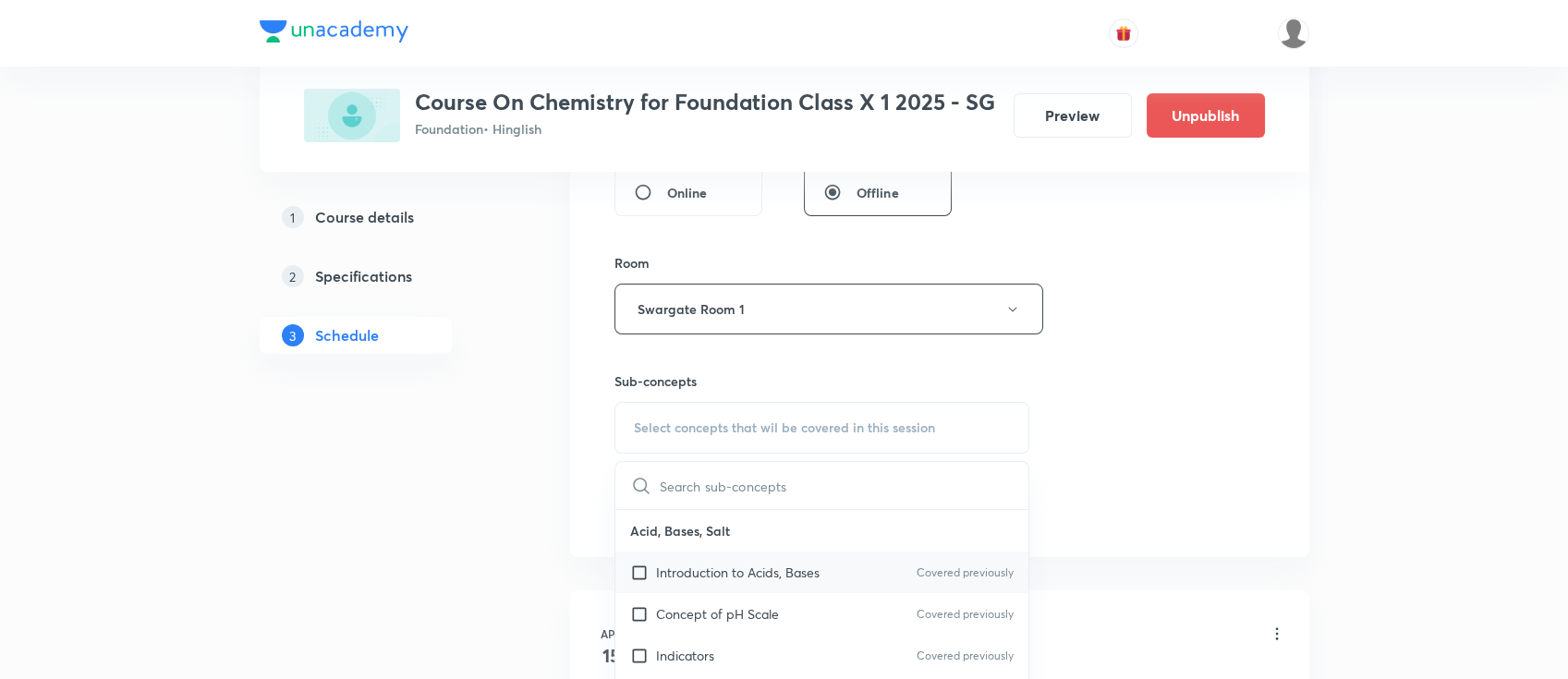
click at [801, 573] on p "Introduction to Acids, Bases" at bounding box center [737, 573] width 164 height 19
checkbox input "true"
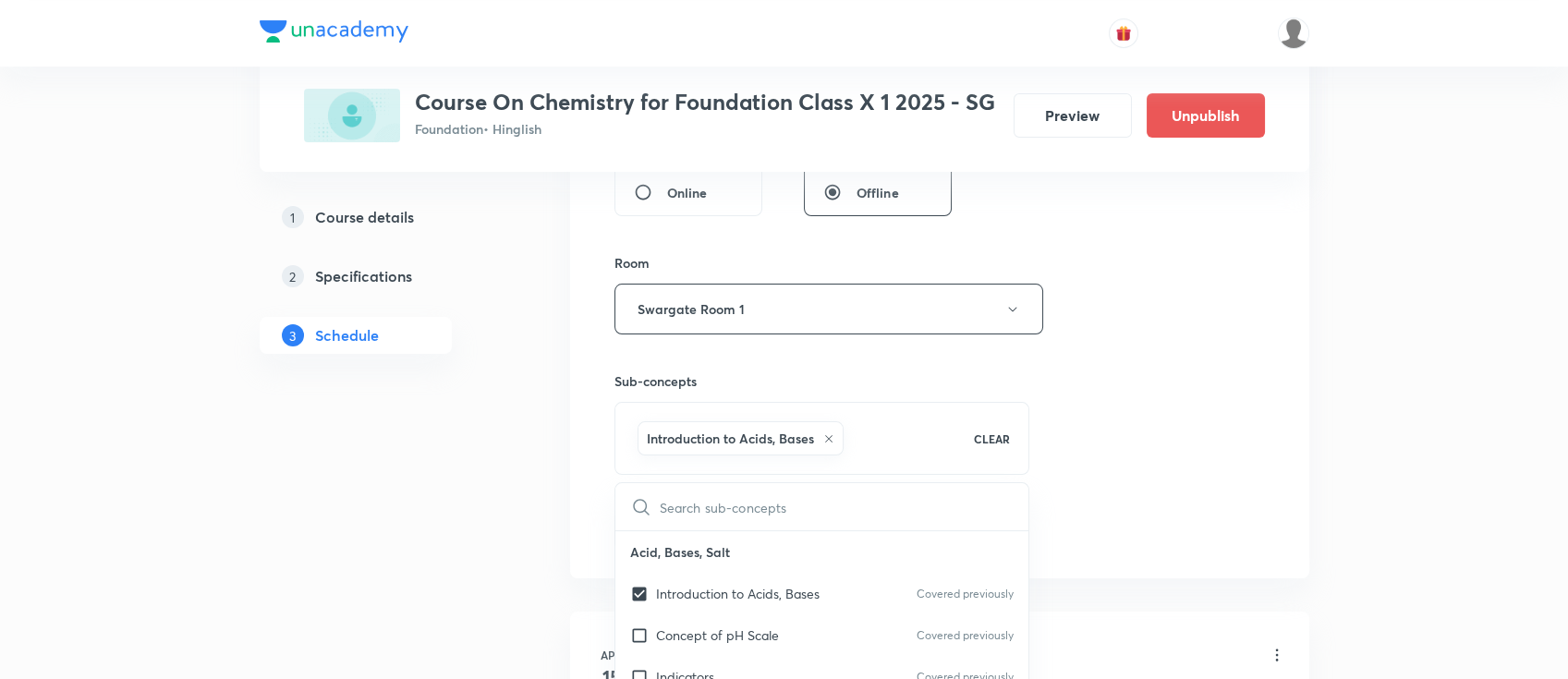
click at [1127, 376] on div "Session 23 Live class Session title 21/99 Metals and Non-Metals ​ Schedule for …" at bounding box center [939, 104] width 650 height 889
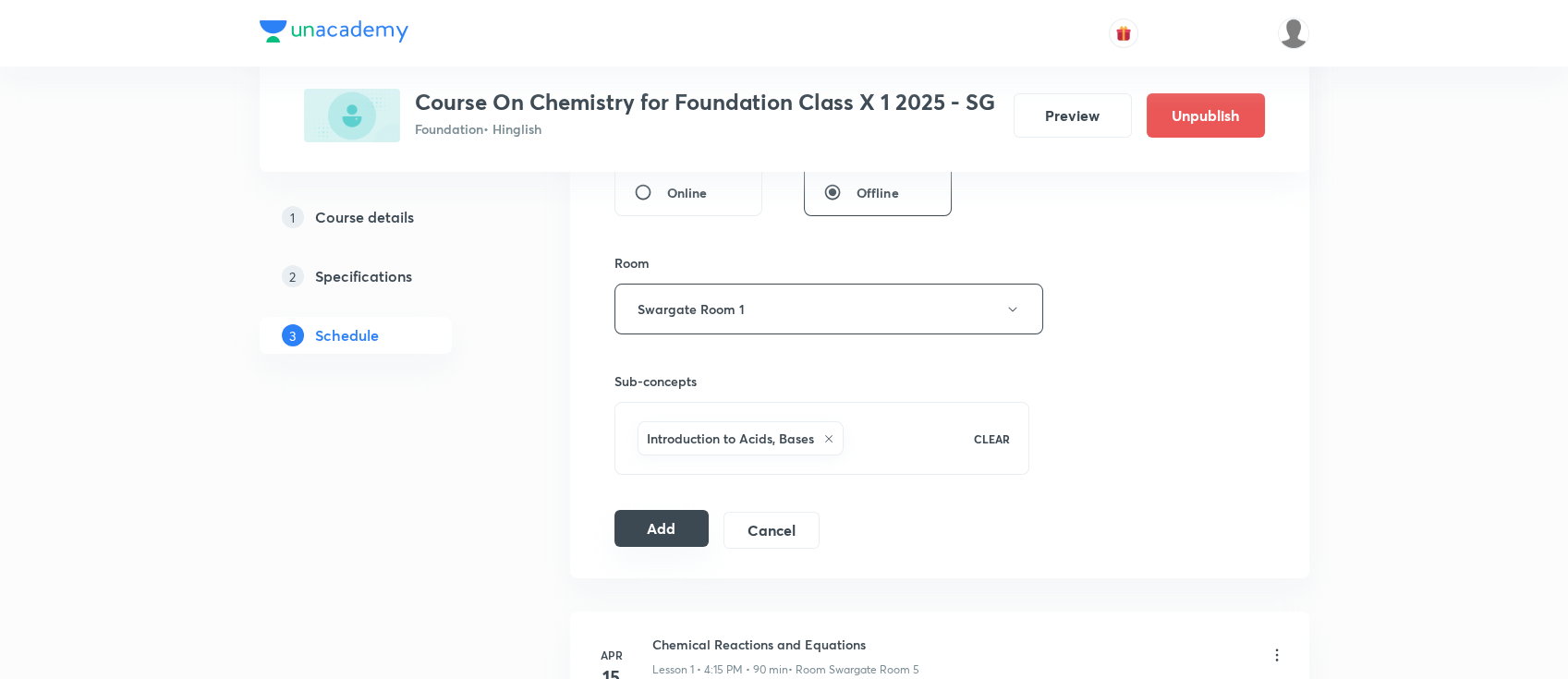
click at [662, 526] on button "Add" at bounding box center [661, 529] width 95 height 37
